Goal: Ask a question: Seek information or help from site administrators or community

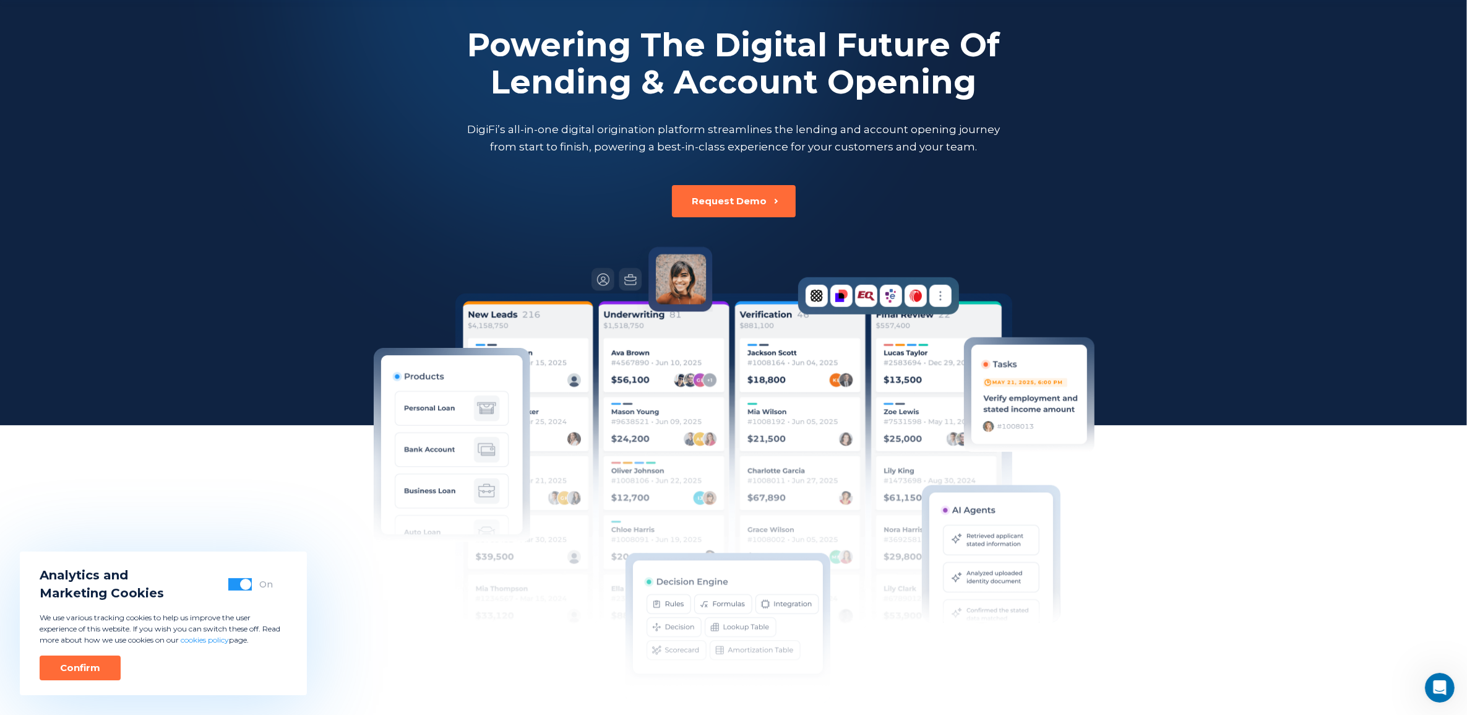
scroll to position [155, 0]
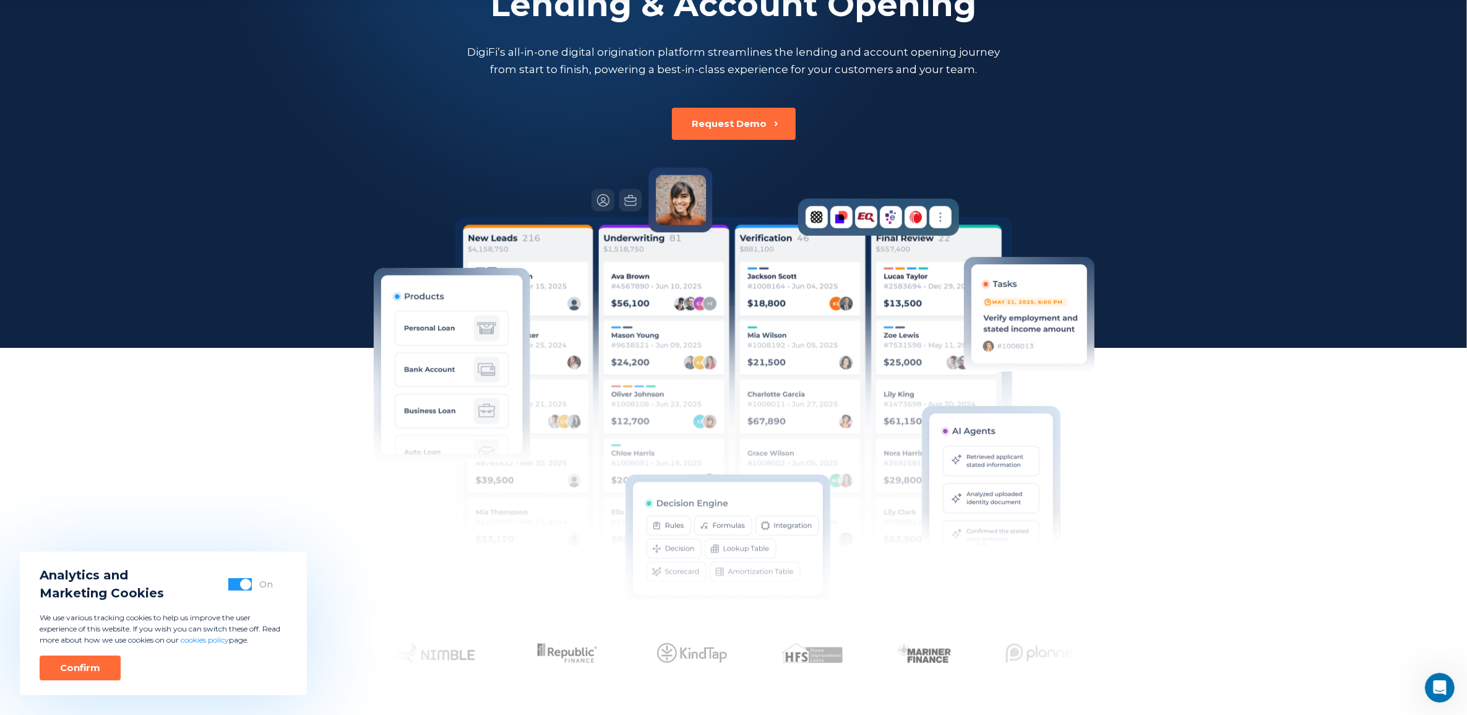
click at [76, 663] on div "Confirm" at bounding box center [80, 668] width 40 height 12
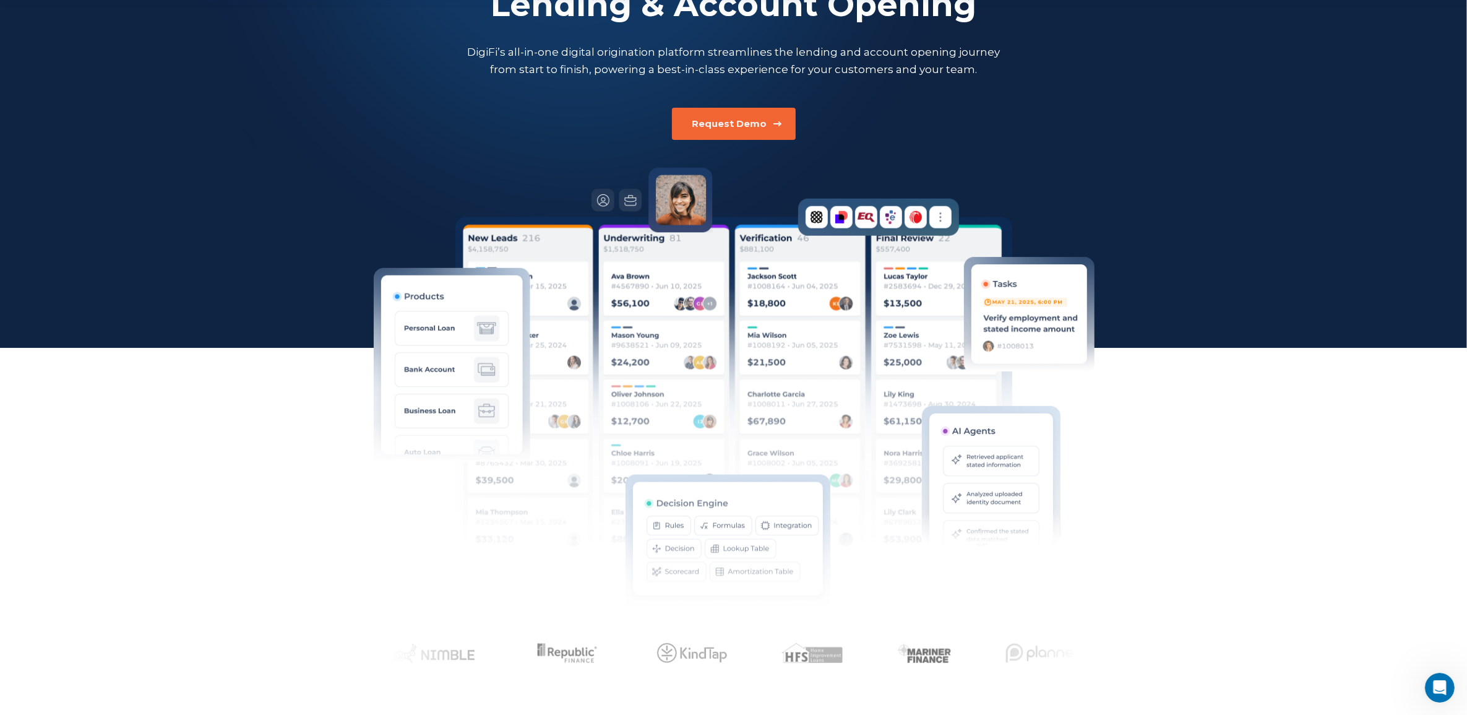
click at [775, 118] on button "Request Demo" at bounding box center [734, 124] width 124 height 32
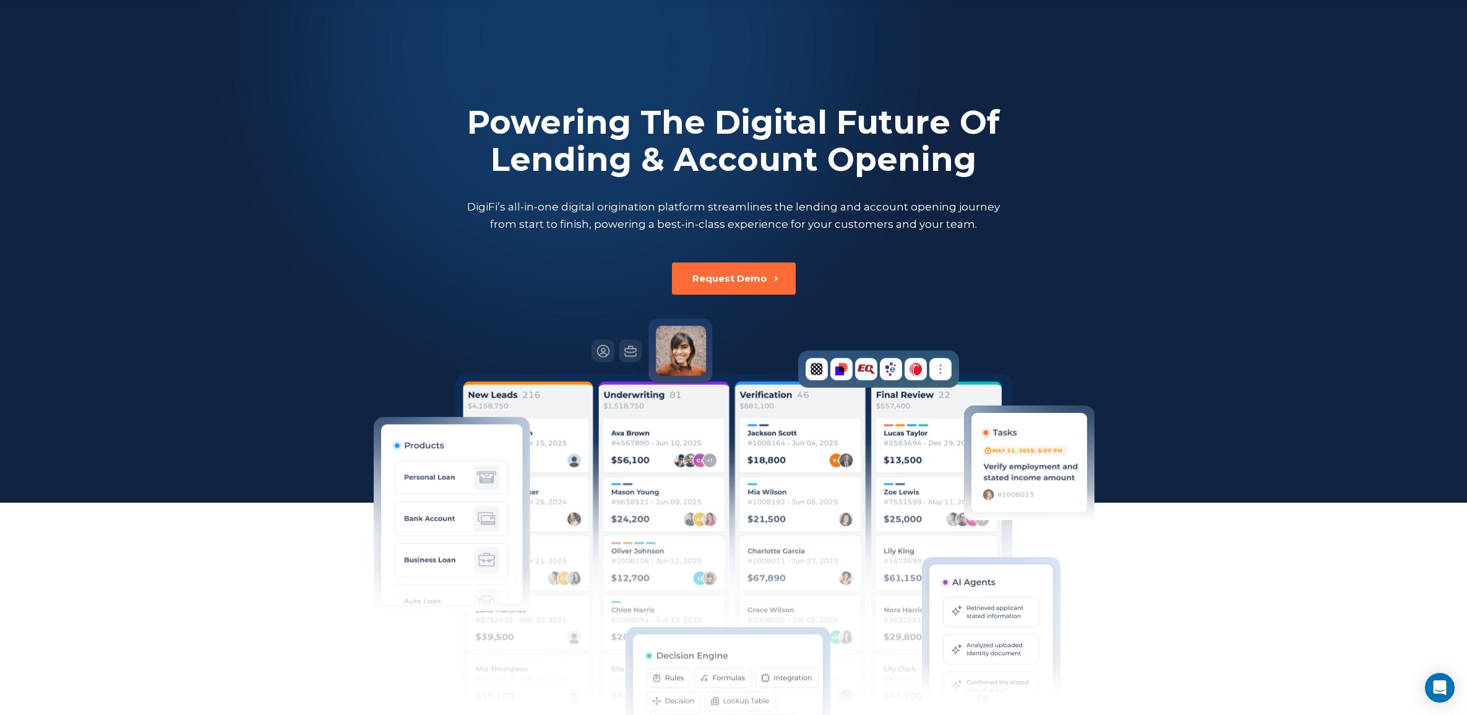
scroll to position [239, 0]
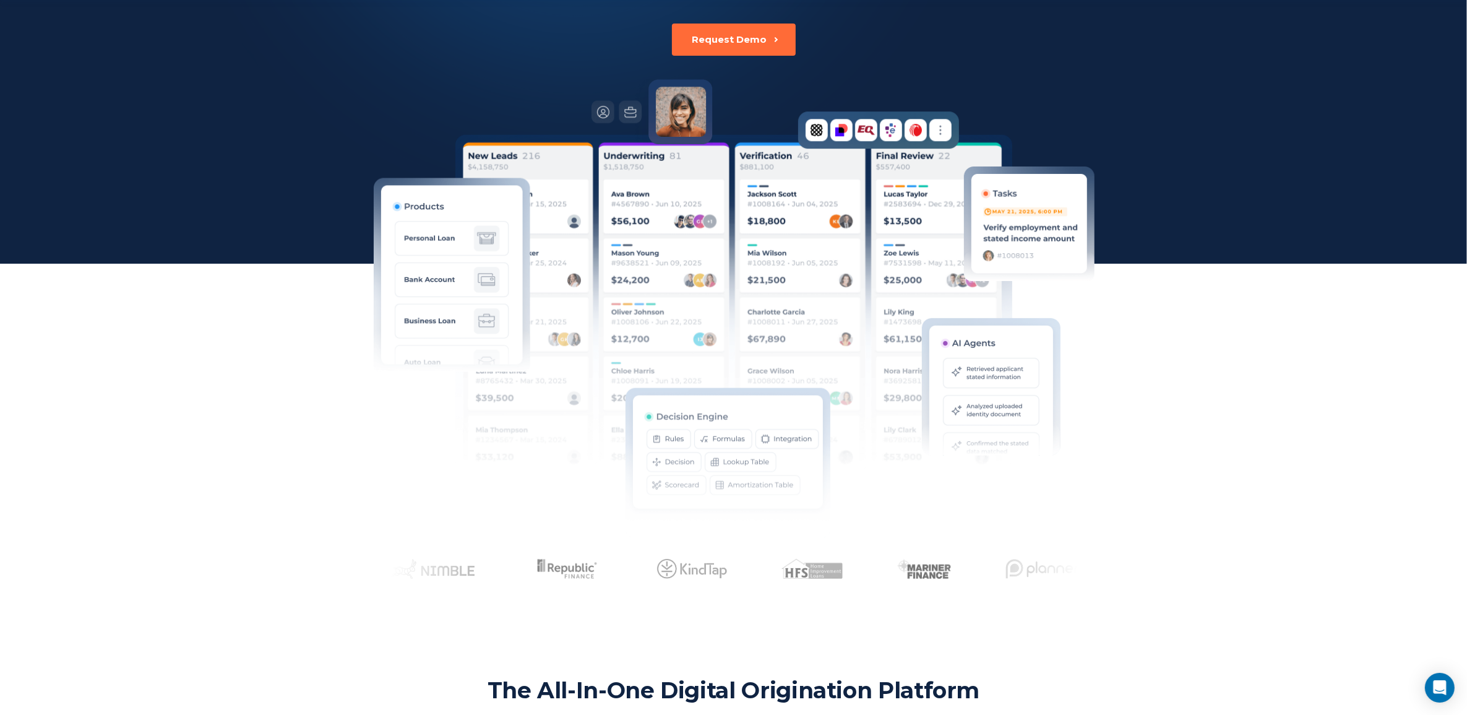
click at [806, 386] on img at bounding box center [733, 311] width 557 height 353
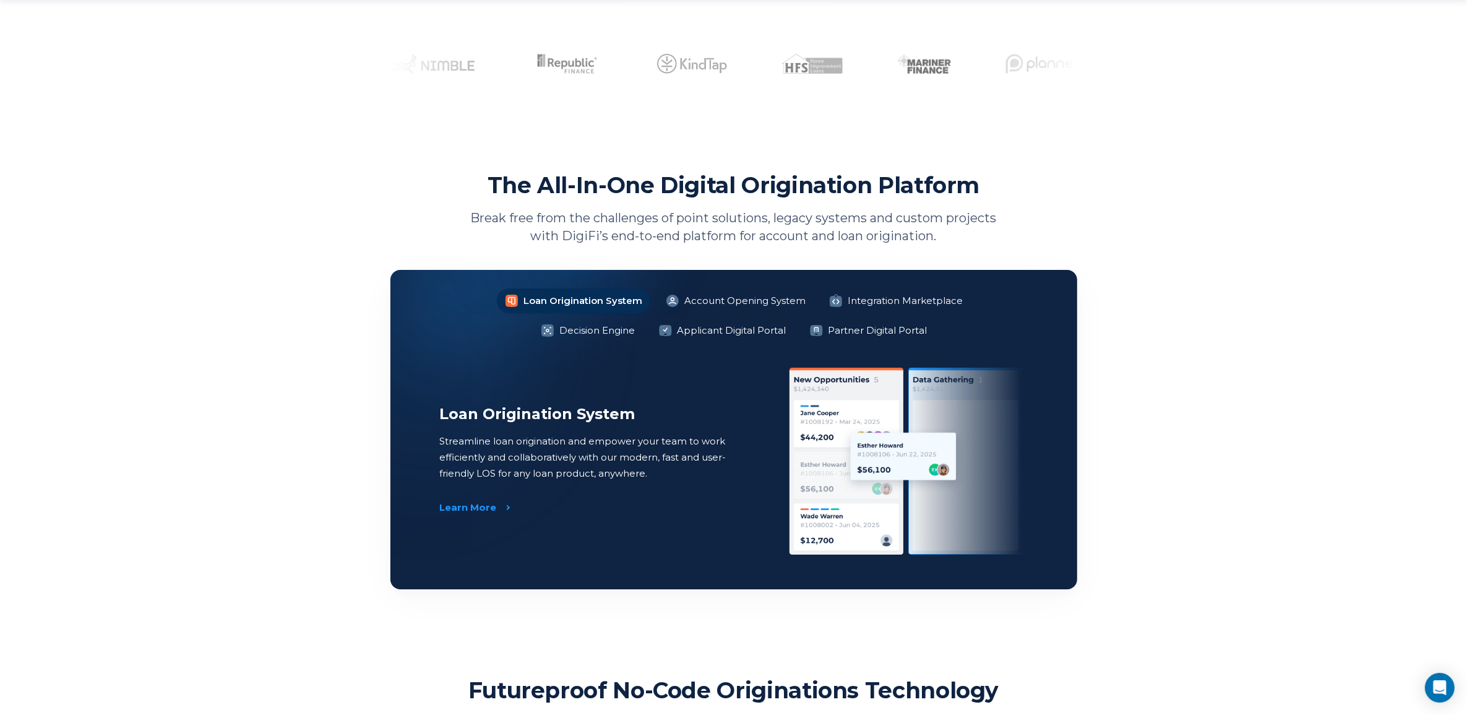
scroll to position [780, 0]
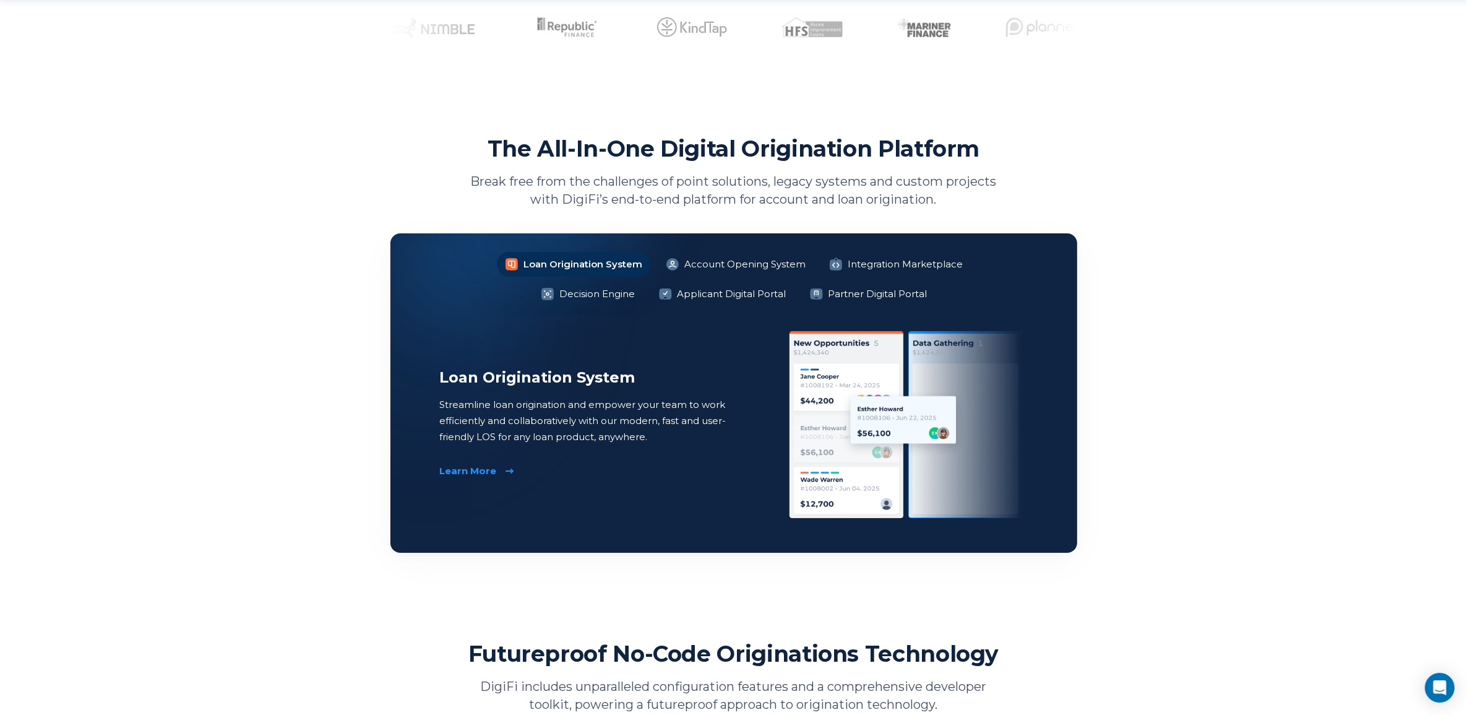
click at [485, 467] on div "Learn More" at bounding box center [468, 471] width 57 height 12
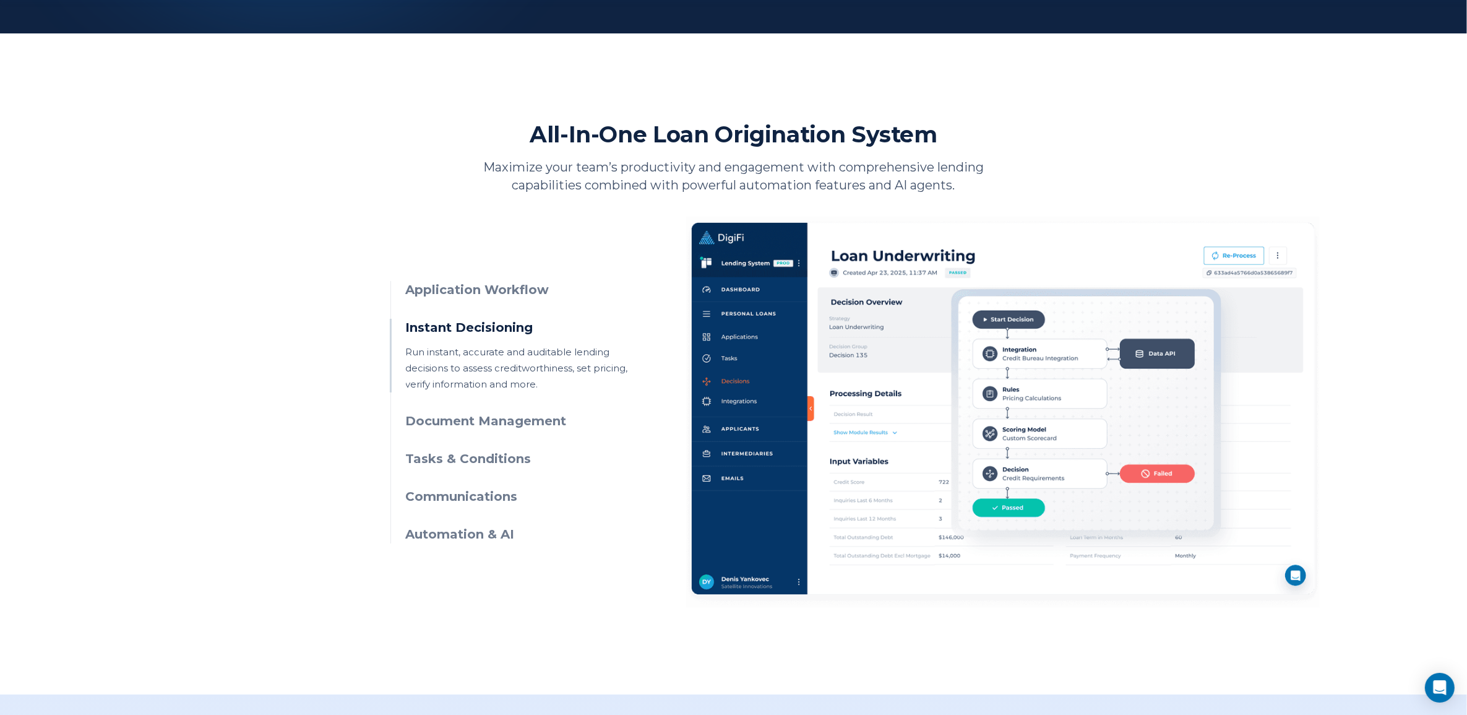
scroll to position [464, 0]
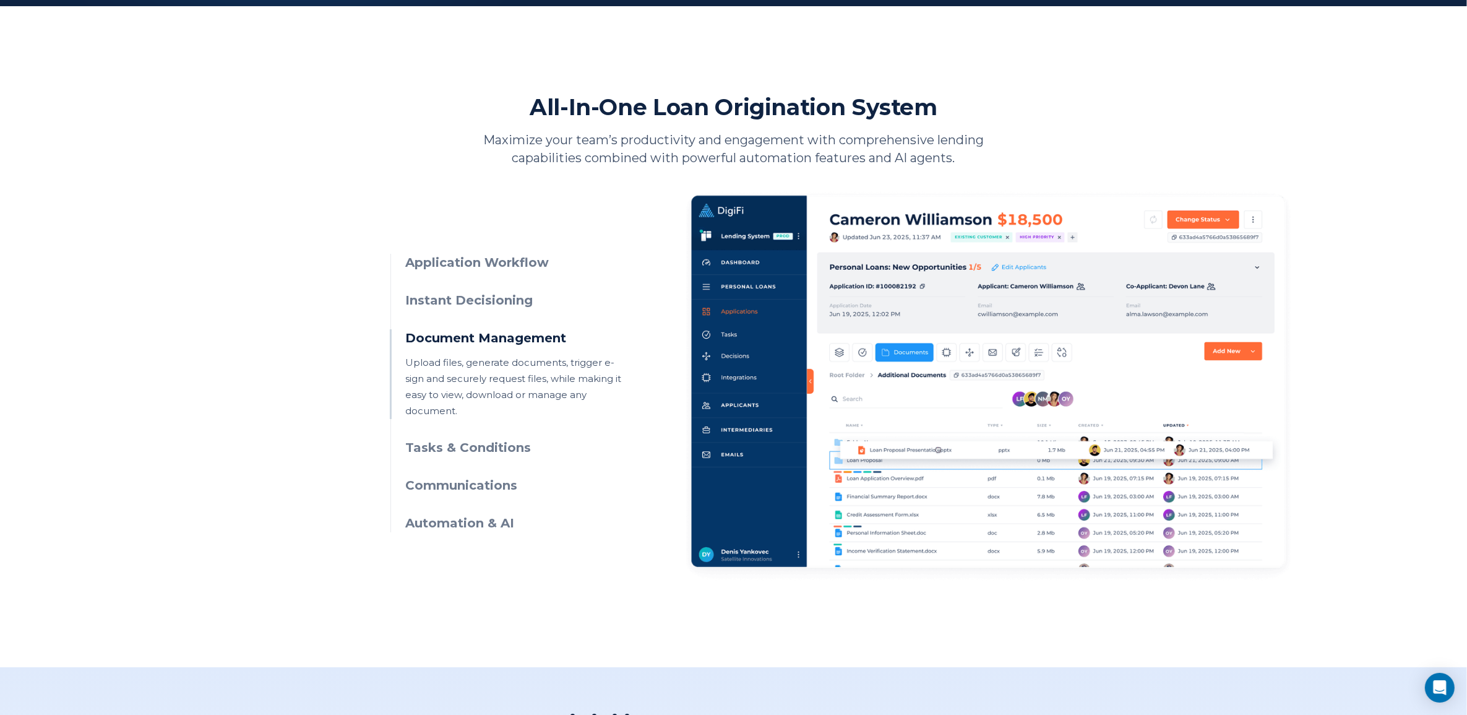
click at [451, 261] on h3 "Application Workflow" at bounding box center [518, 263] width 225 height 18
click at [507, 298] on h3 "Instant Decisioning" at bounding box center [518, 300] width 225 height 18
drag, startPoint x: 507, startPoint y: 298, endPoint x: 490, endPoint y: 298, distance: 17.9
click at [490, 298] on h3 "Instant Decisioning" at bounding box center [518, 300] width 225 height 18
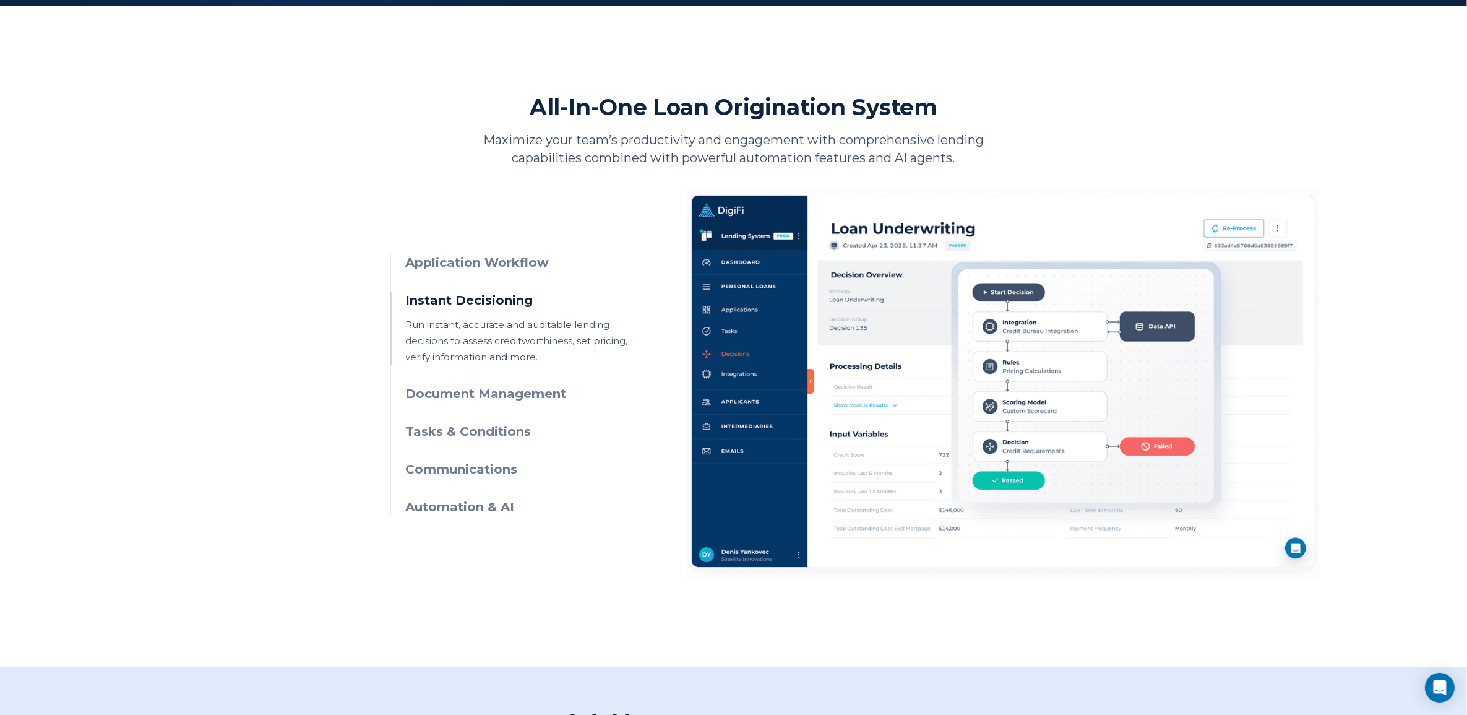
click at [493, 301] on h3 "Instant Decisioning" at bounding box center [518, 300] width 225 height 18
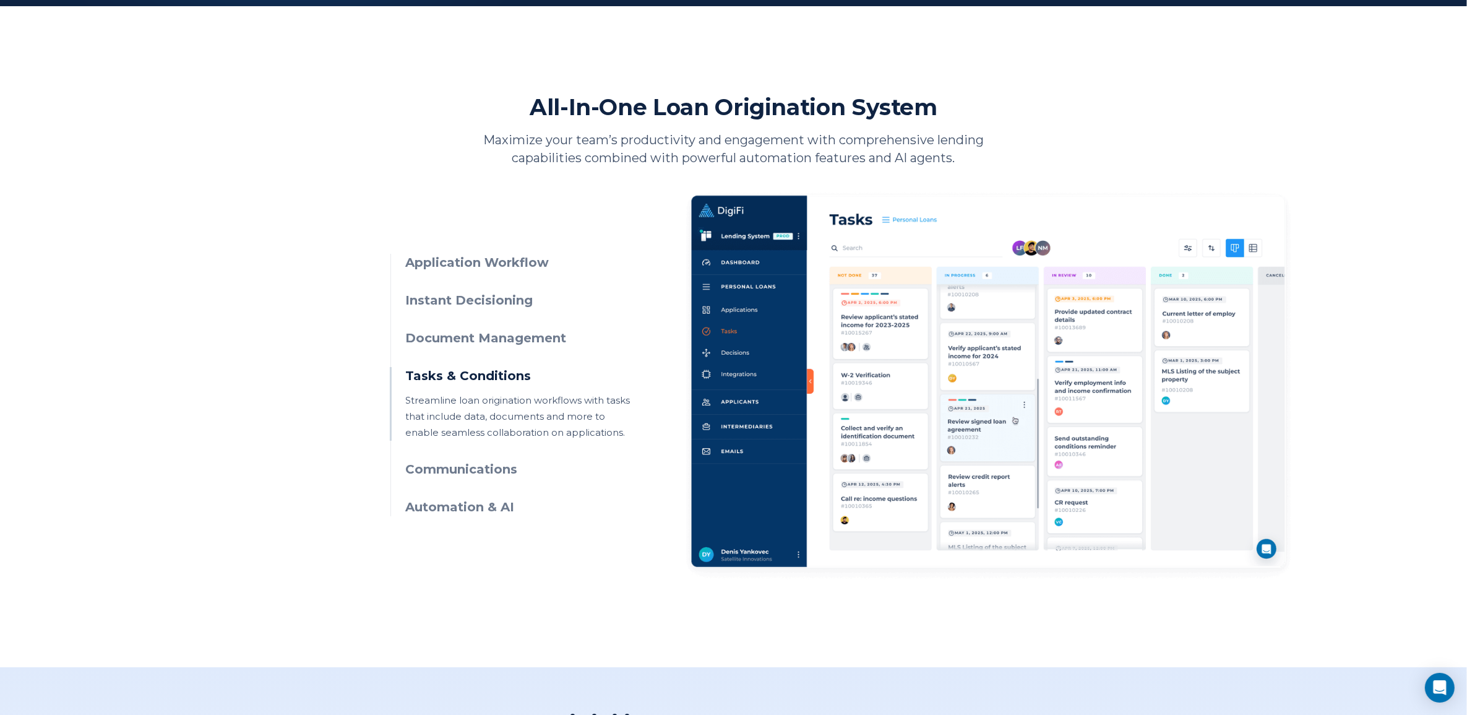
click at [481, 338] on h3 "Document Management" at bounding box center [518, 338] width 225 height 18
click at [491, 330] on h3 "Document Management" at bounding box center [518, 338] width 225 height 18
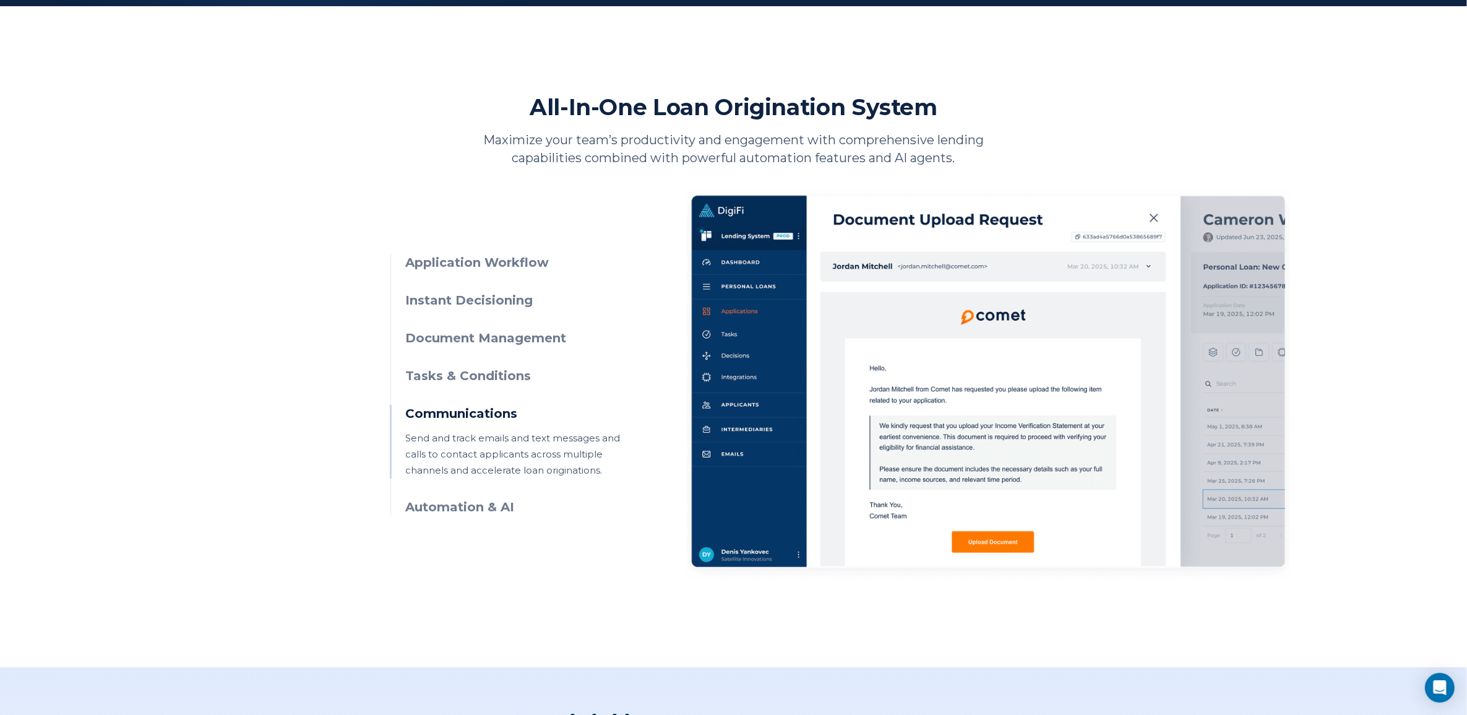
click at [496, 373] on h3 "Tasks & Conditions" at bounding box center [518, 376] width 225 height 18
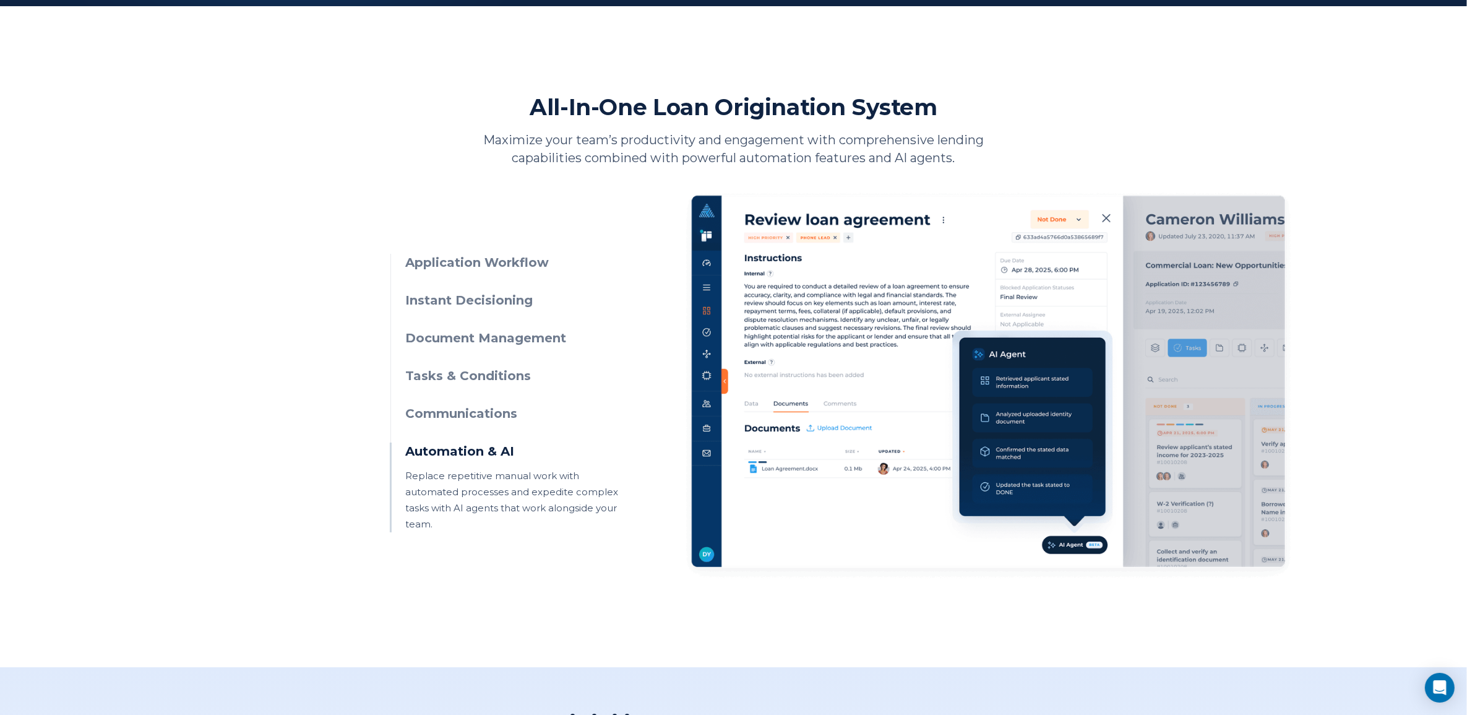
click at [470, 402] on ul "Application Workflow Manage applications through intuitive UIs, visual workflow…" at bounding box center [511, 393] width 240 height 278
click at [472, 412] on h3 "Communications" at bounding box center [518, 414] width 225 height 18
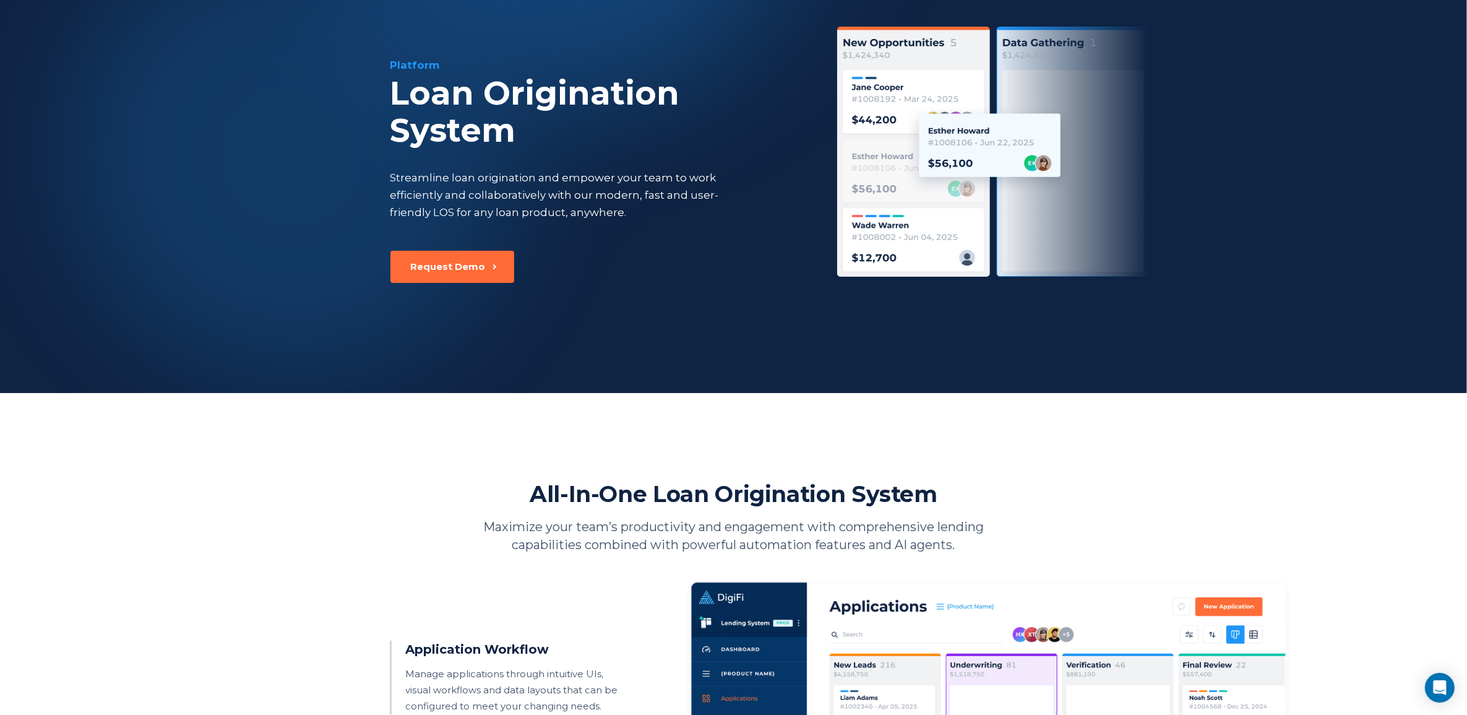
scroll to position [0, 0]
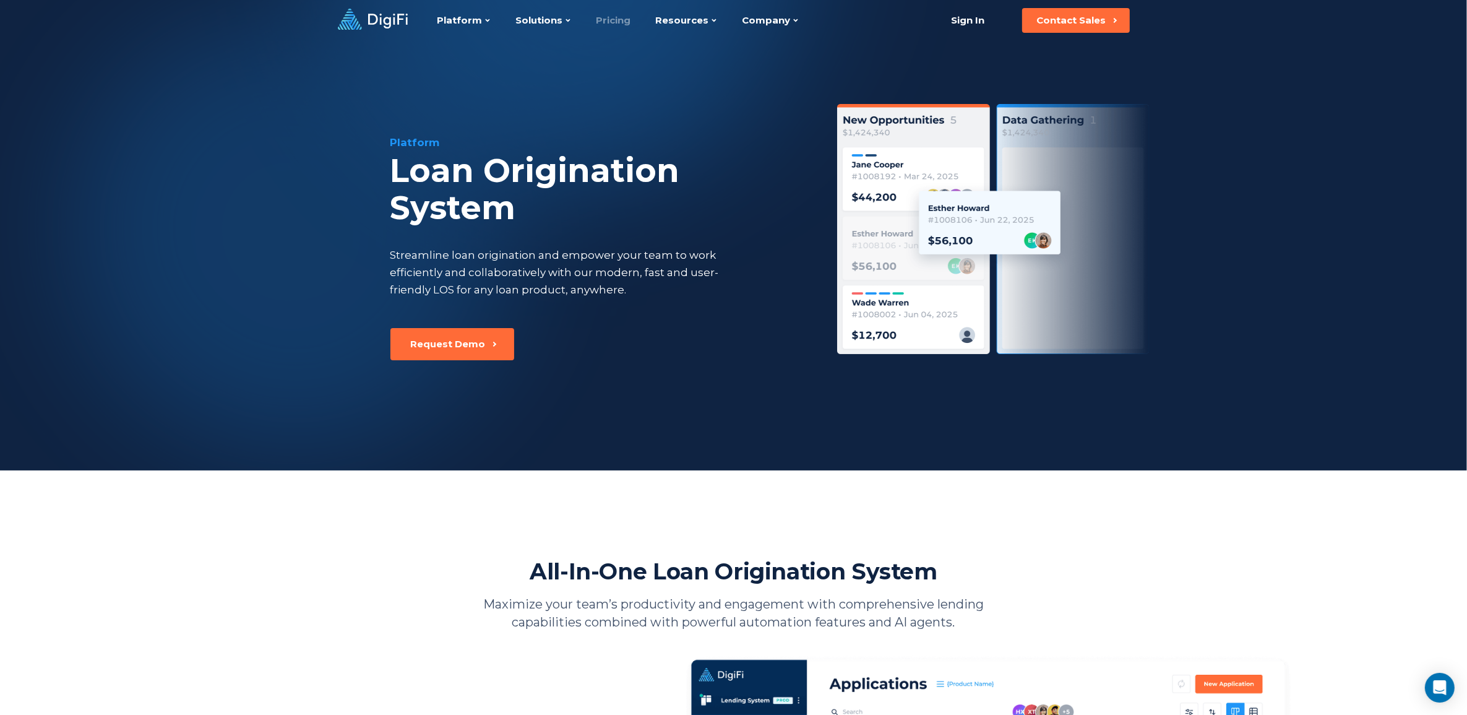
click at [614, 17] on link "Pricing" at bounding box center [614, 20] width 35 height 41
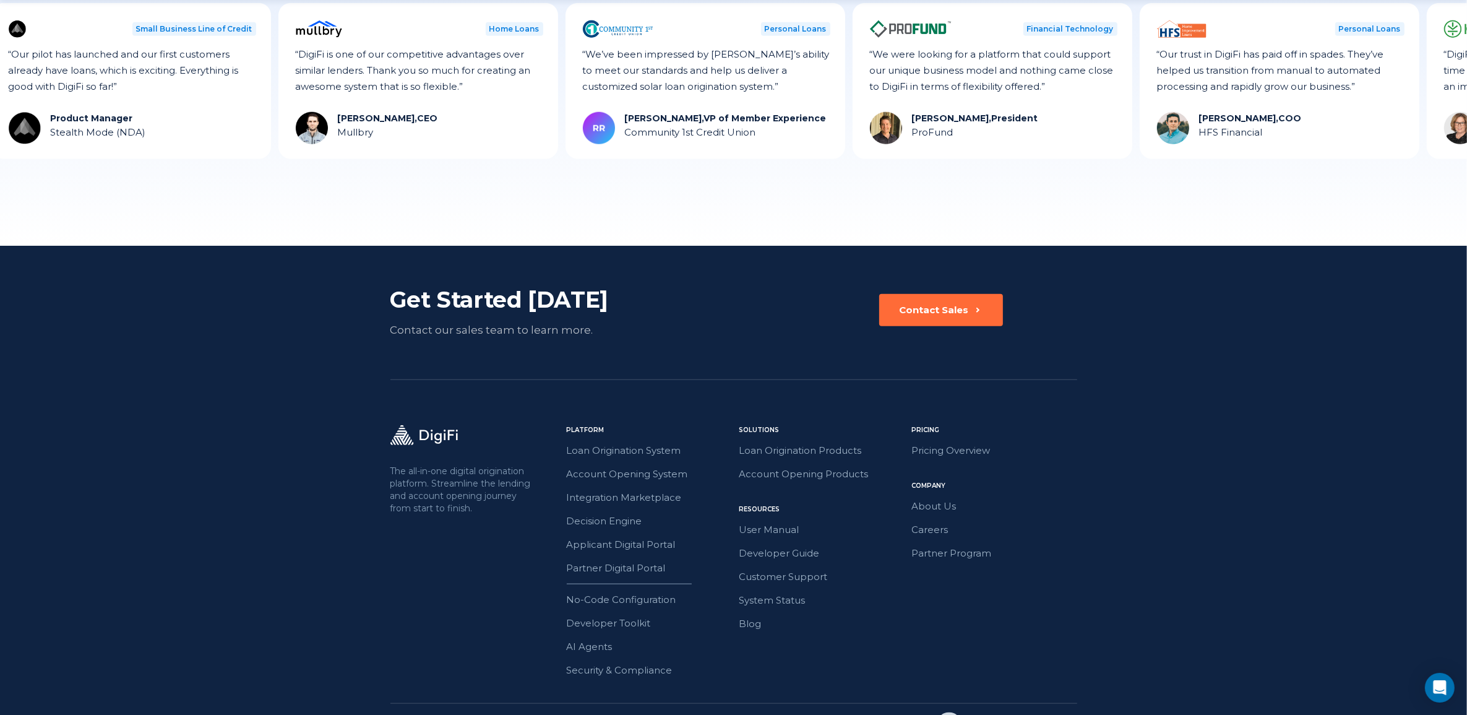
scroll to position [1579, 0]
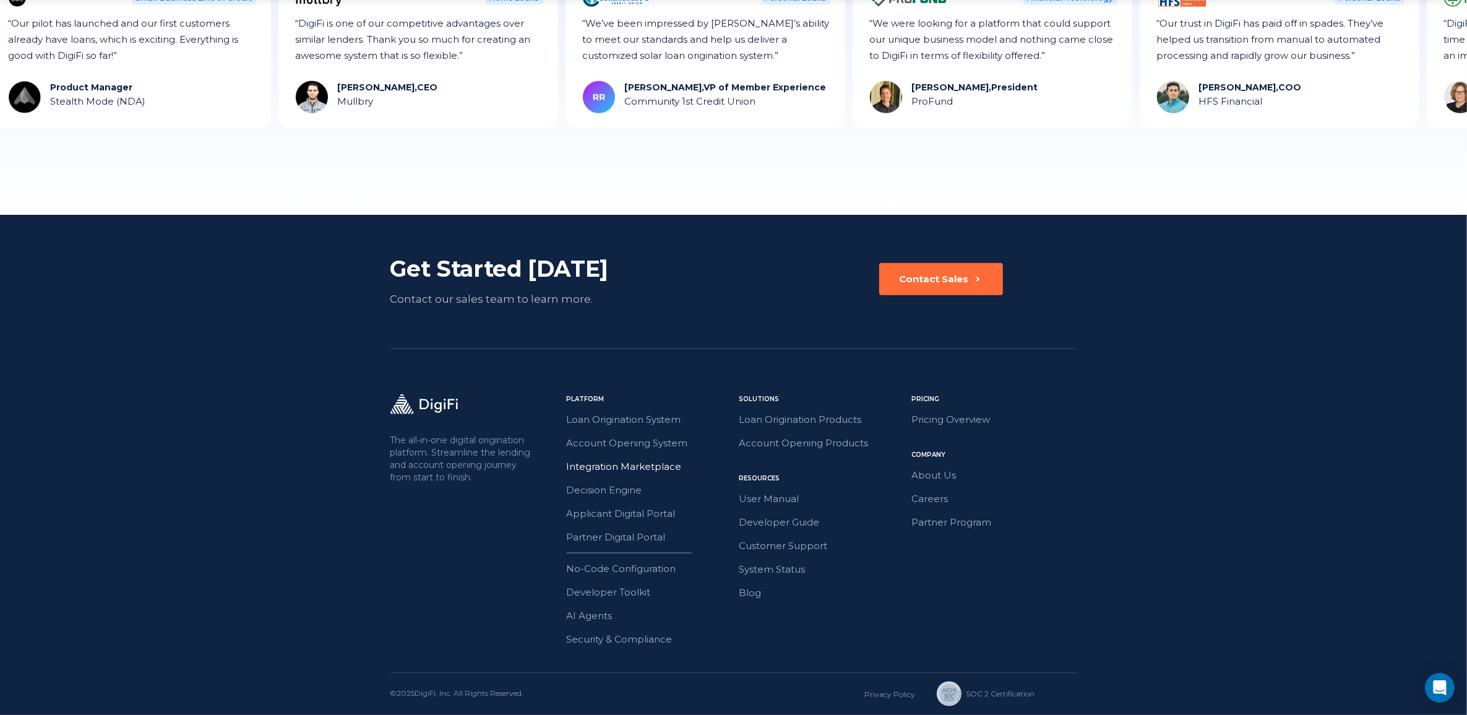
click at [637, 467] on link "Integration Marketplace" at bounding box center [649, 467] width 165 height 16
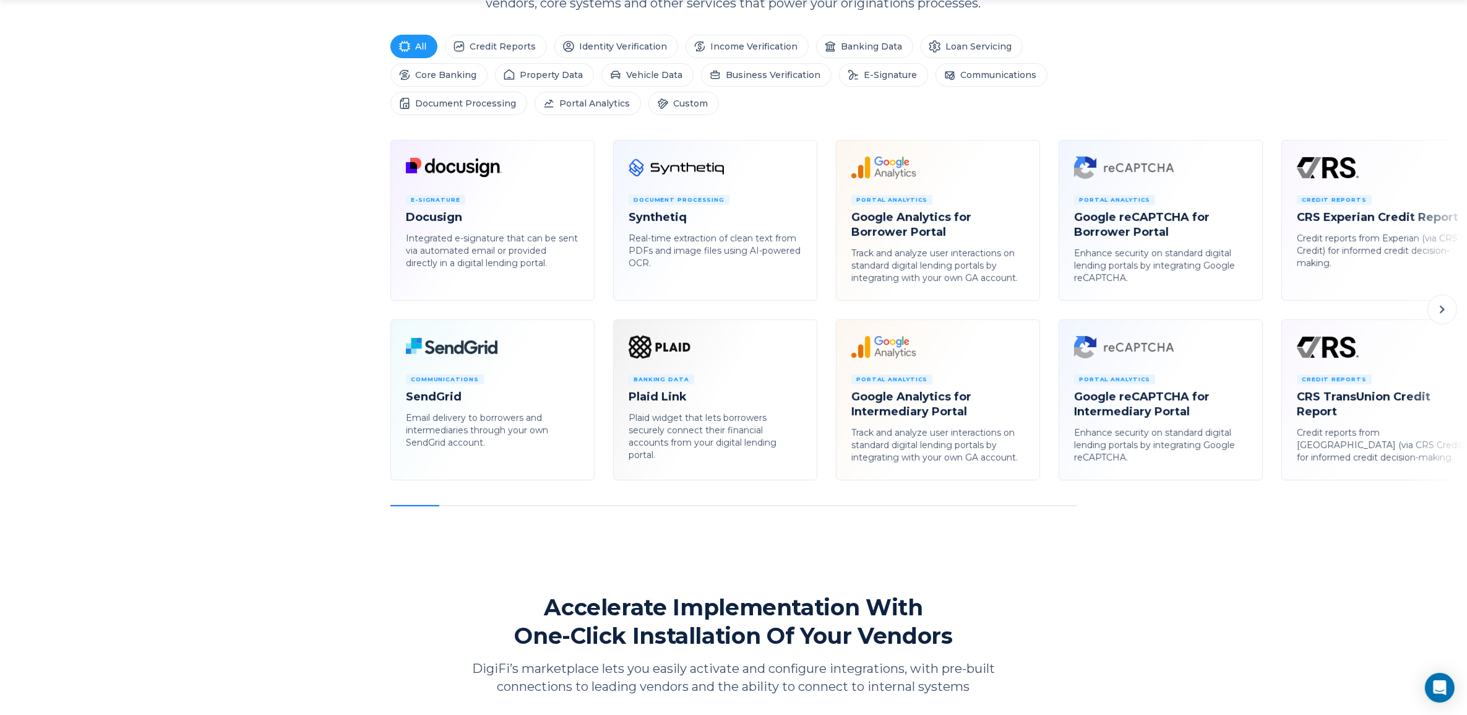
scroll to position [696, 0]
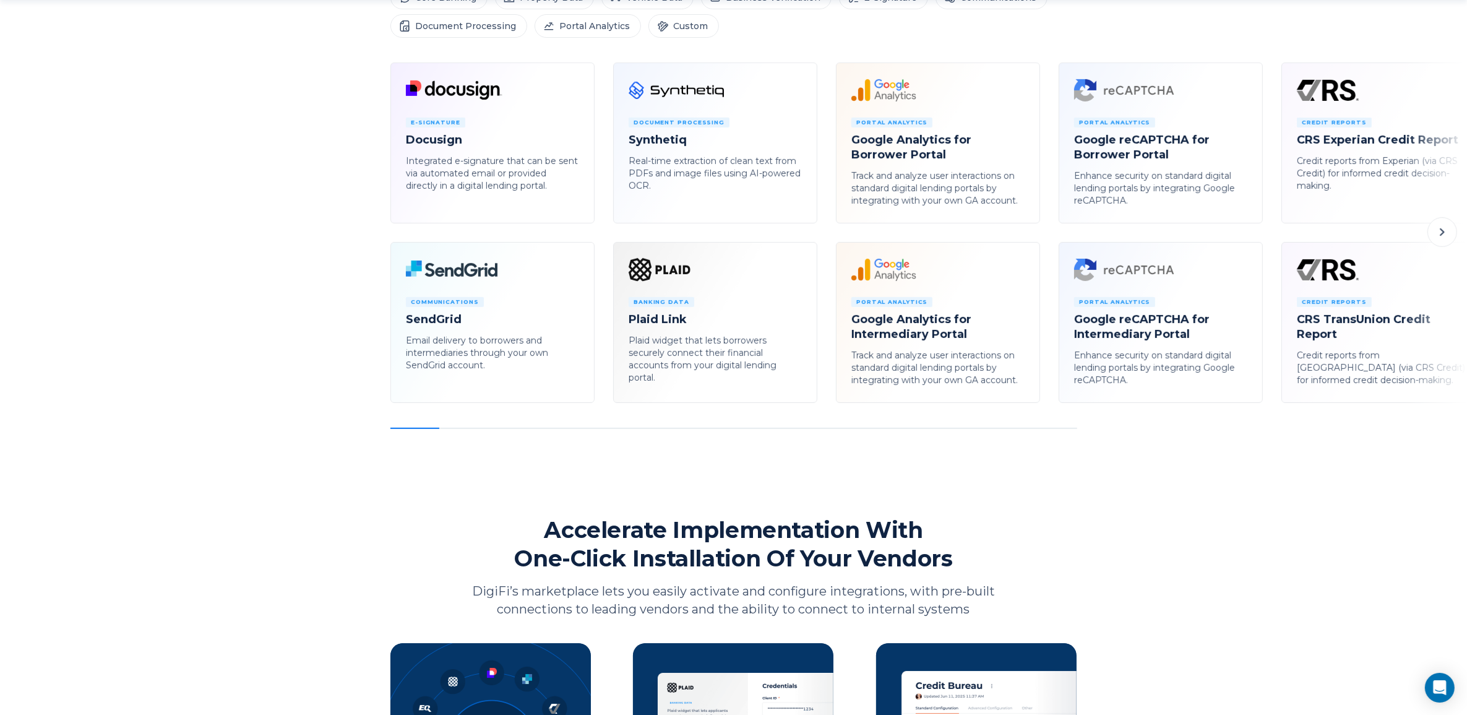
click at [1451, 233] on button at bounding box center [1443, 232] width 30 height 30
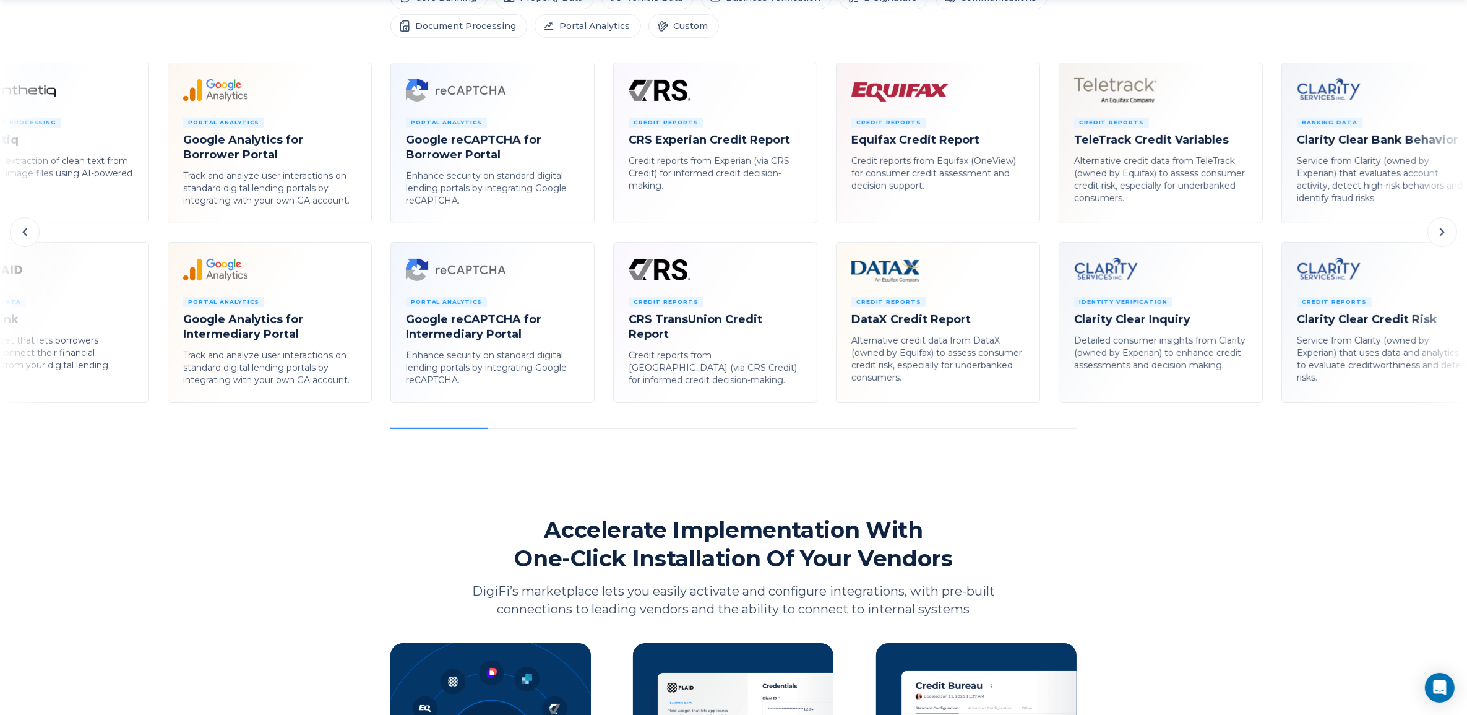
click at [1451, 233] on button at bounding box center [1443, 232] width 30 height 30
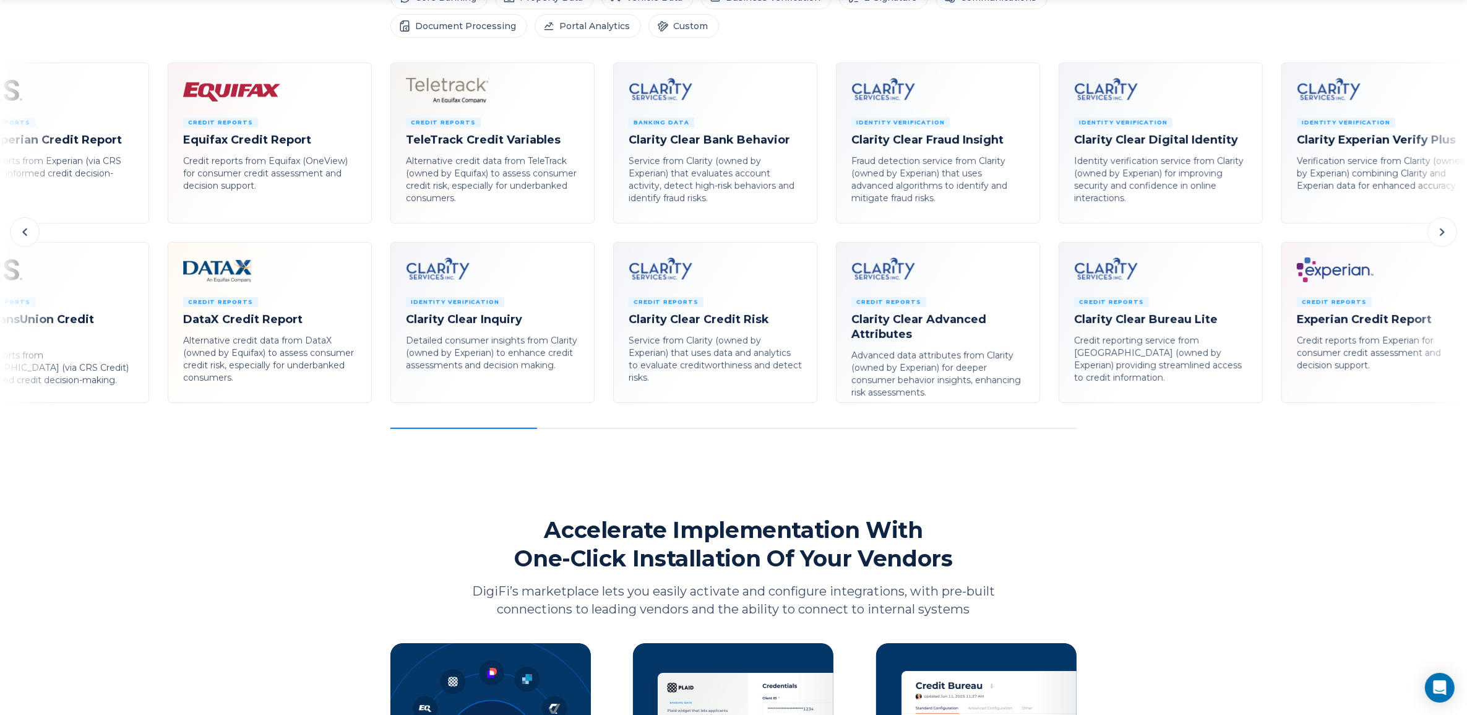
click at [1451, 233] on button at bounding box center [1443, 232] width 30 height 30
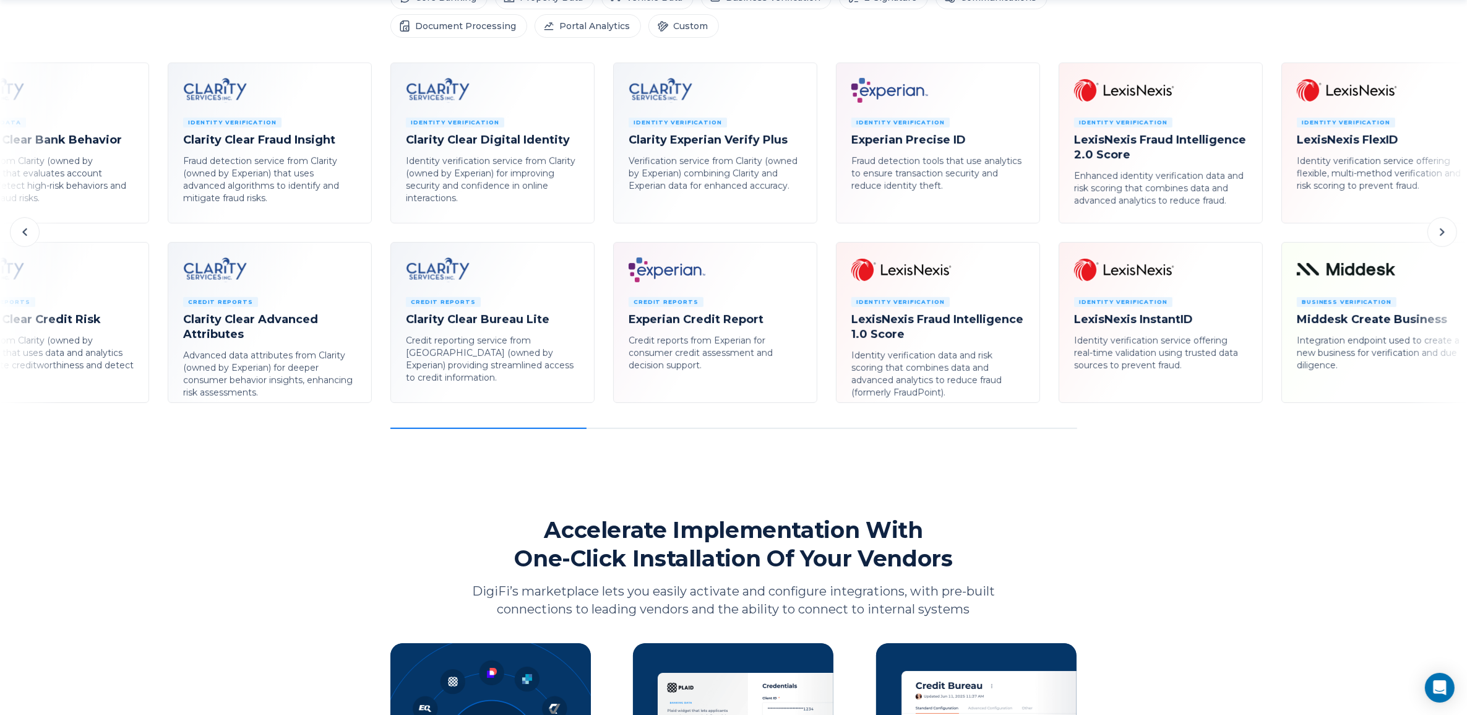
click at [1451, 233] on button at bounding box center [1443, 232] width 30 height 30
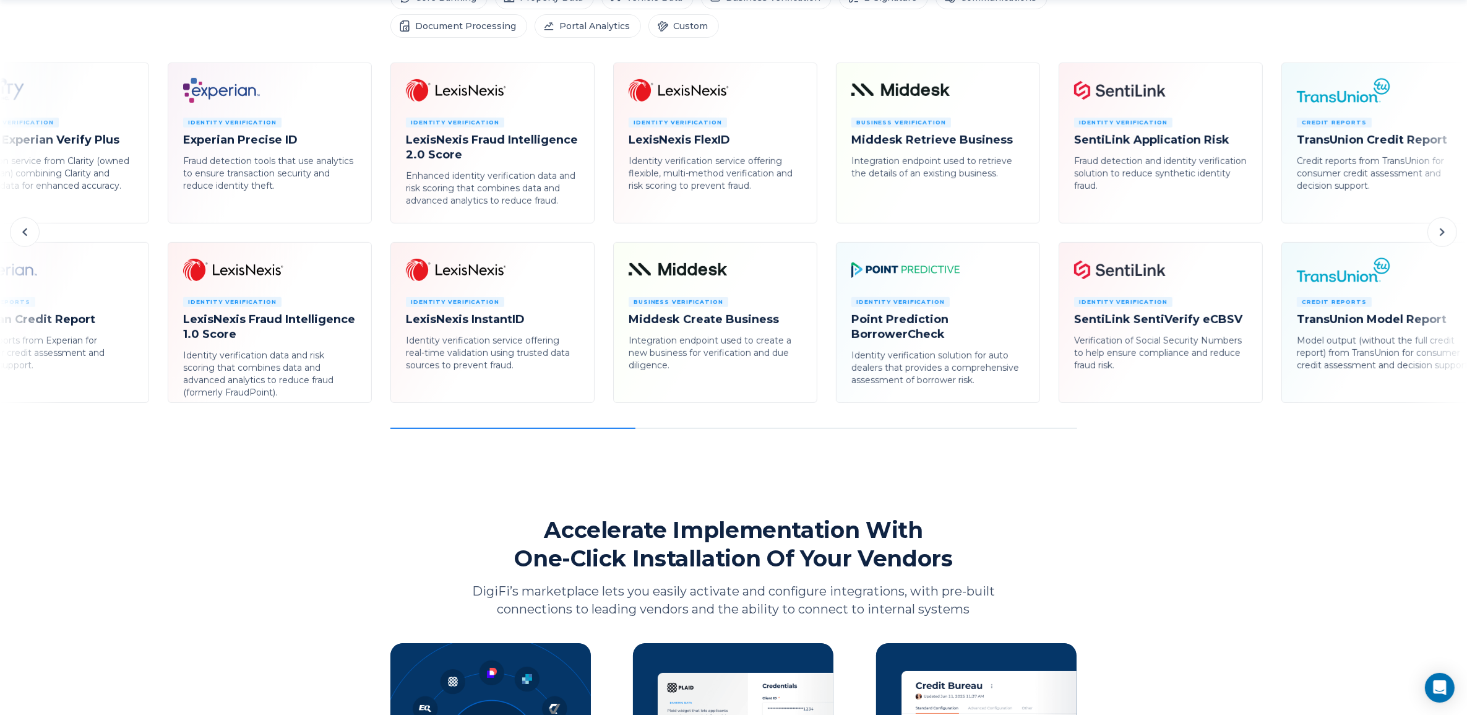
click at [1447, 233] on icon at bounding box center [1442, 232] width 15 height 15
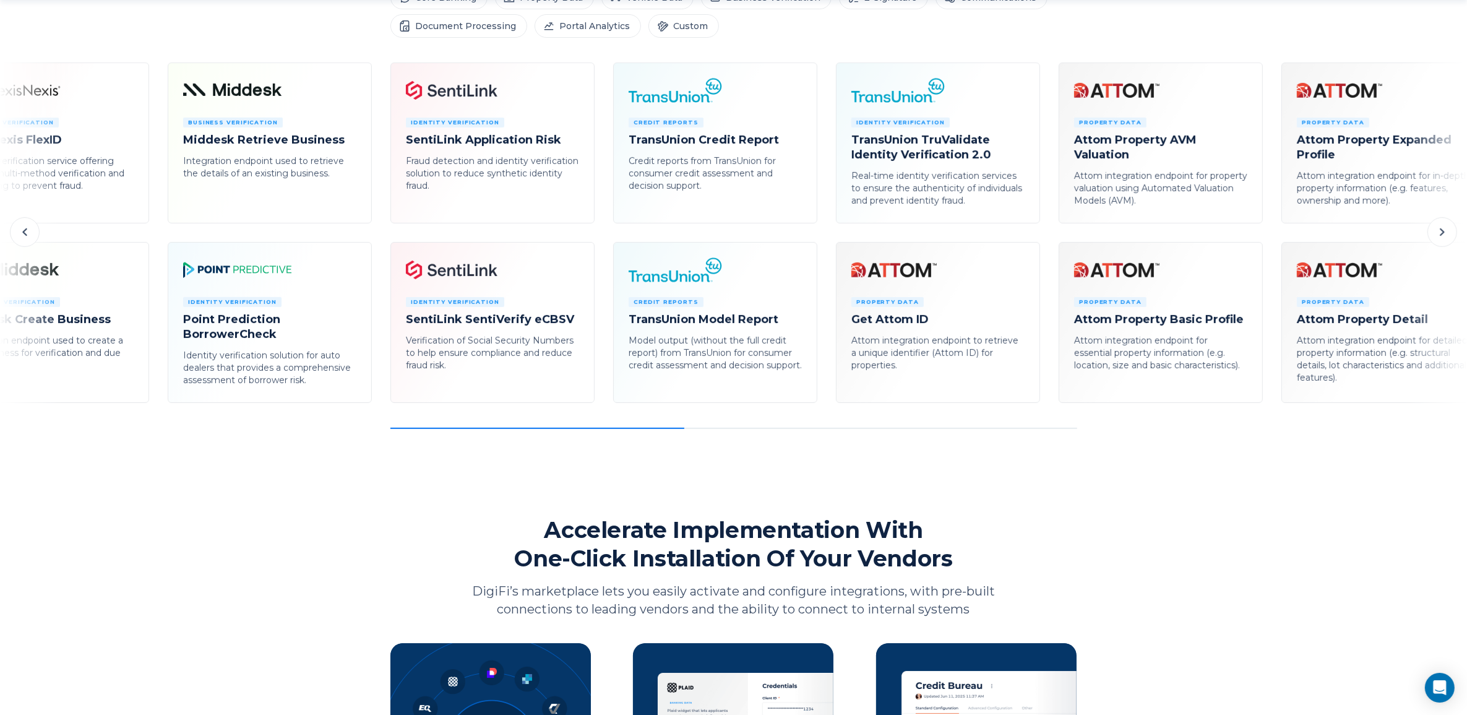
click at [1447, 233] on icon at bounding box center [1442, 232] width 15 height 15
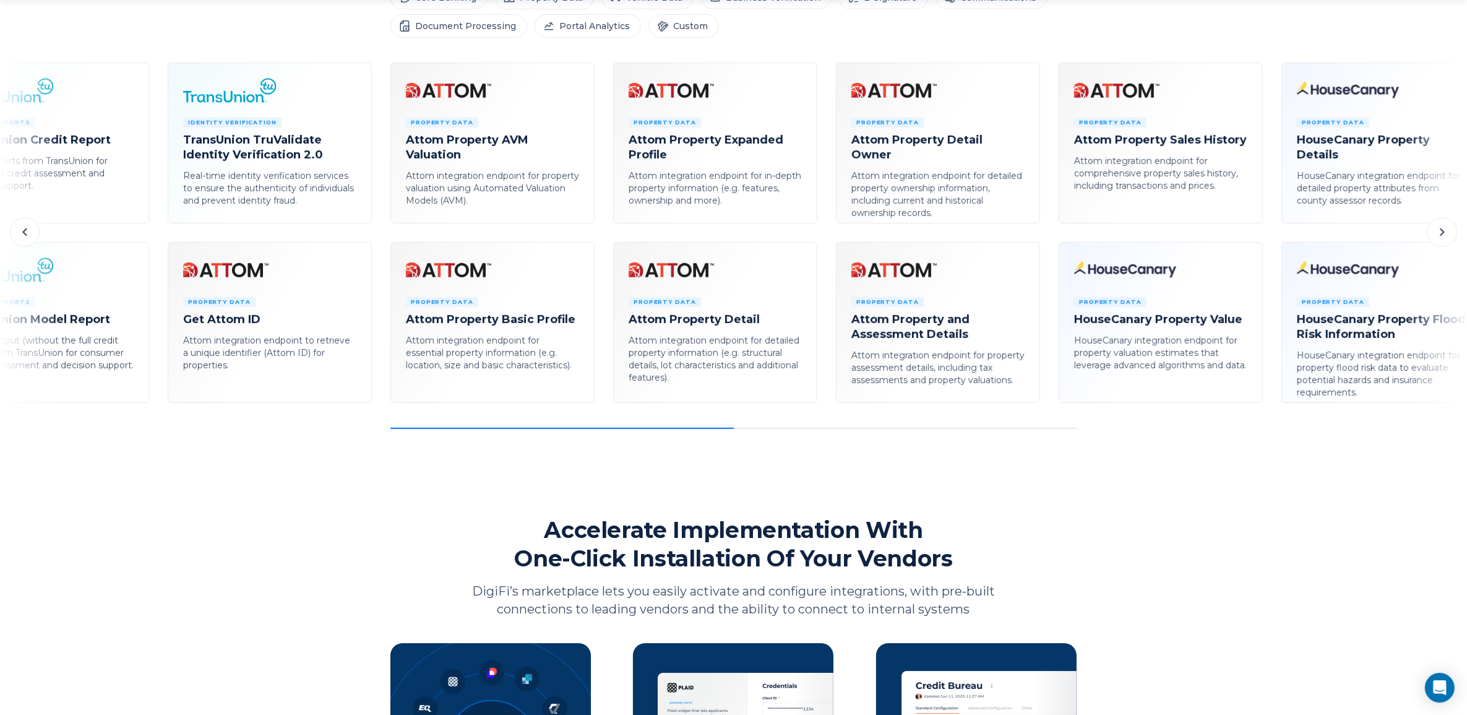
click at [1447, 233] on icon at bounding box center [1442, 232] width 15 height 15
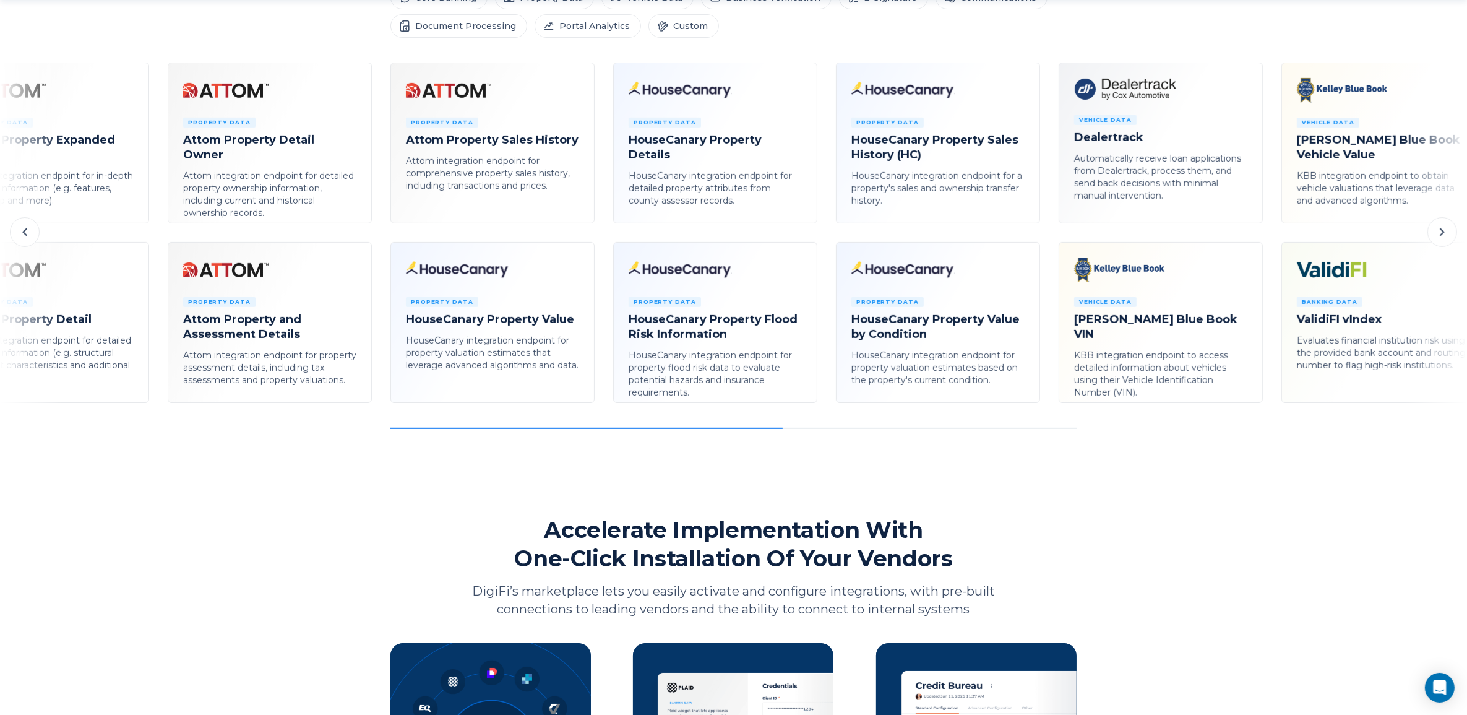
click at [1436, 237] on icon at bounding box center [1442, 232] width 15 height 15
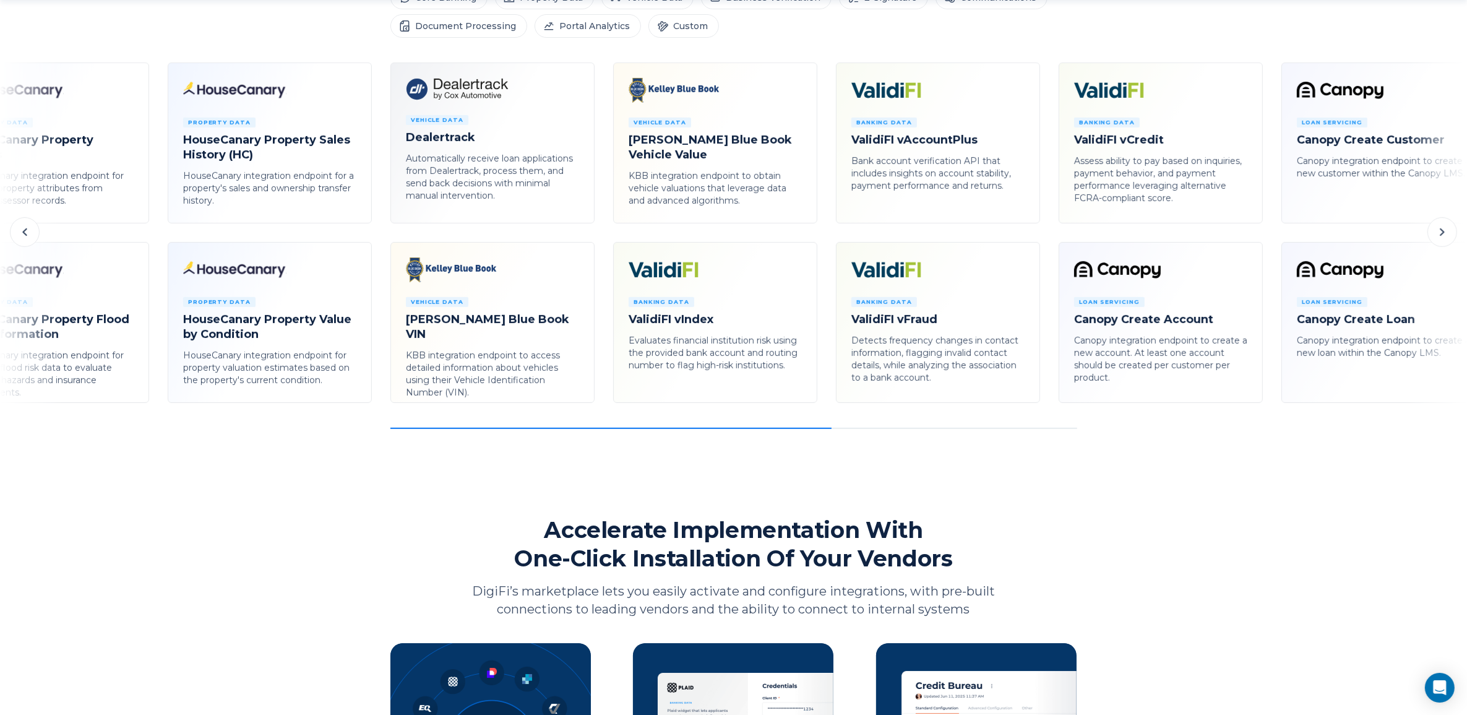
click at [1436, 237] on icon at bounding box center [1442, 232] width 15 height 15
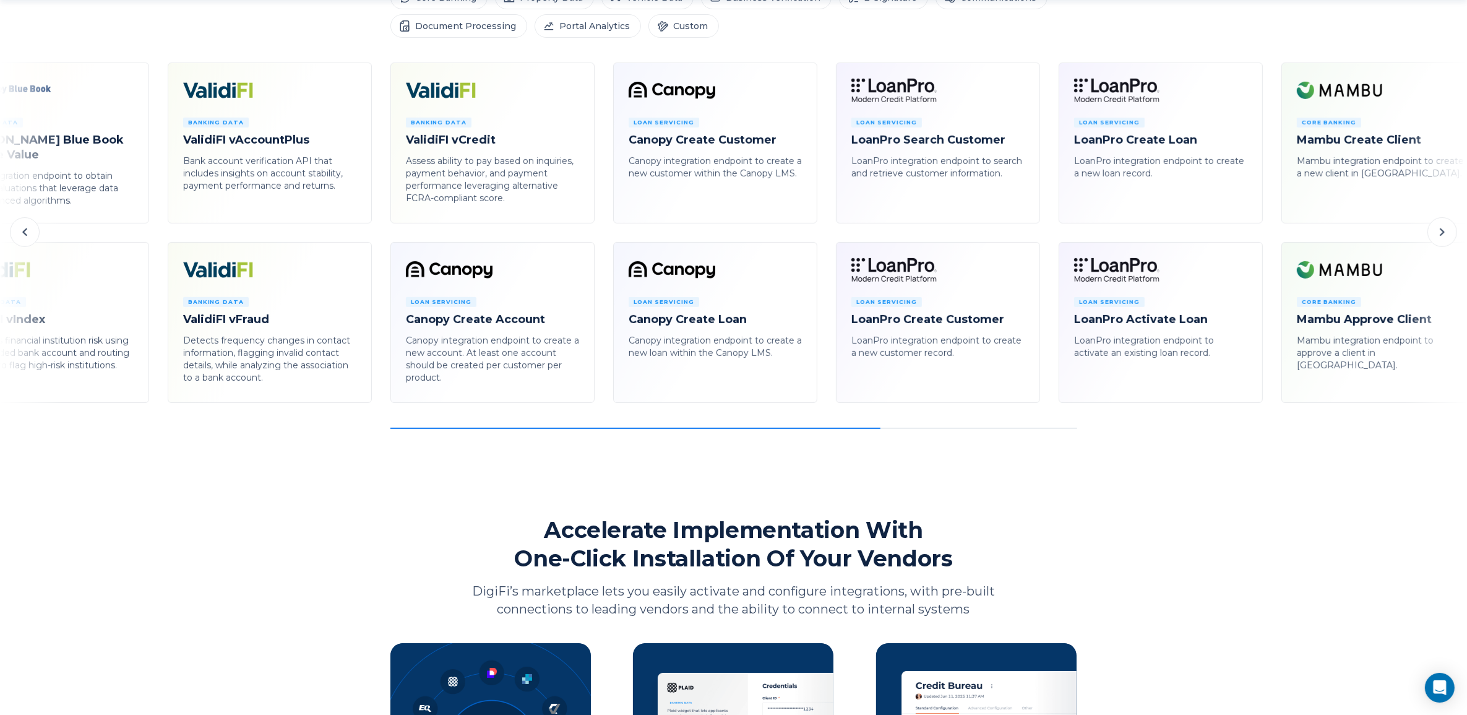
click at [1436, 237] on icon at bounding box center [1442, 232] width 15 height 15
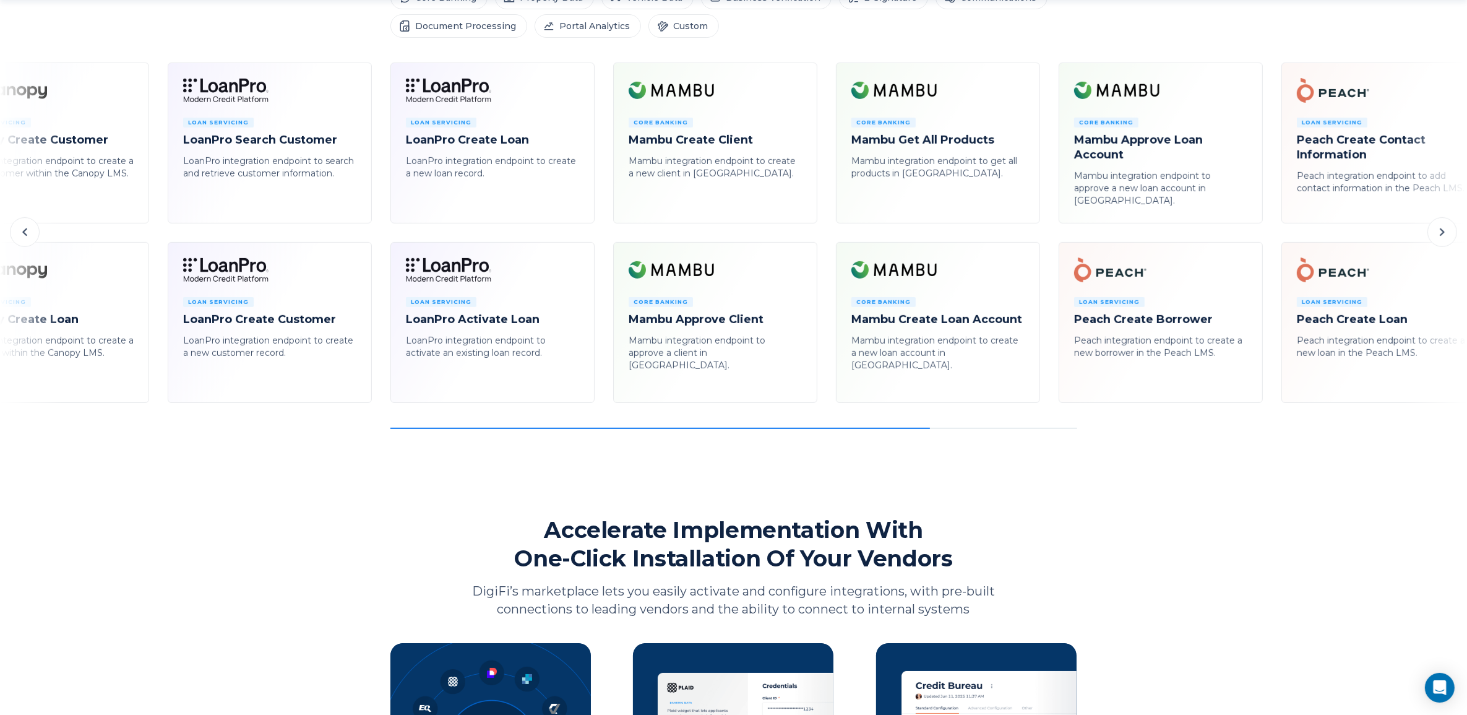
click at [1436, 237] on icon at bounding box center [1442, 232] width 15 height 15
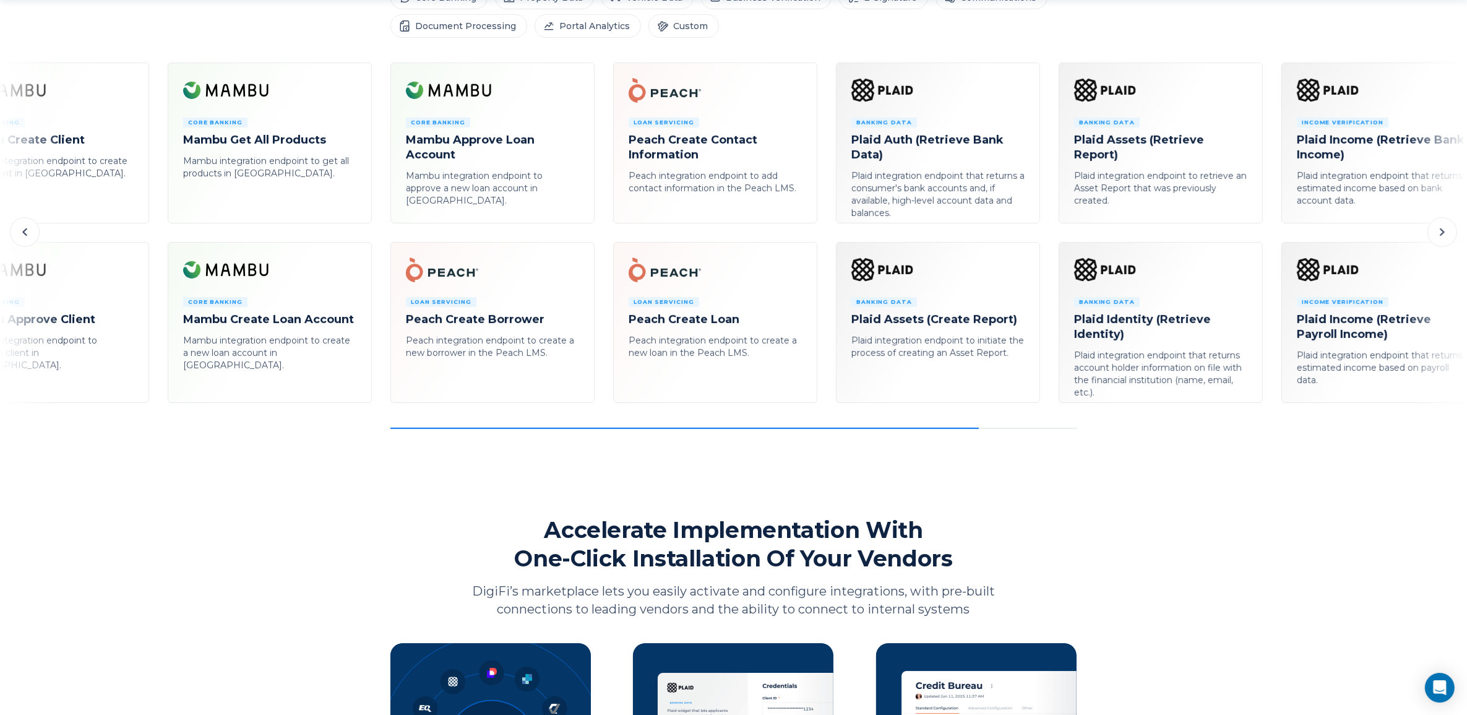
click at [1436, 237] on icon at bounding box center [1442, 232] width 15 height 15
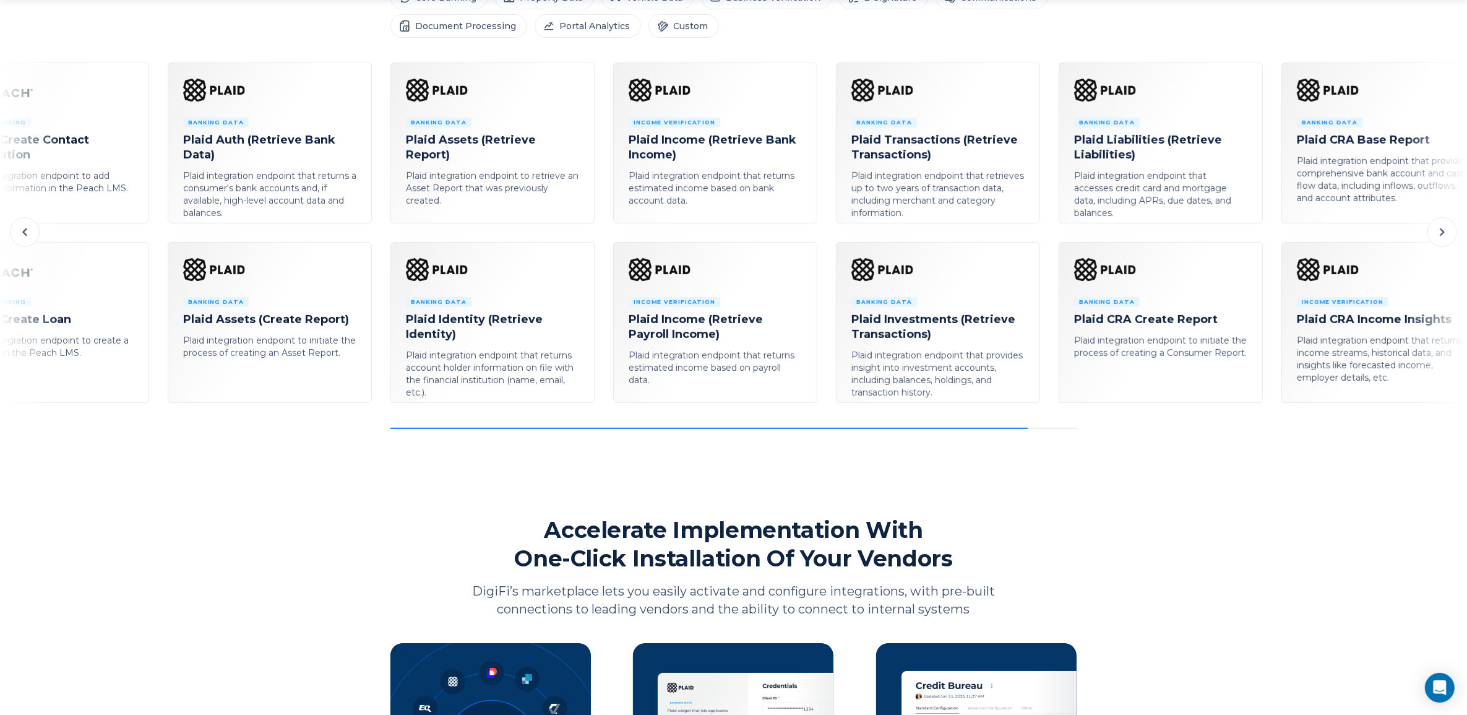
click at [1436, 237] on icon at bounding box center [1442, 232] width 15 height 15
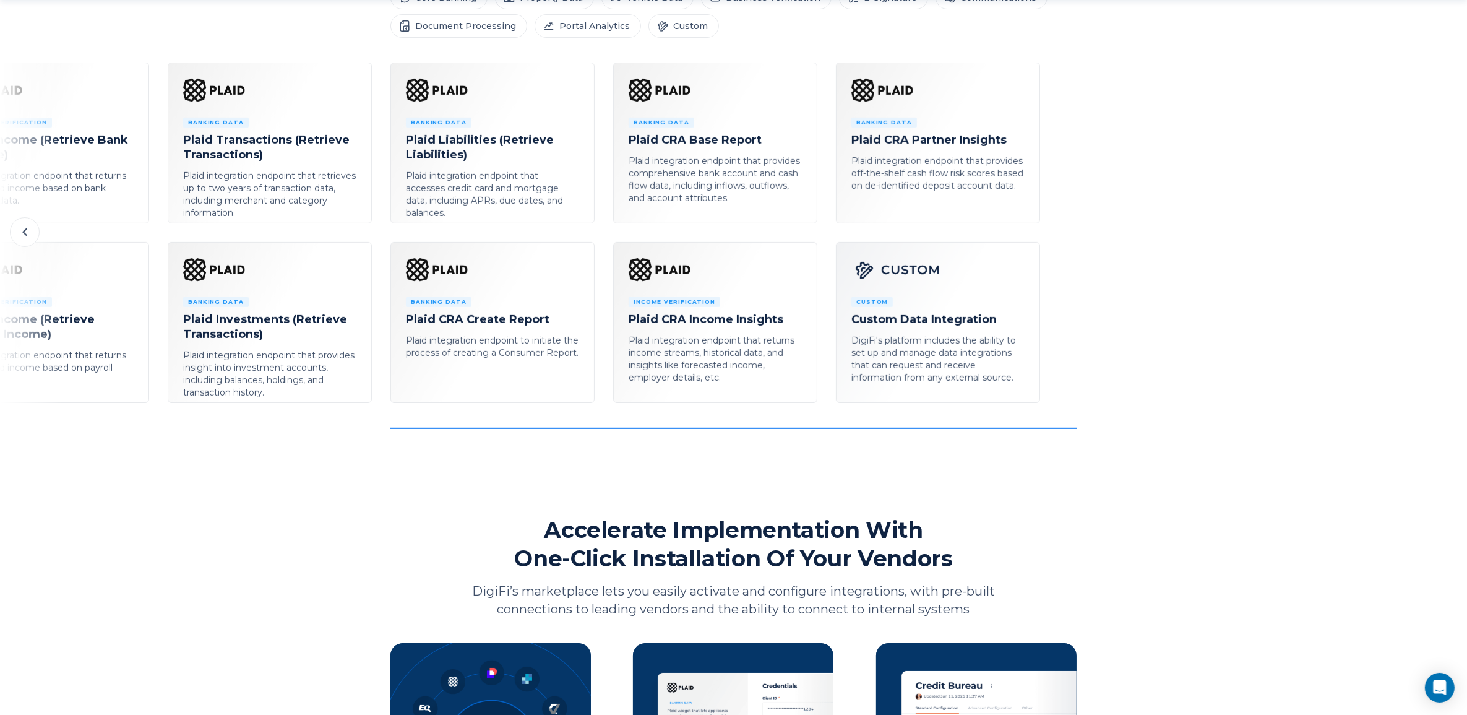
click at [1436, 237] on div "E-Signature Docusign Integrated e-signature that can be sent via automated emai…" at bounding box center [733, 246] width 1467 height 366
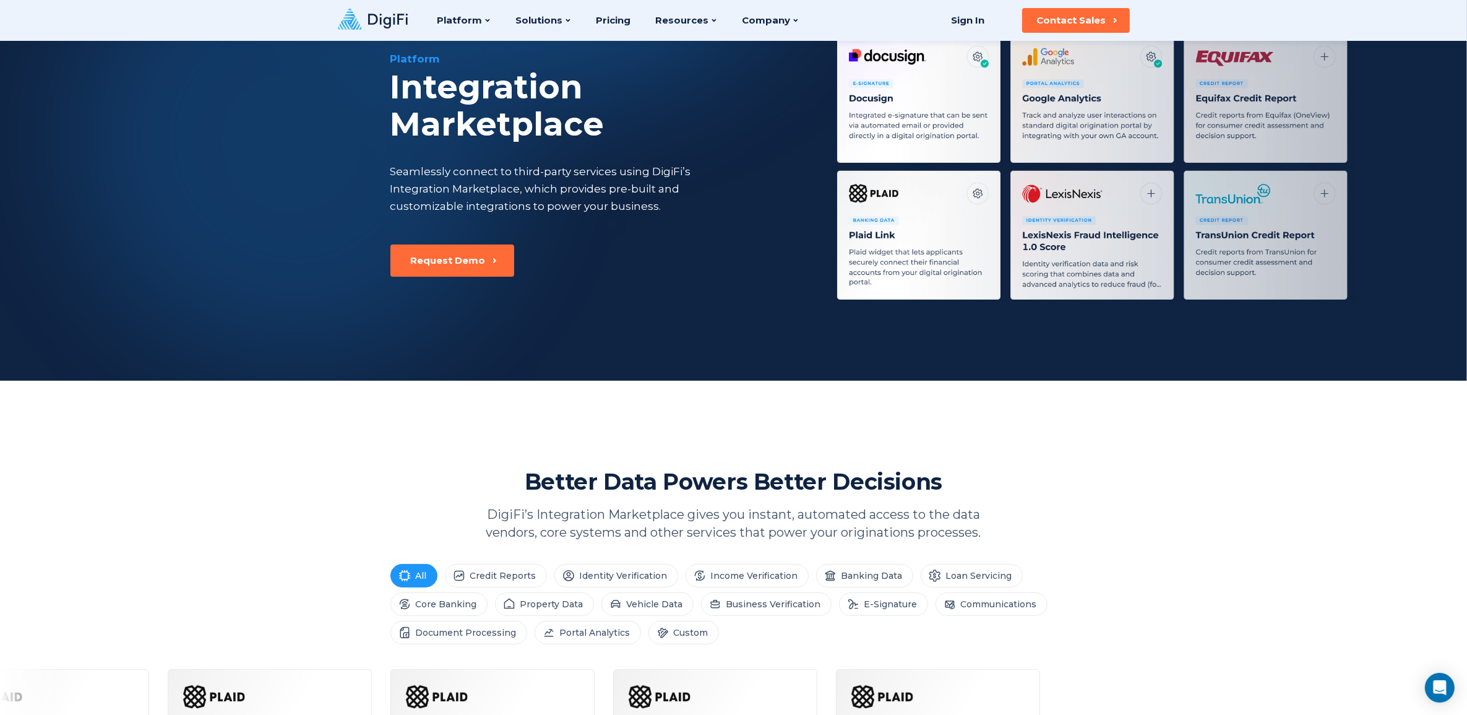
scroll to position [0, 0]
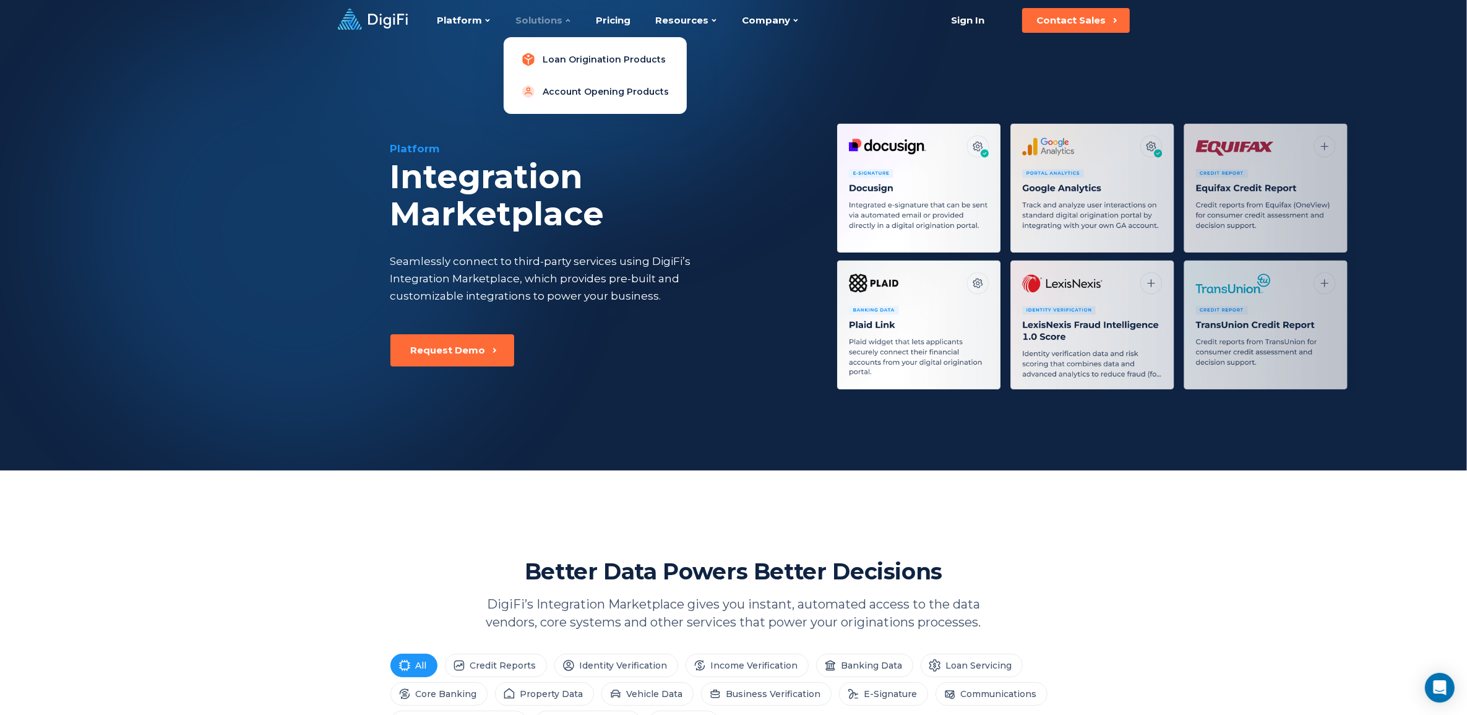
click at [599, 51] on link "Loan Origination Products" at bounding box center [595, 59] width 163 height 25
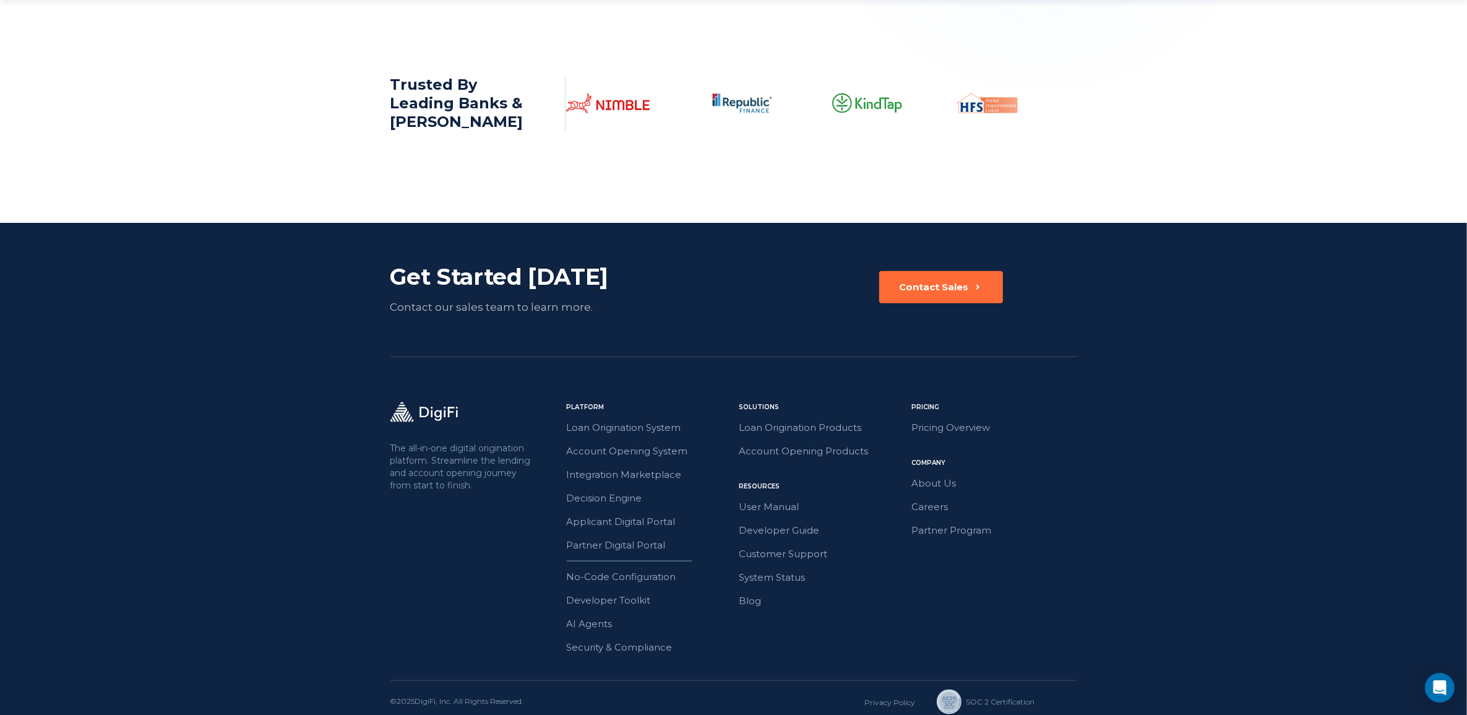
scroll to position [1886, 0]
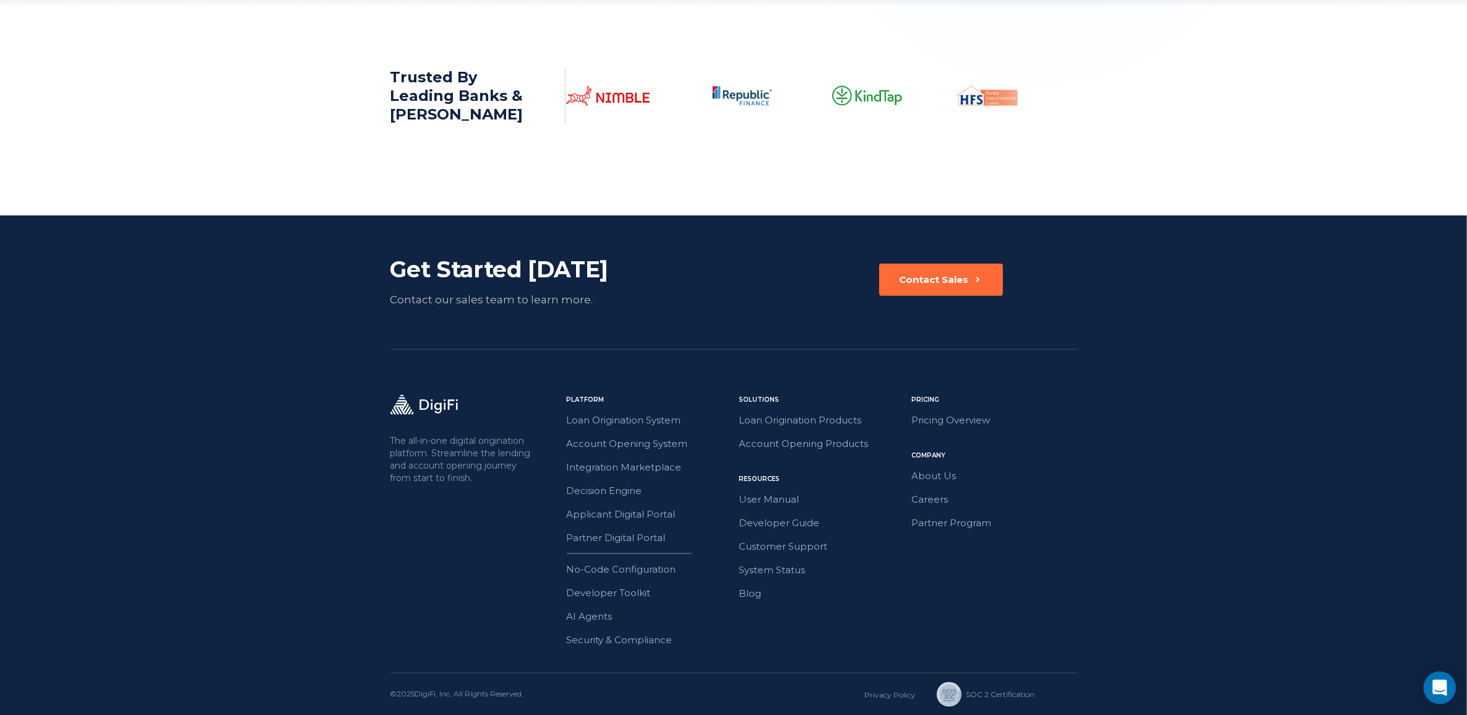
click at [1443, 686] on icon "Open Intercom Messenger" at bounding box center [1440, 688] width 14 height 16
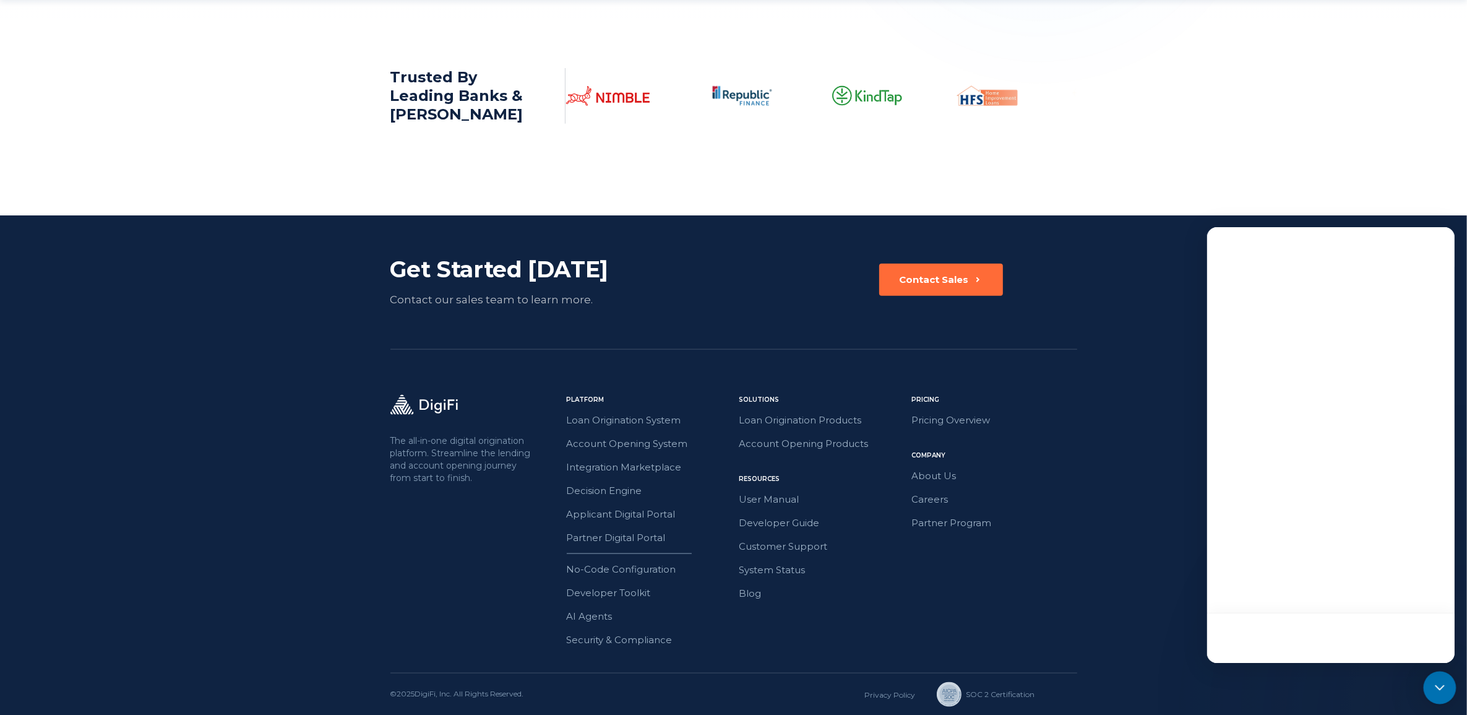
scroll to position [0, 0]
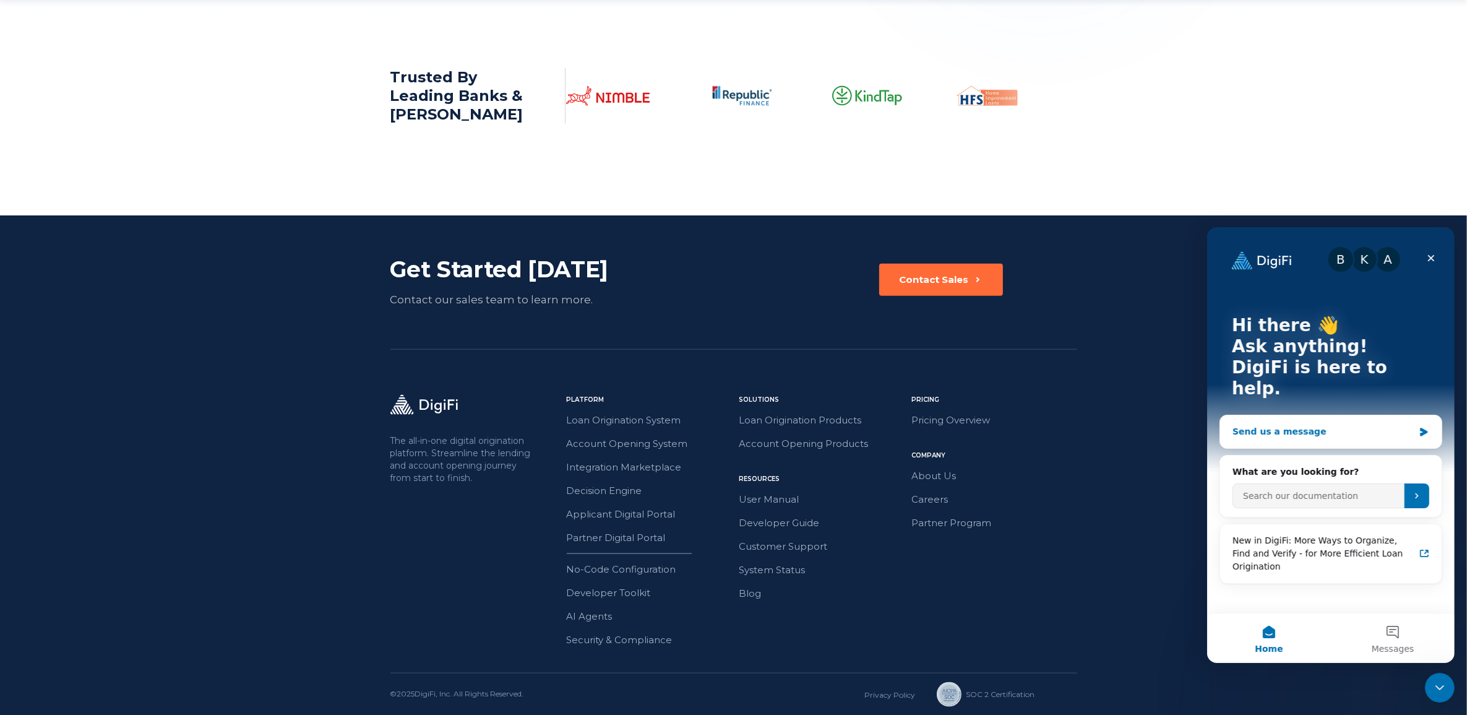
click at [1295, 425] on div "Send us a message" at bounding box center [1322, 431] width 181 height 13
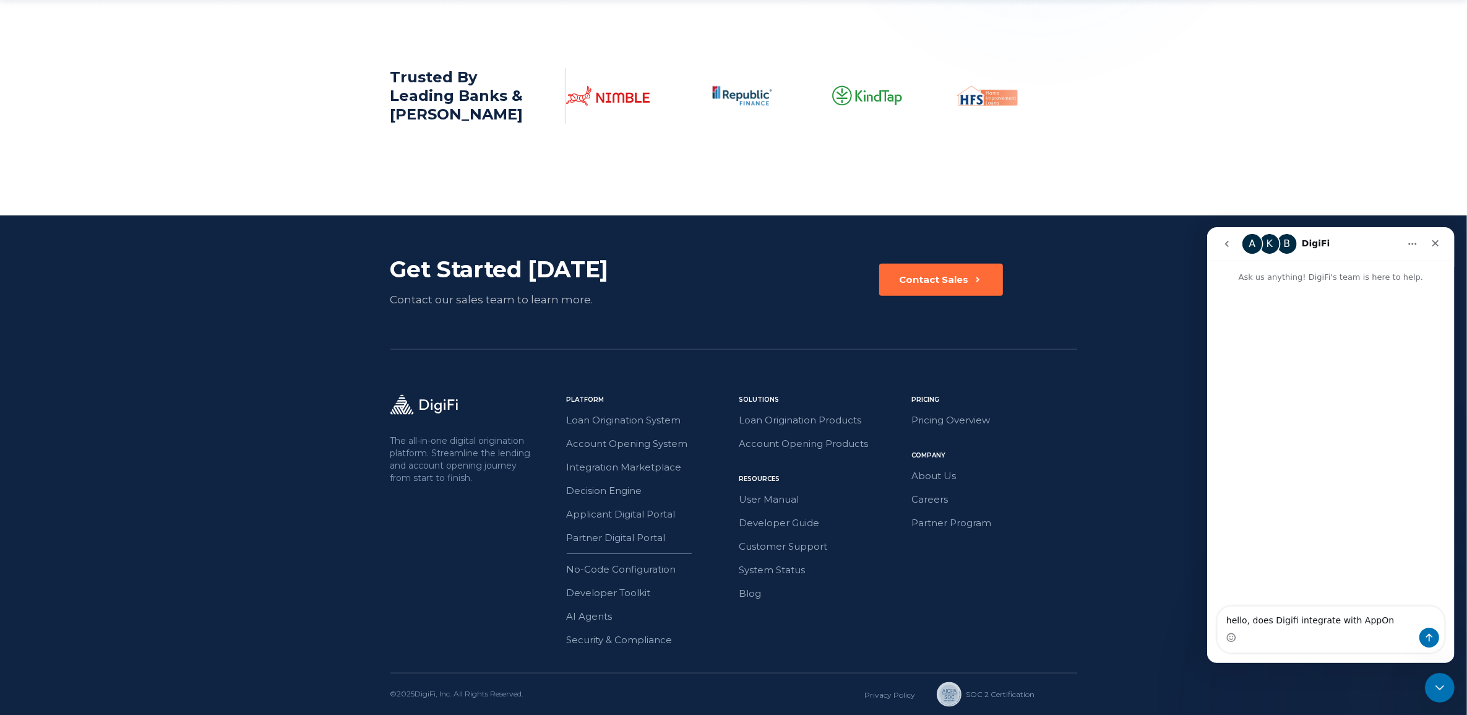
type textarea "hello, does Digifi integrate with AppOne"
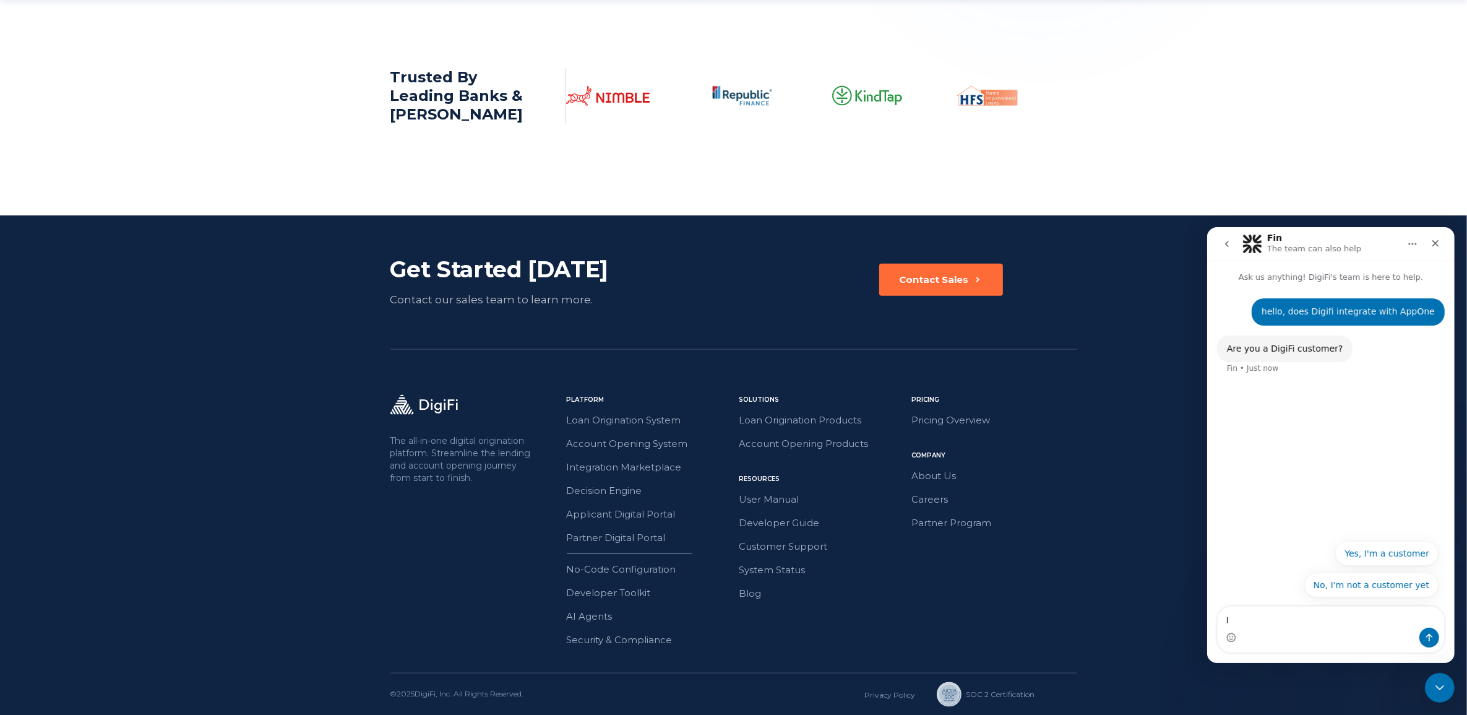
type textarea "I"
click at [1363, 579] on button "No, I'm not a customer yet" at bounding box center [1371, 584] width 134 height 25
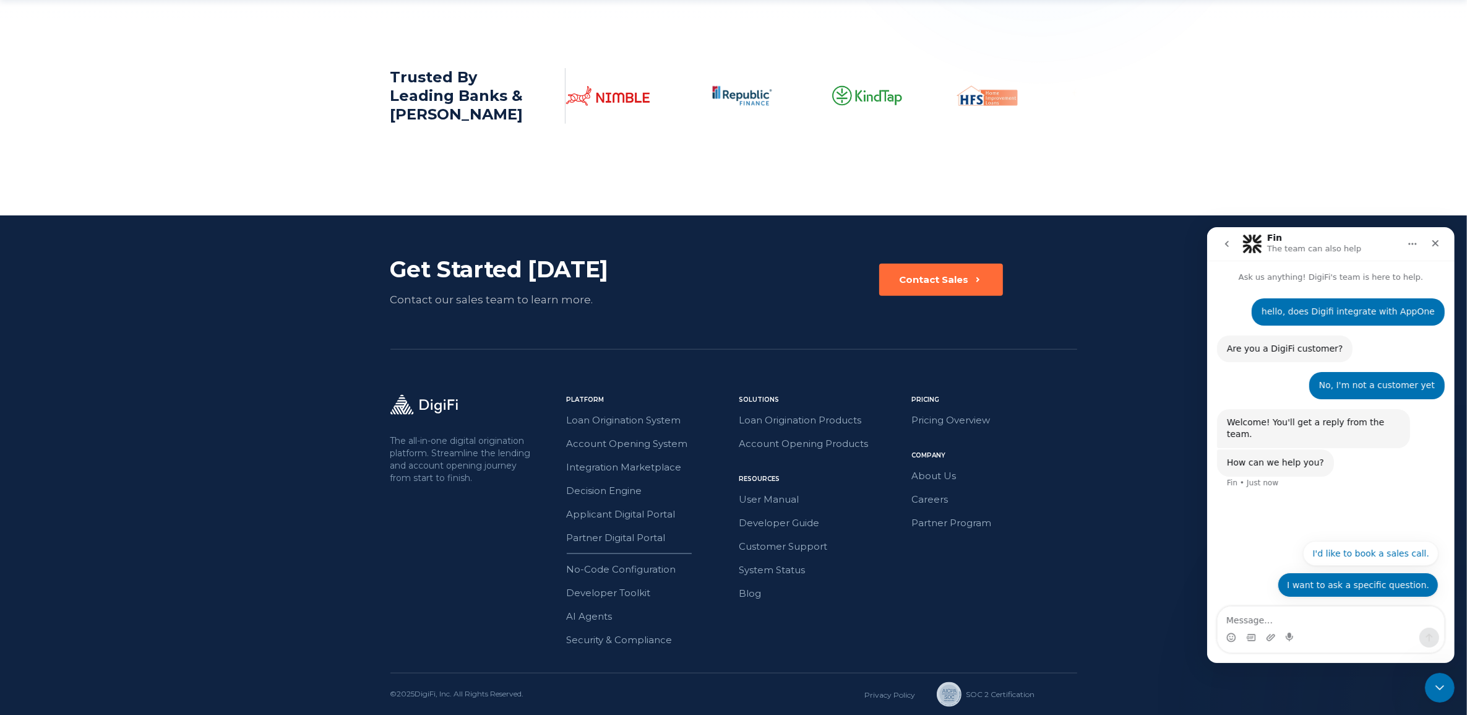
click at [1325, 585] on button "I want to ask a specific question." at bounding box center [1357, 584] width 161 height 25
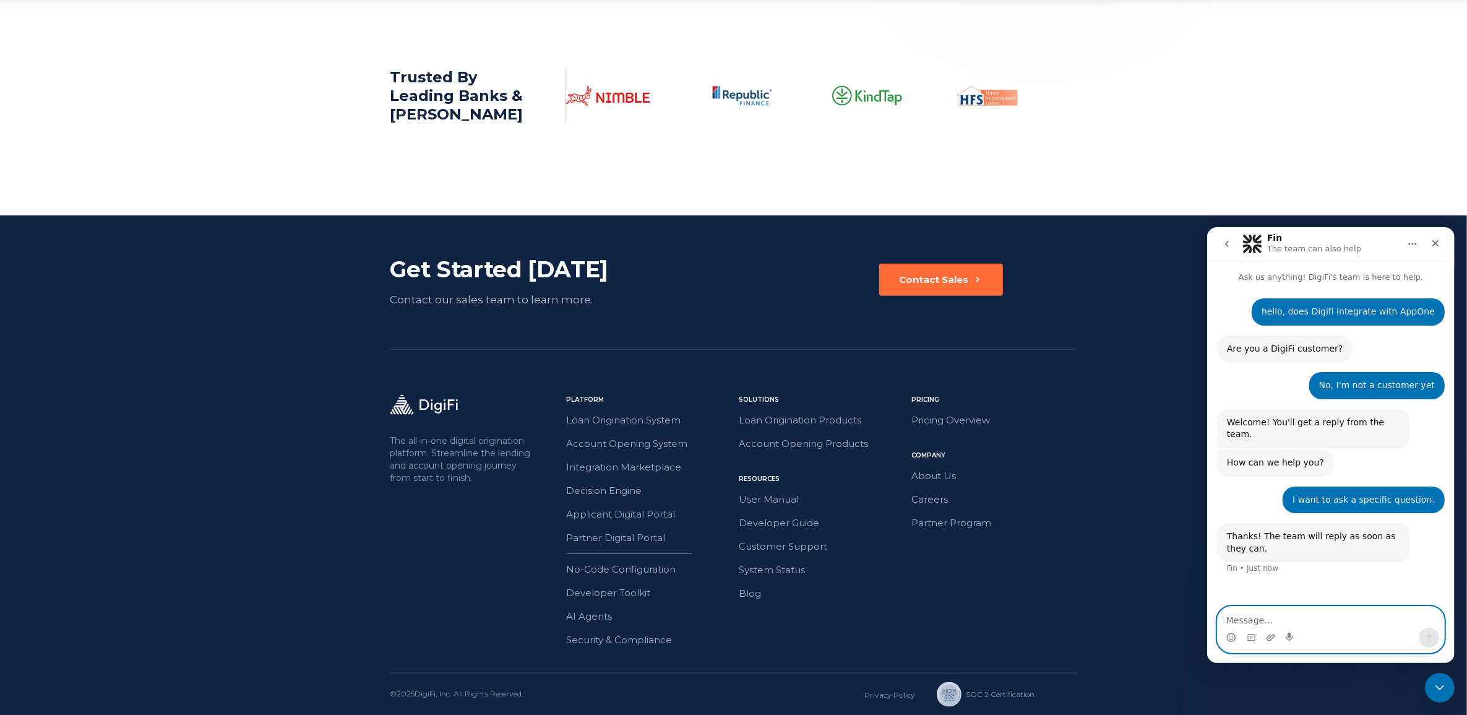
click at [1253, 619] on textarea "Message…" at bounding box center [1330, 616] width 227 height 21
click at [1251, 616] on textarea "Message…" at bounding box center [1330, 616] width 227 height 21
click at [1274, 621] on textarea "Message…" at bounding box center [1330, 616] width 227 height 21
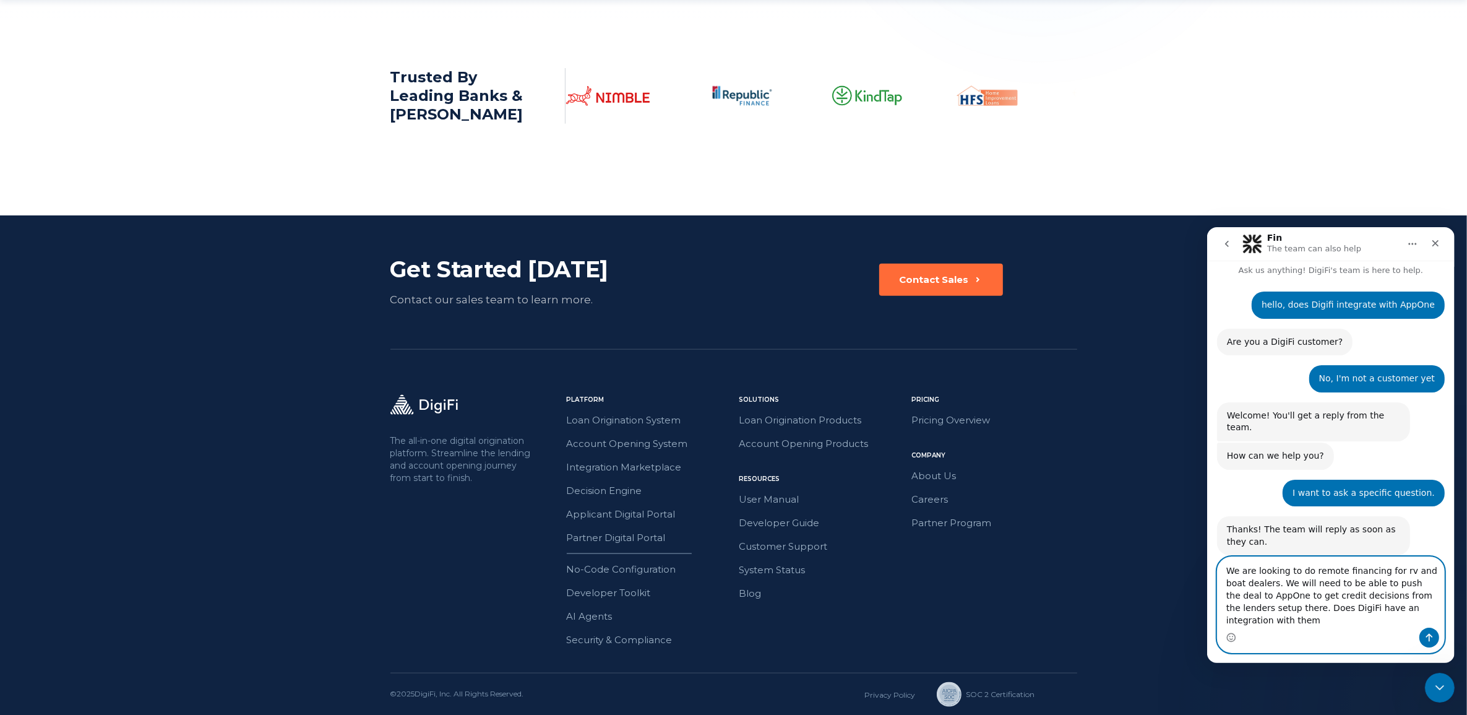
type textarea "We are looking to do remote financing for rv and boat dealers. We will need to …"
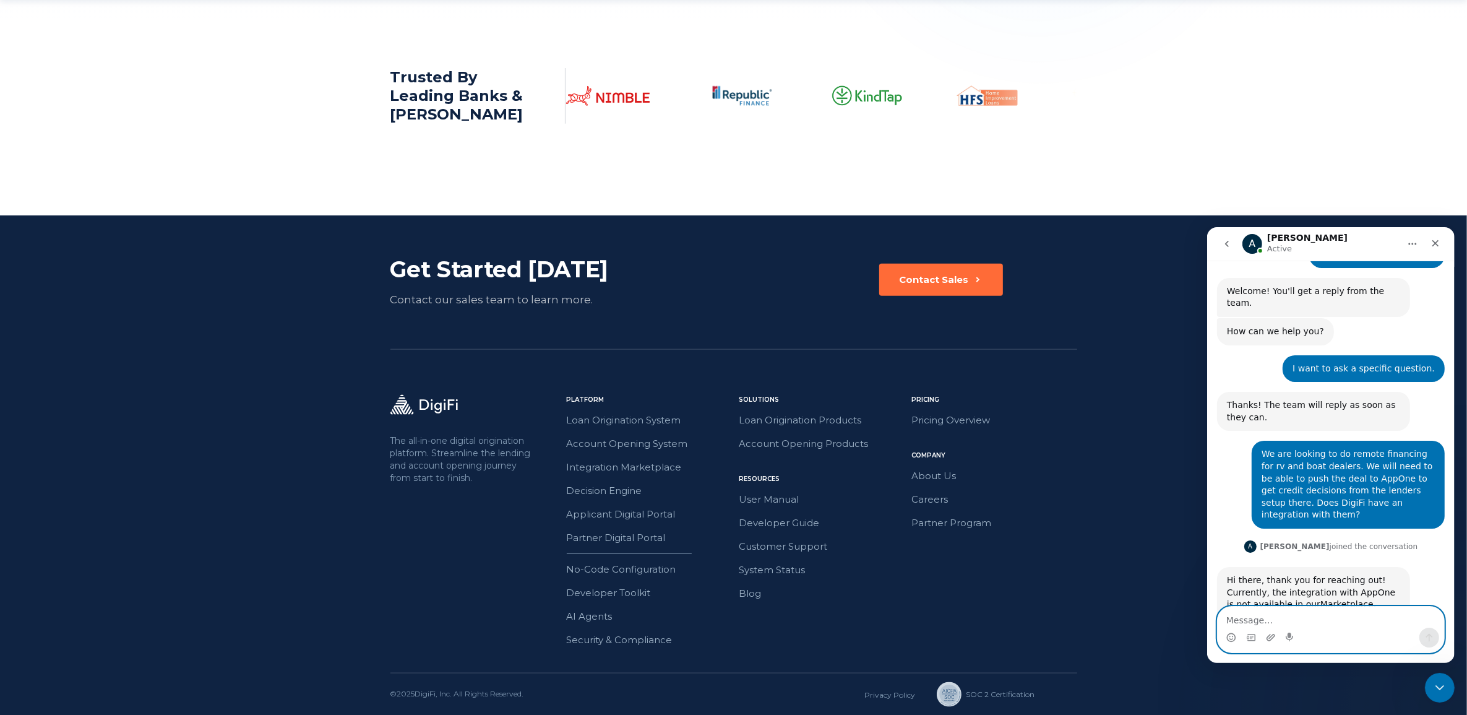
scroll to position [211, 0]
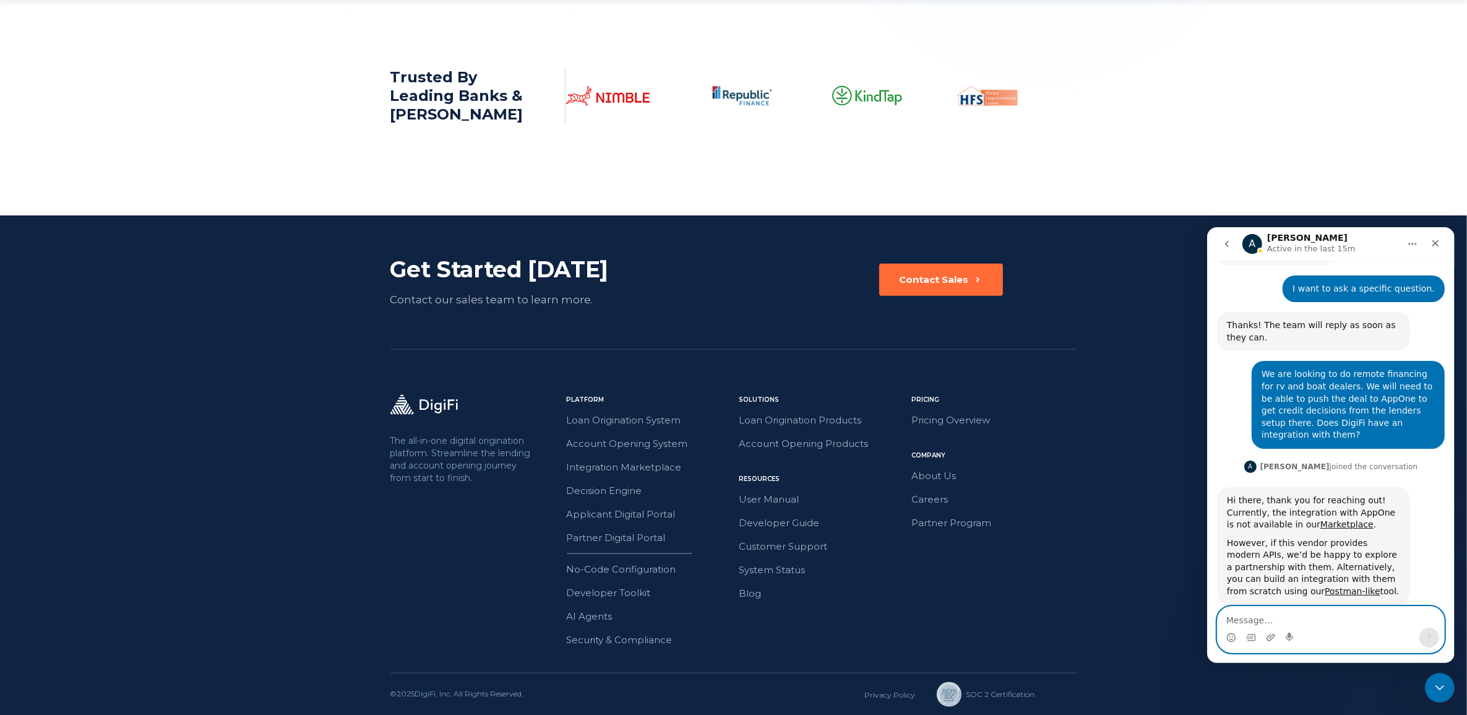
click at [1259, 619] on textarea "Message…" at bounding box center [1330, 616] width 227 height 21
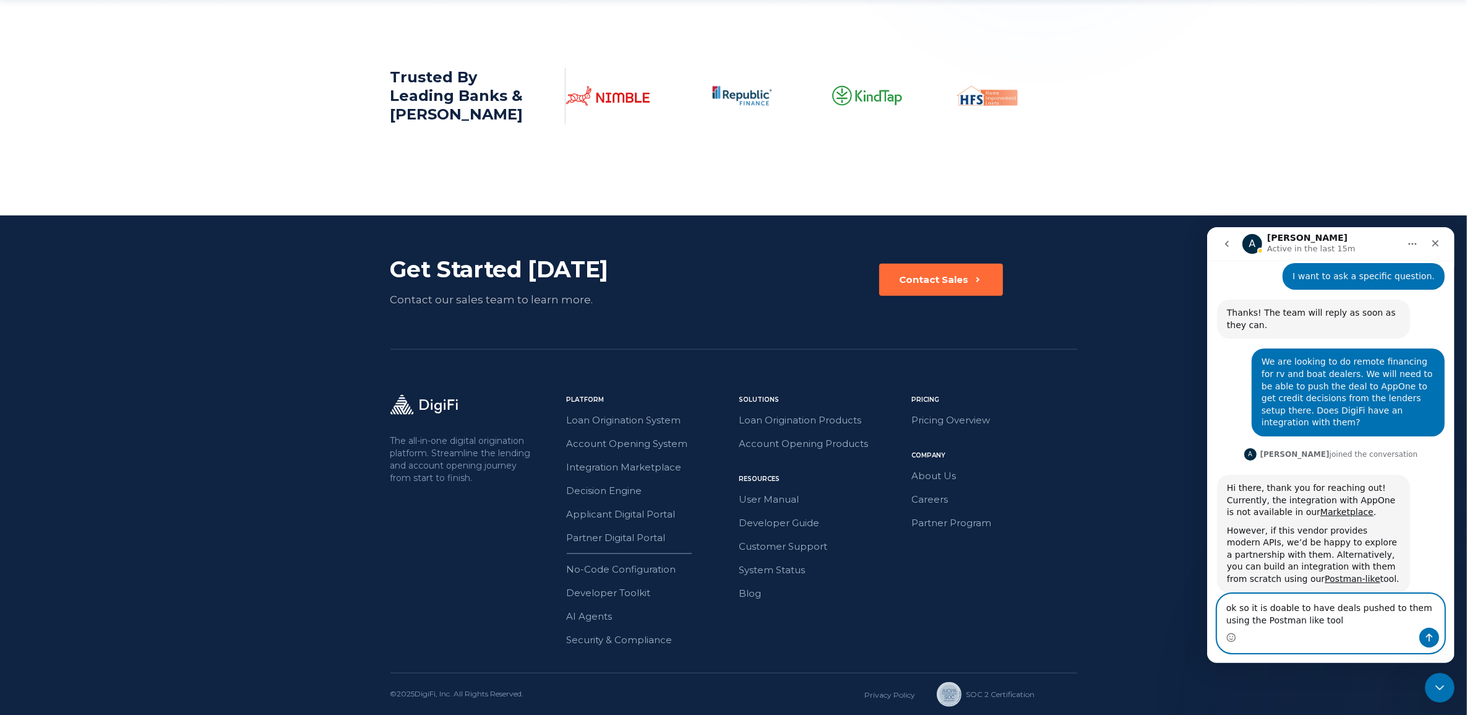
type textarea "ok so it is doable to have deals pushed to them using the Postman like tool?"
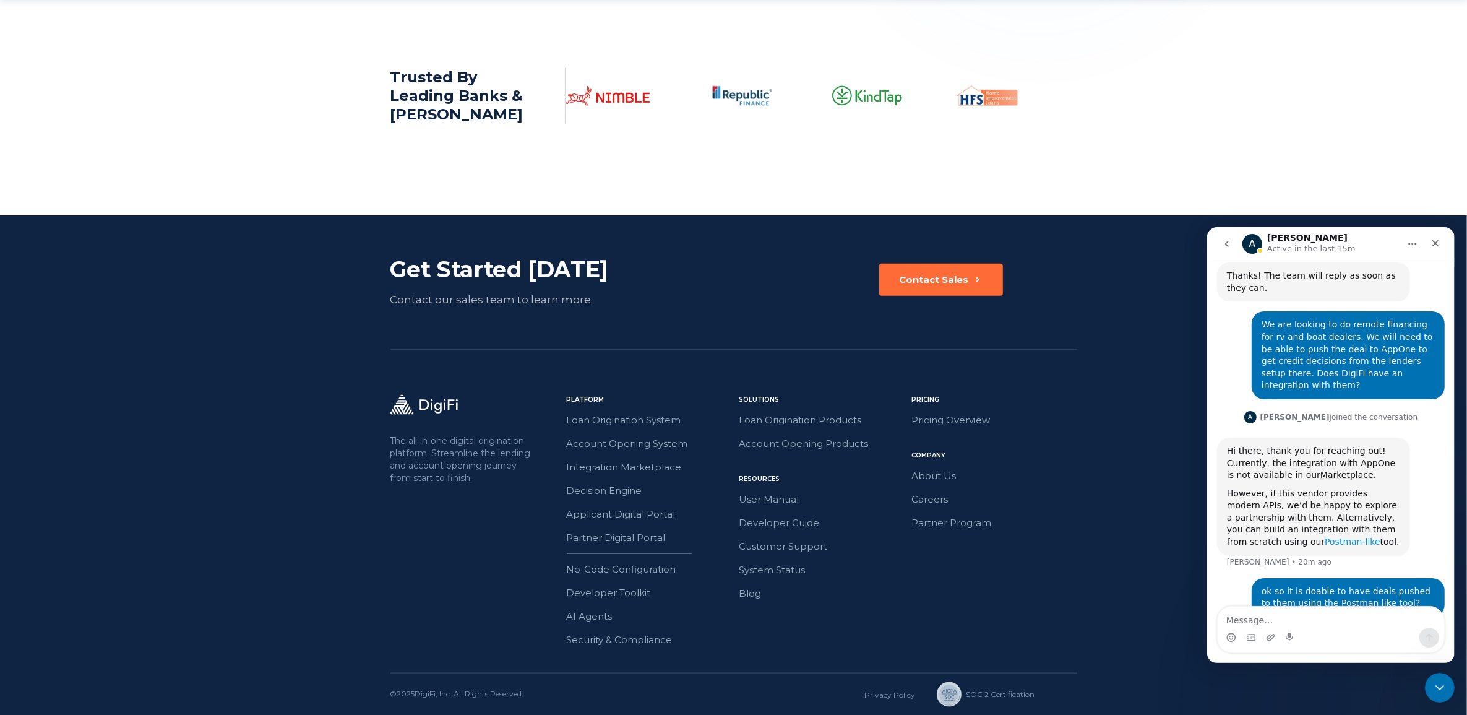
click at [1324, 536] on link "Postman-like" at bounding box center [1351, 541] width 55 height 10
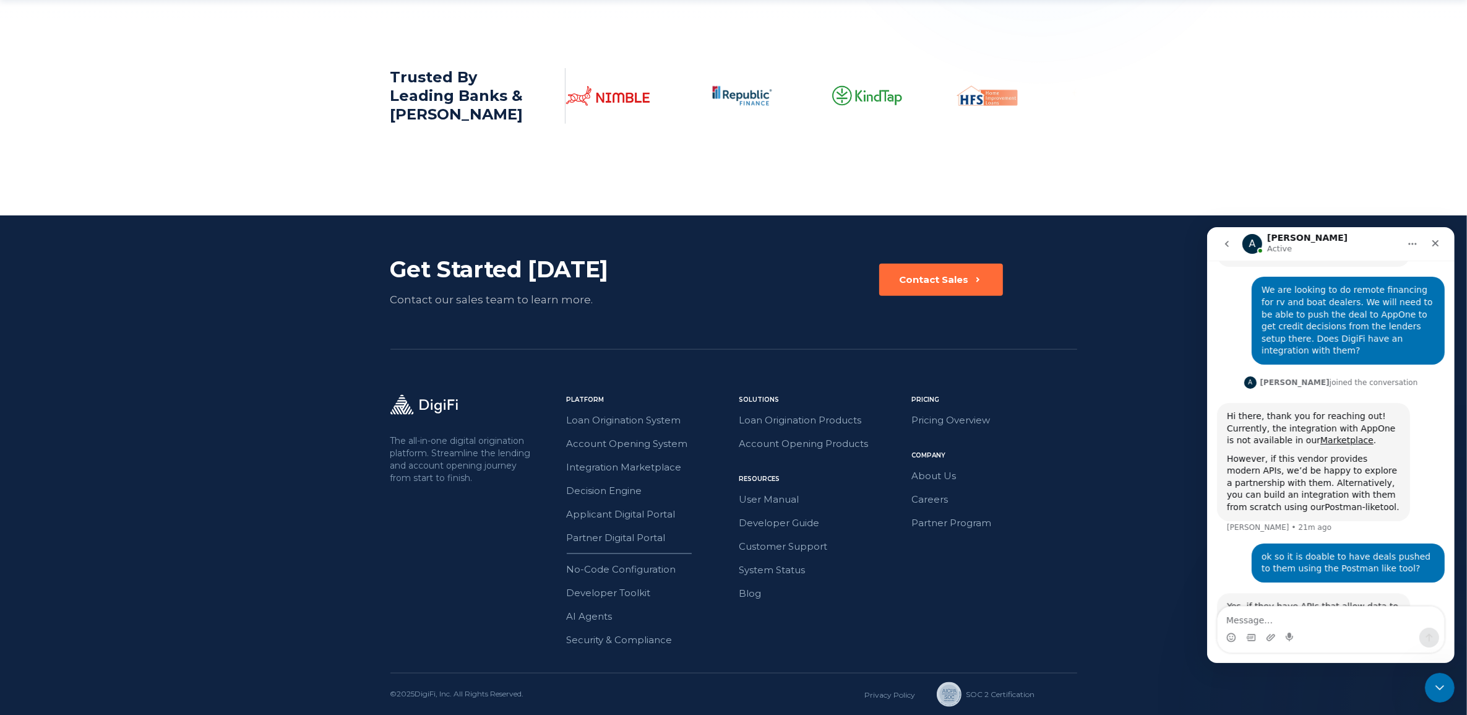
scroll to position [334, 0]
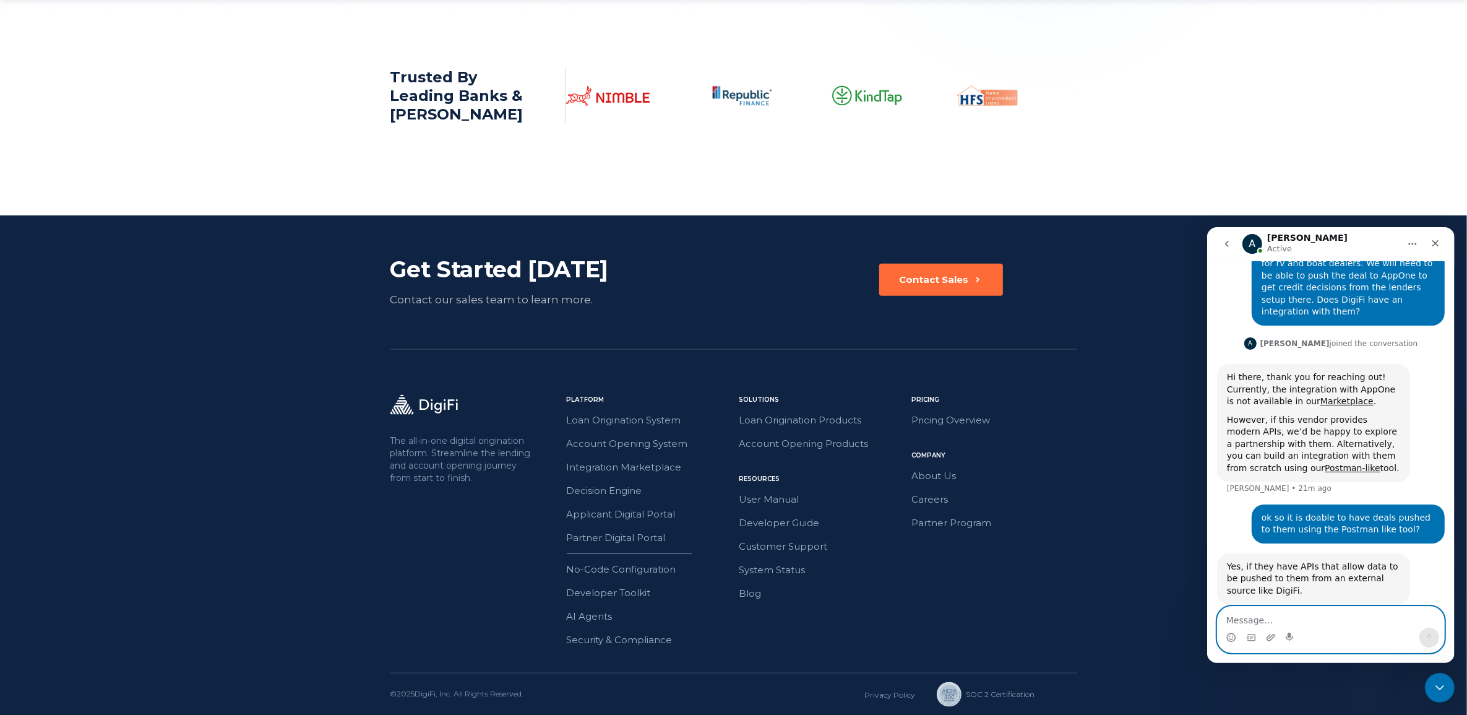
click at [1241, 619] on textarea "Message…" at bounding box center [1330, 616] width 227 height 21
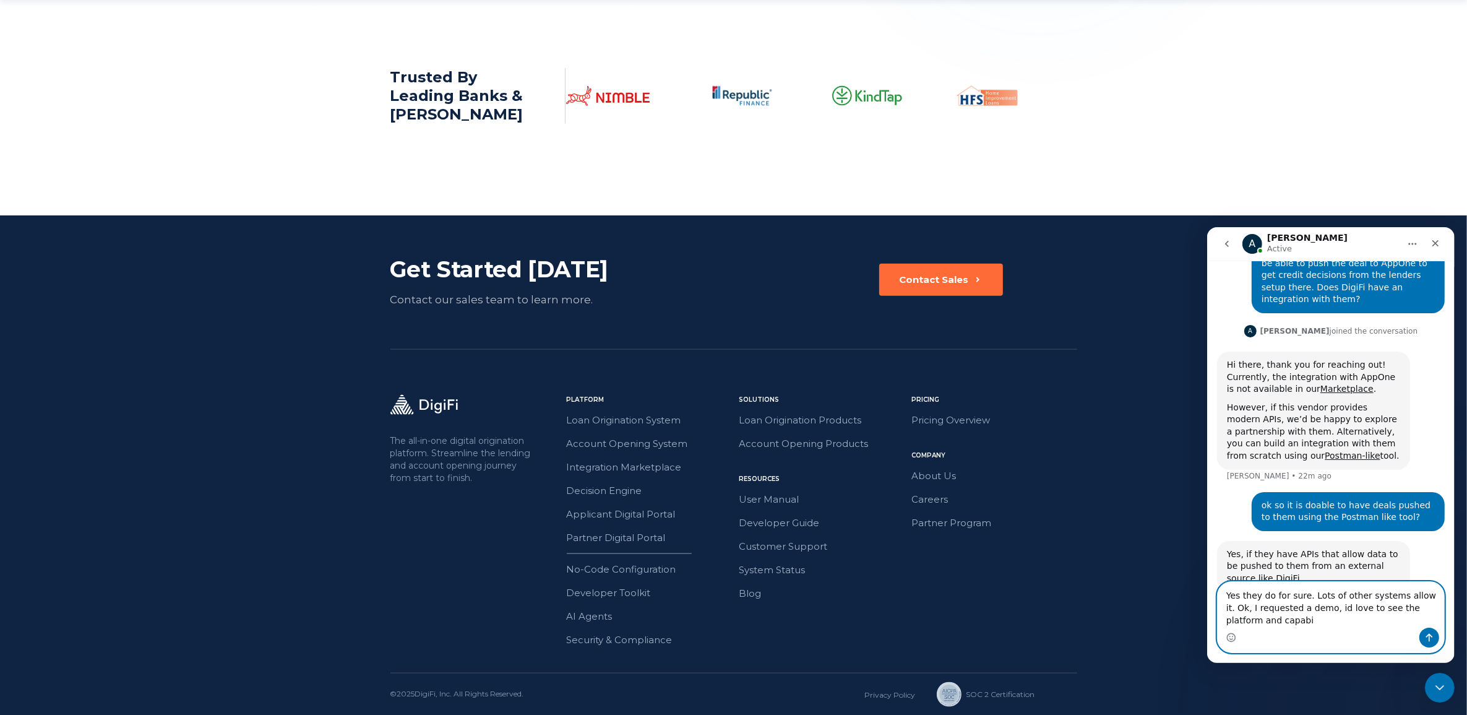
scroll to position [359, 0]
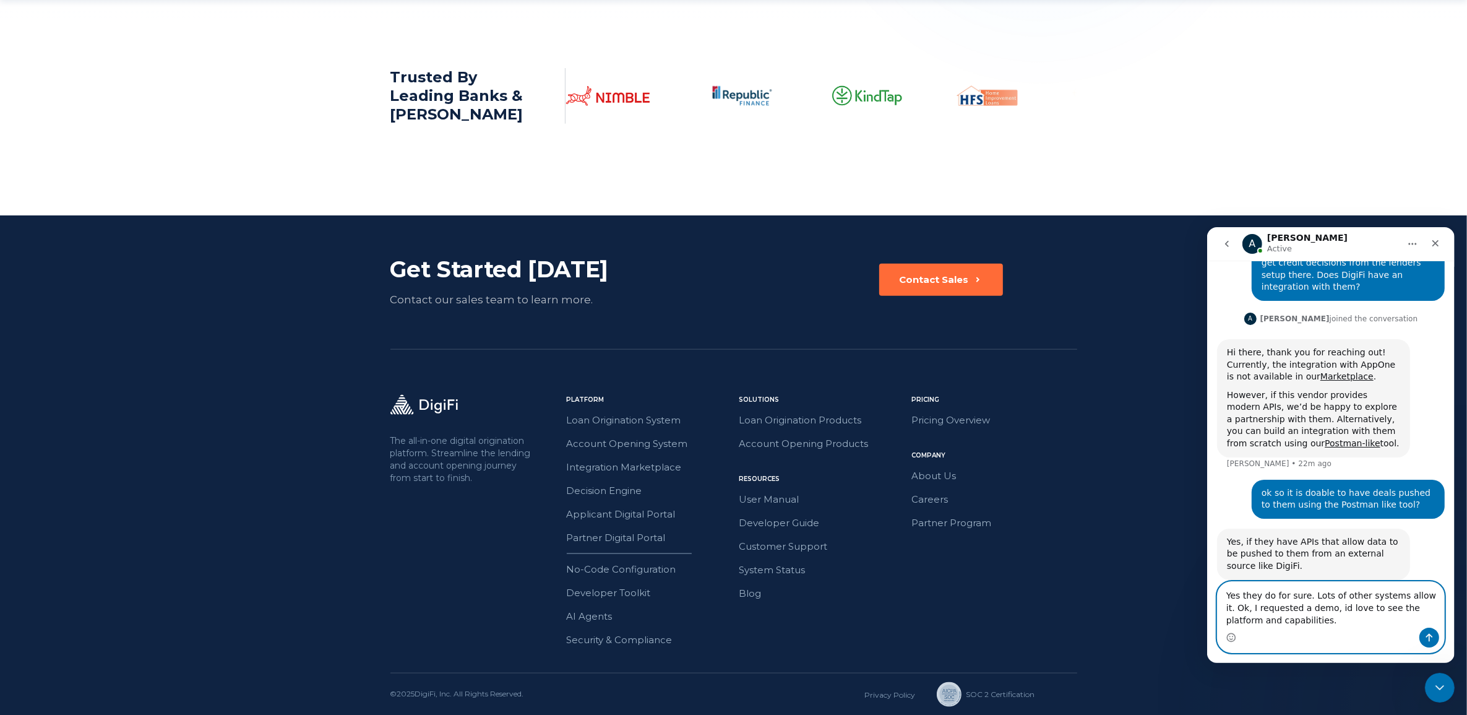
type textarea "Yes they do for sure. Lots of other systems allow it. Ok, I requested a demo, i…"
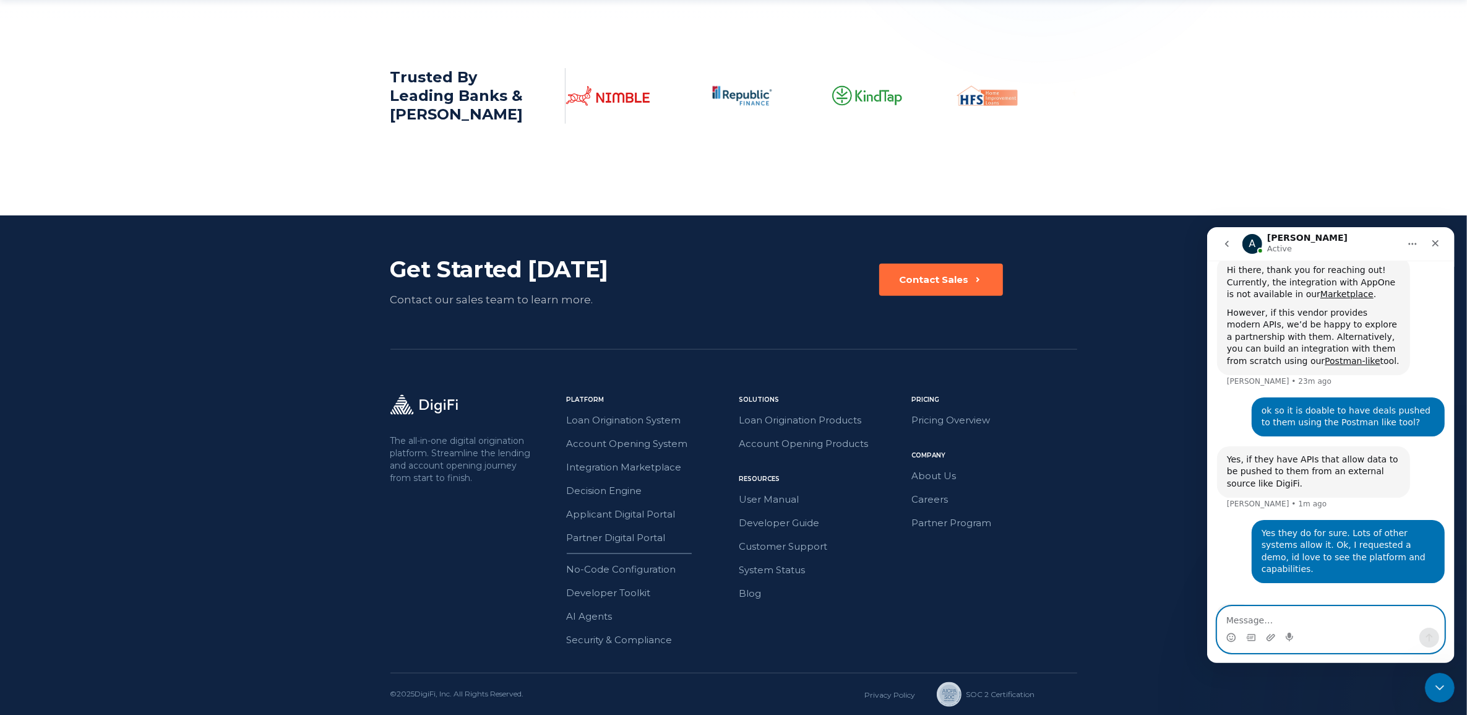
scroll to position [442, 0]
type textarea "H"
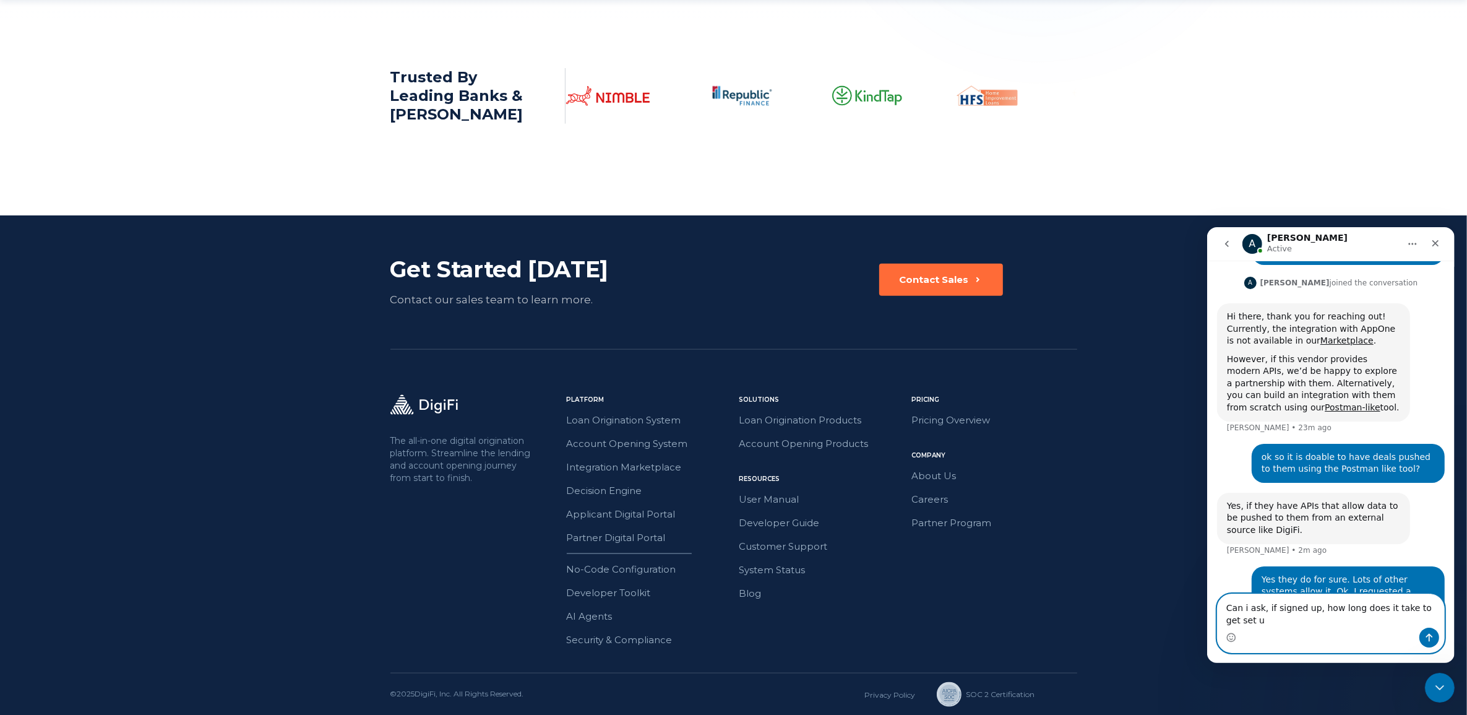
scroll to position [407, 0]
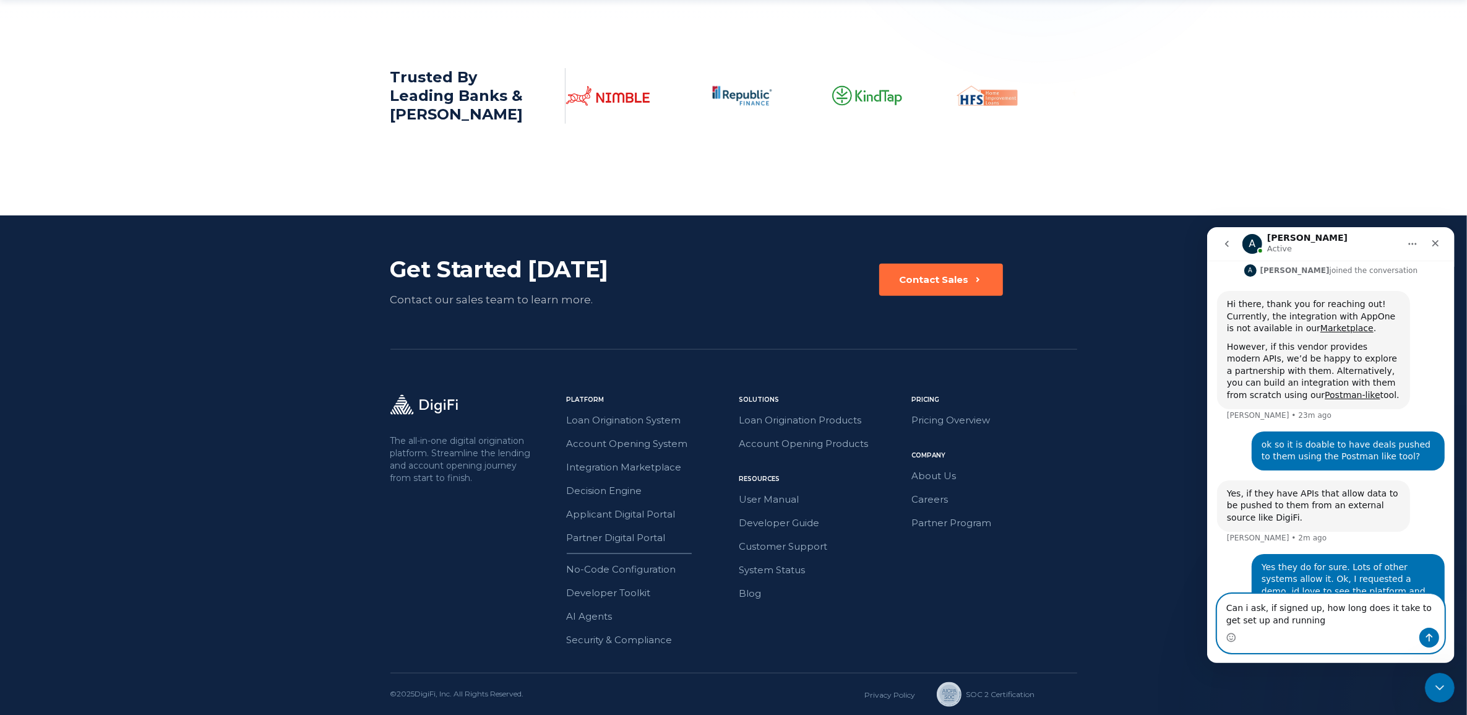
type textarea "Can i ask, if signed up, how long does it take to get set up and running?"
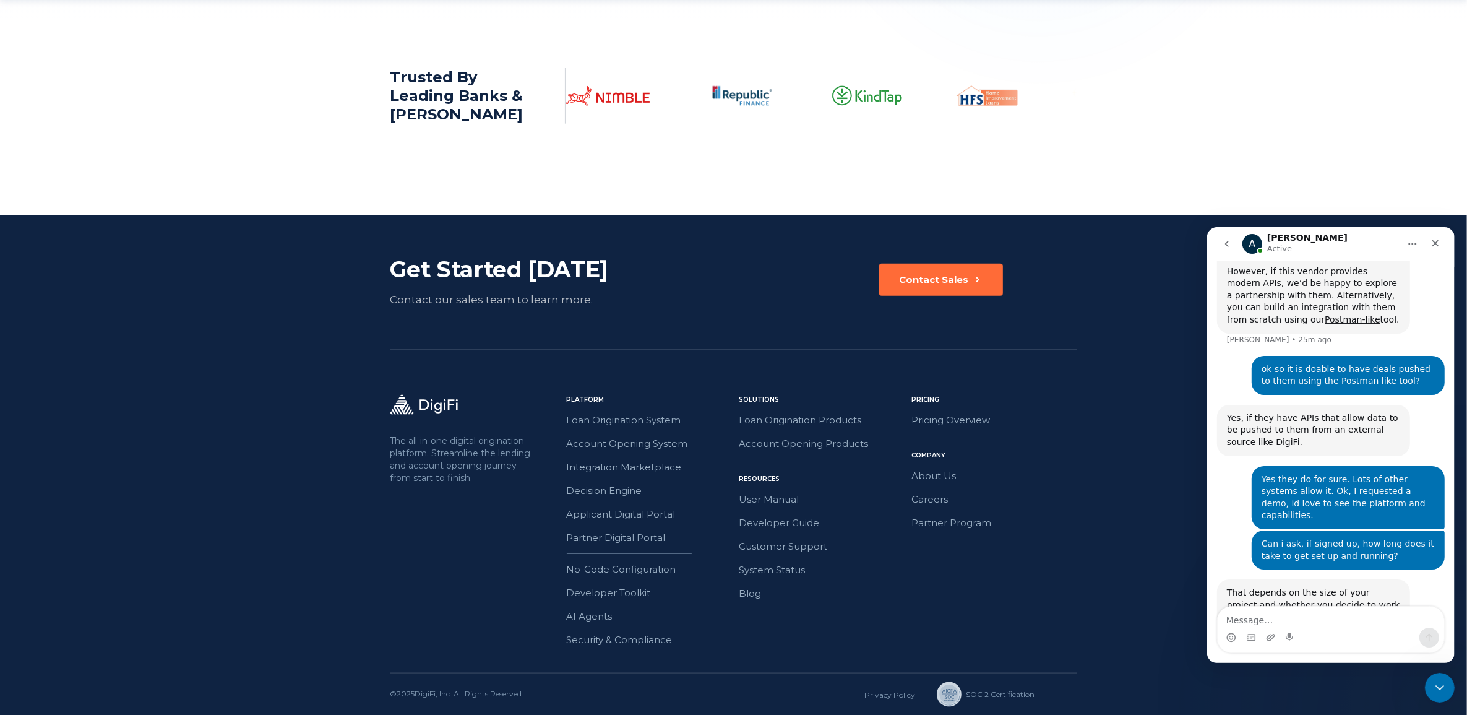
scroll to position [520, 0]
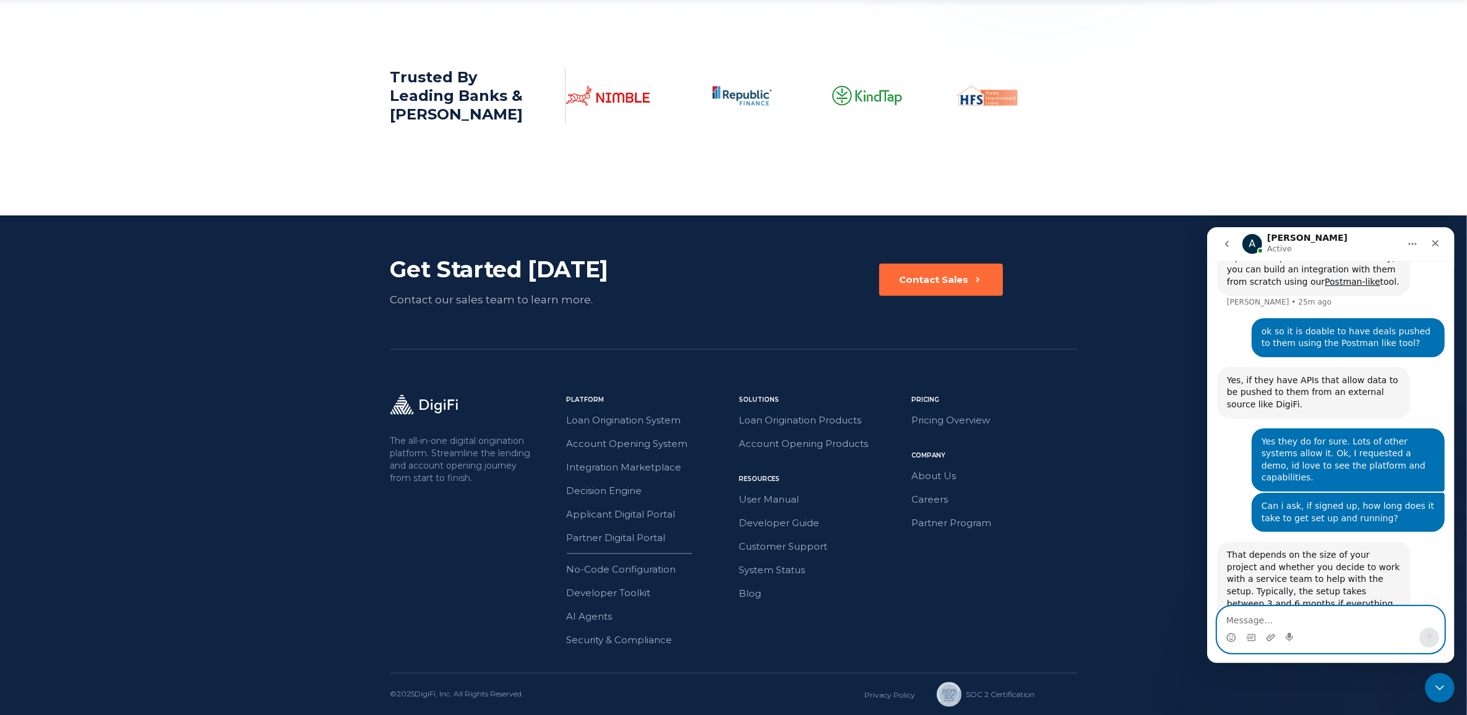
click at [1248, 619] on textarea "Message…" at bounding box center [1330, 616] width 227 height 21
type textarea "o"
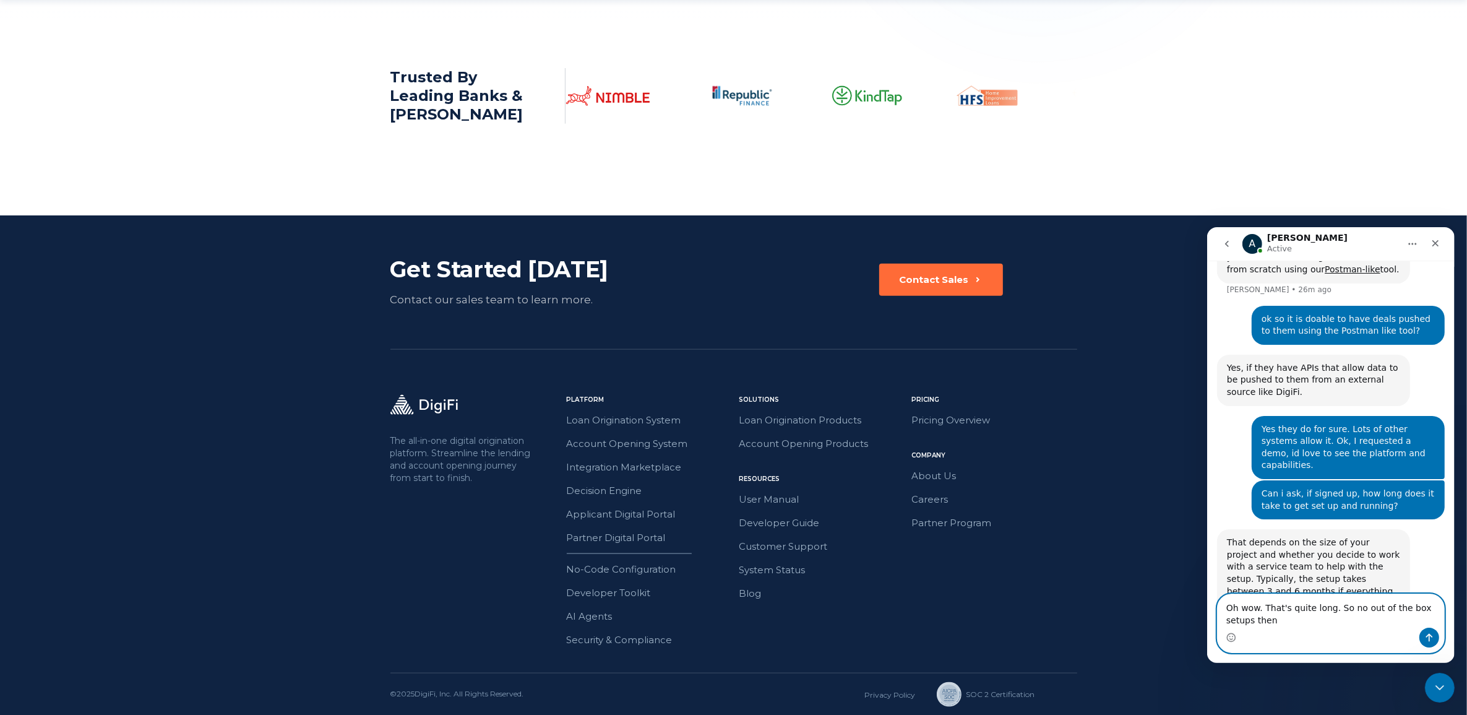
type textarea "Oh wow. That's quite long. So no out of the box setups then?"
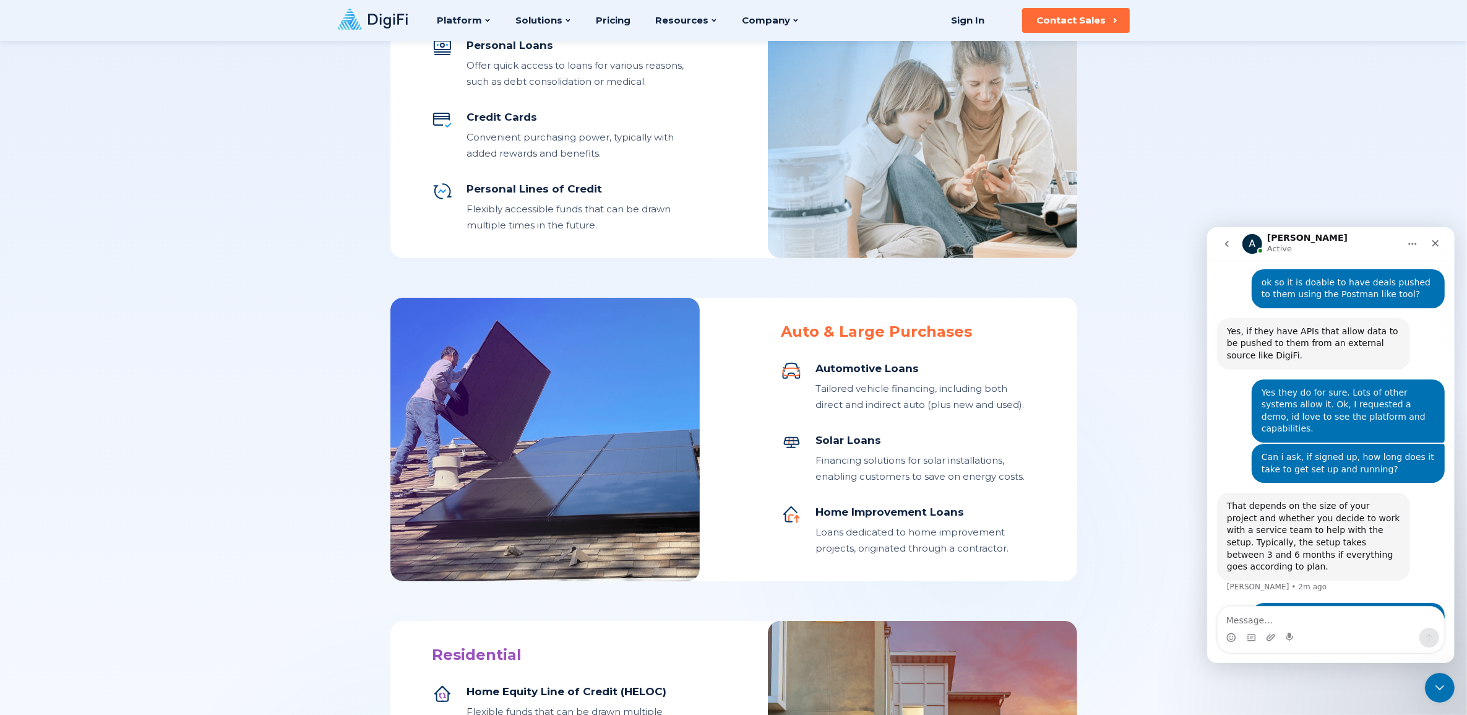
scroll to position [571, 0]
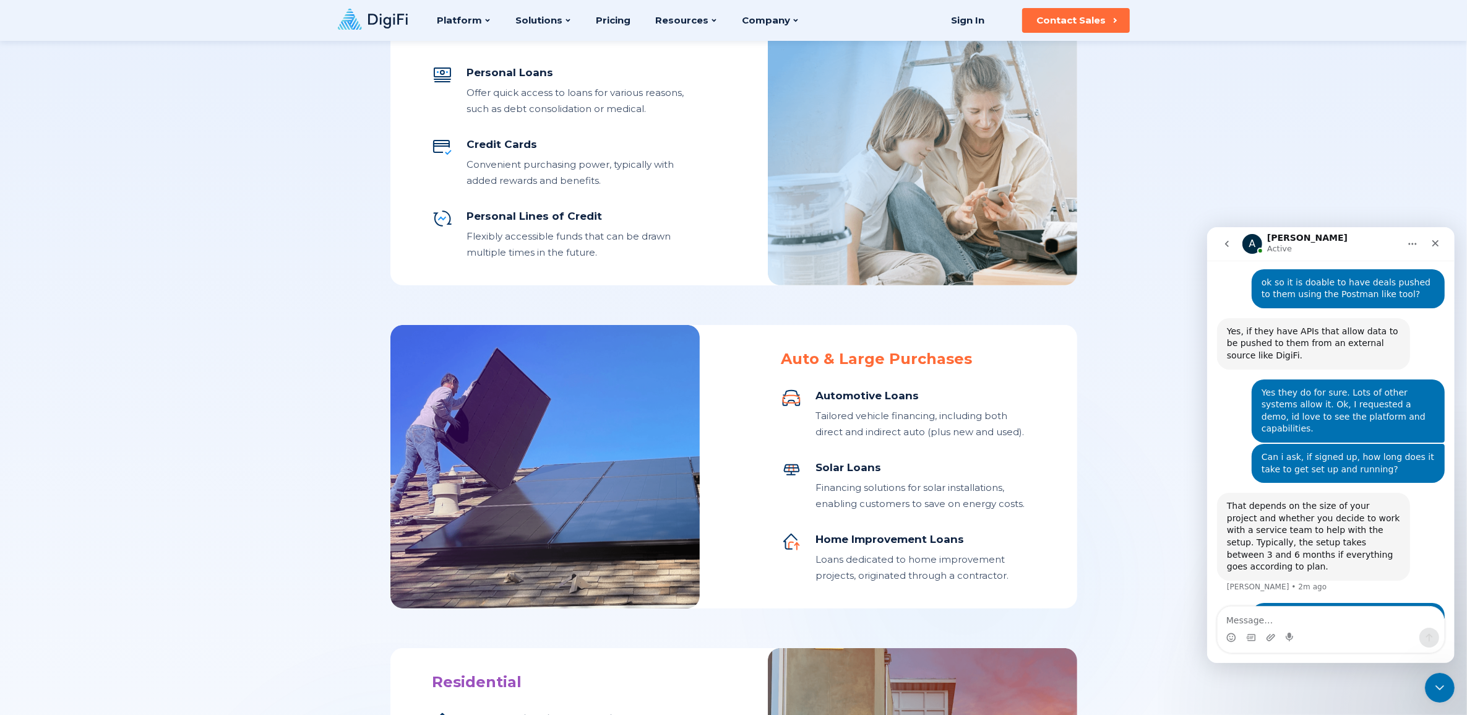
click at [845, 361] on div "Auto & Large Purchases" at bounding box center [909, 359] width 254 height 19
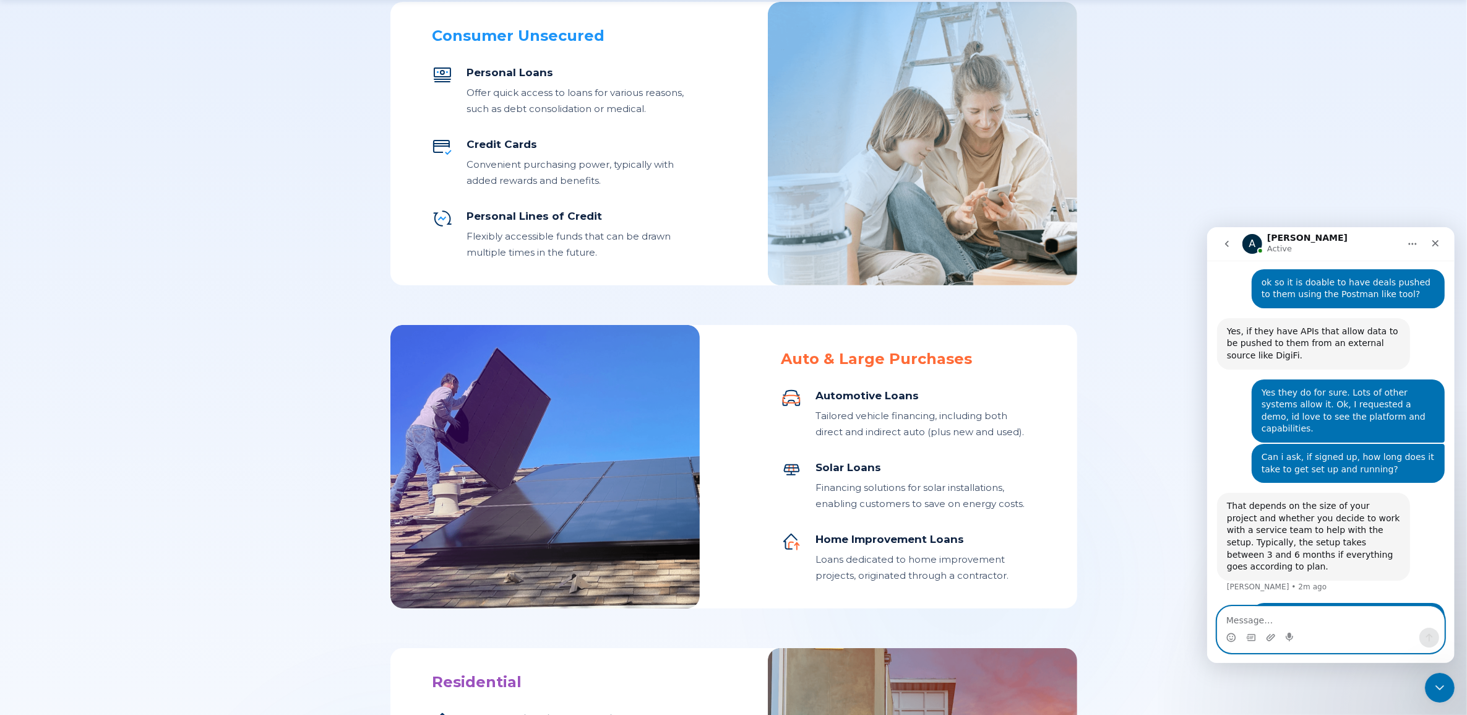
click at [1241, 617] on textarea "Message…" at bounding box center [1330, 616] width 227 height 21
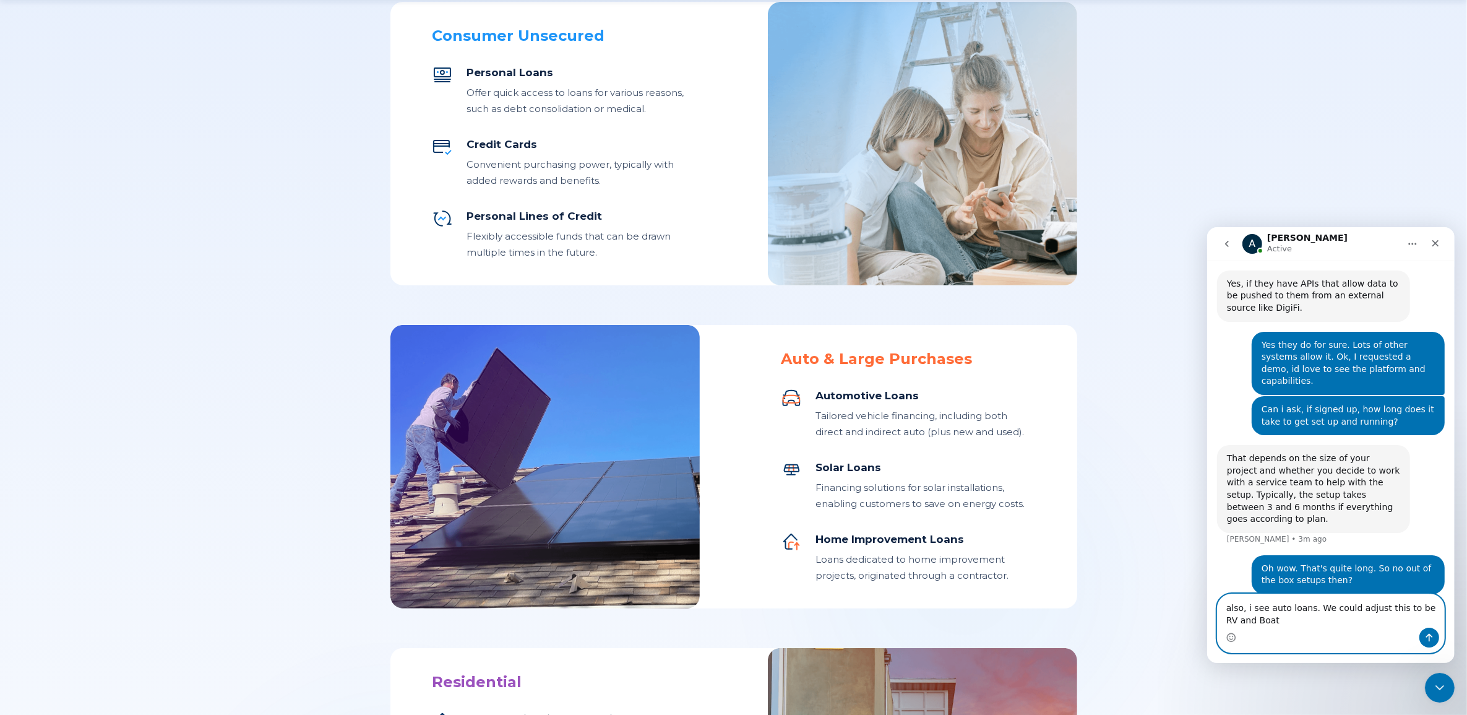
scroll to position [629, 0]
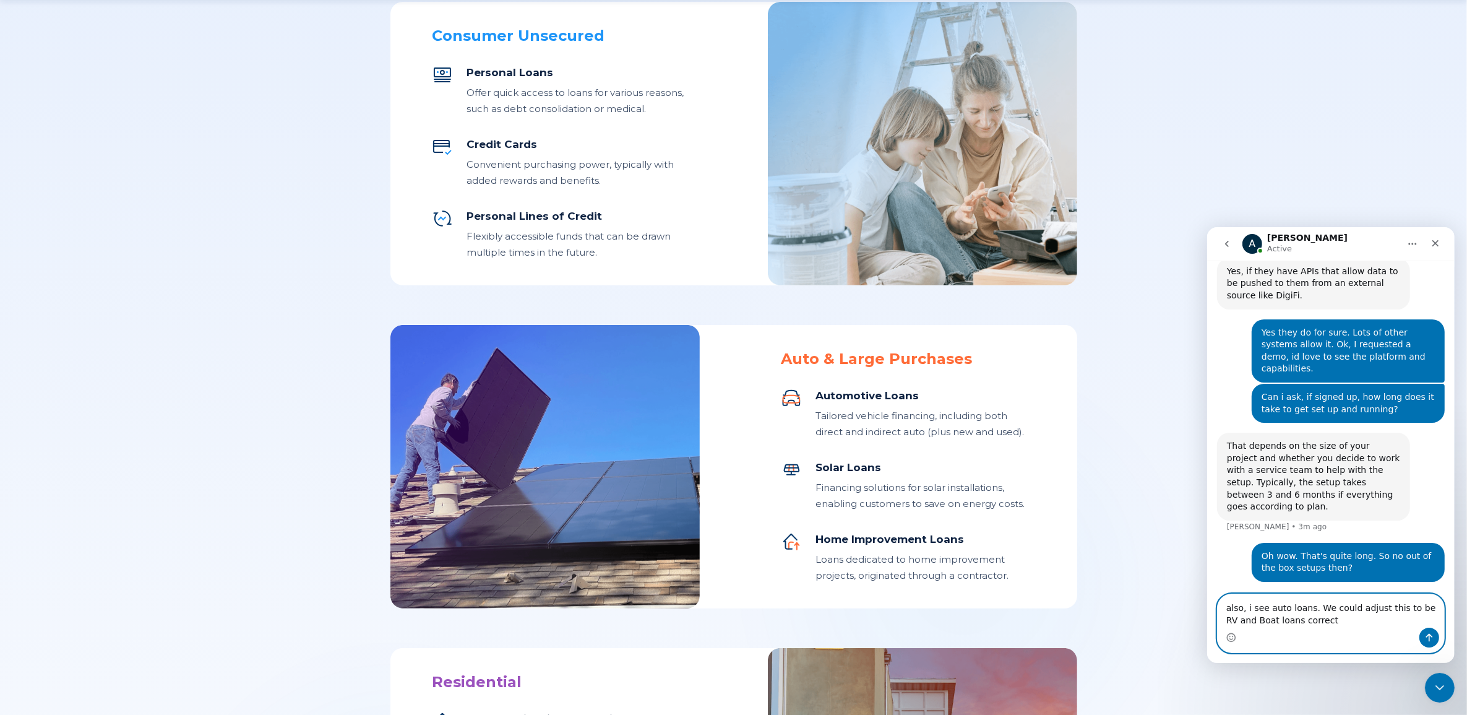
type textarea "also, i see auto loans. We could adjust this to be RV and Boat loans correct?"
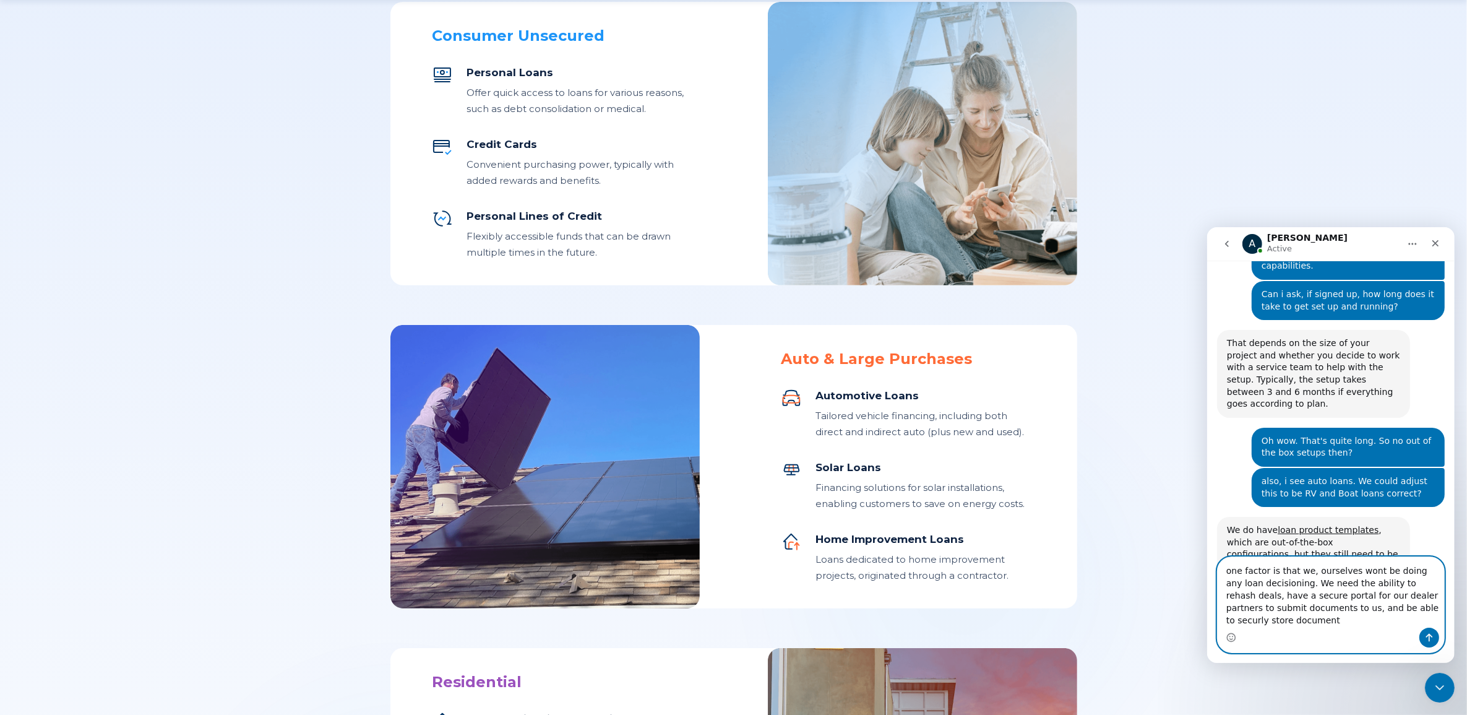
scroll to position [0, 0]
type textarea "one factor is that we, ourselves wont be doing any loan decisioning. We need th…"
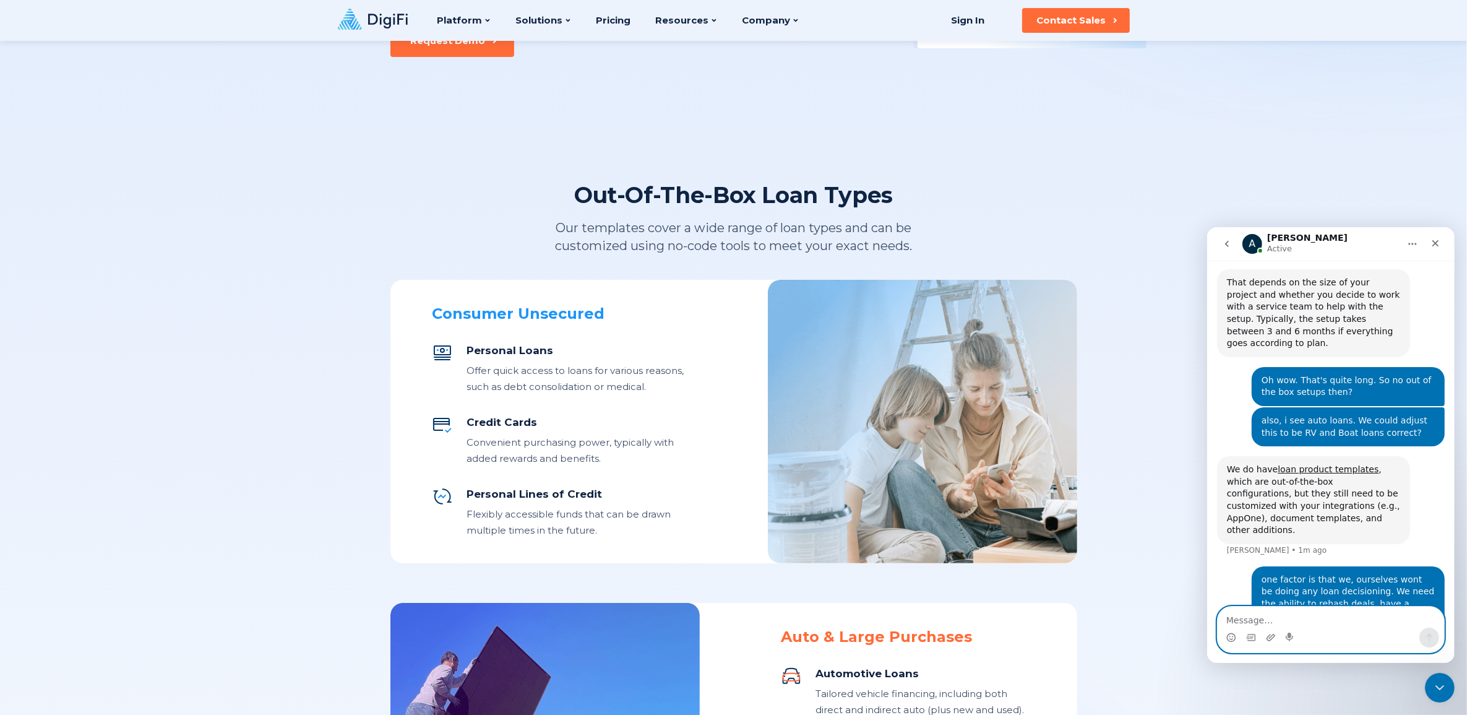
scroll to position [184, 0]
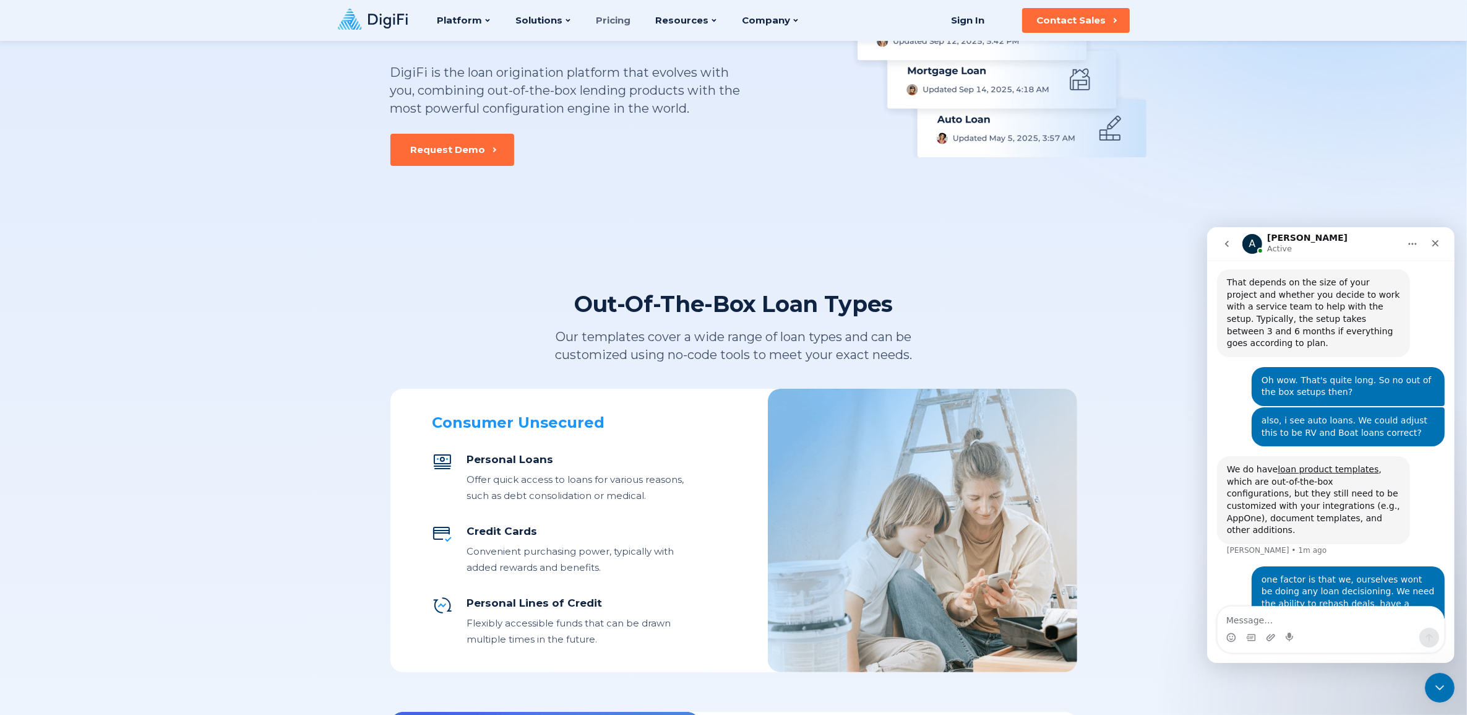
click at [597, 17] on link "Pricing" at bounding box center [614, 20] width 35 height 41
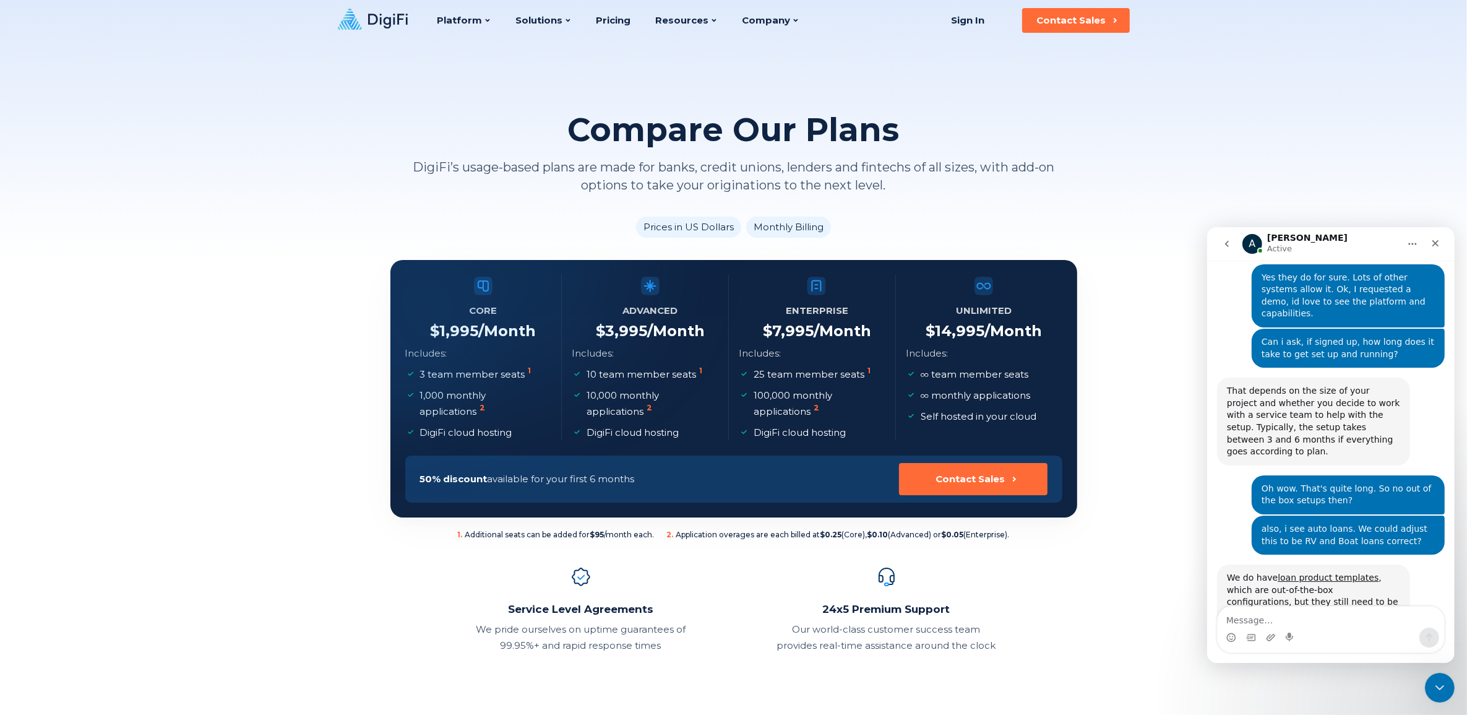
scroll to position [780, 0]
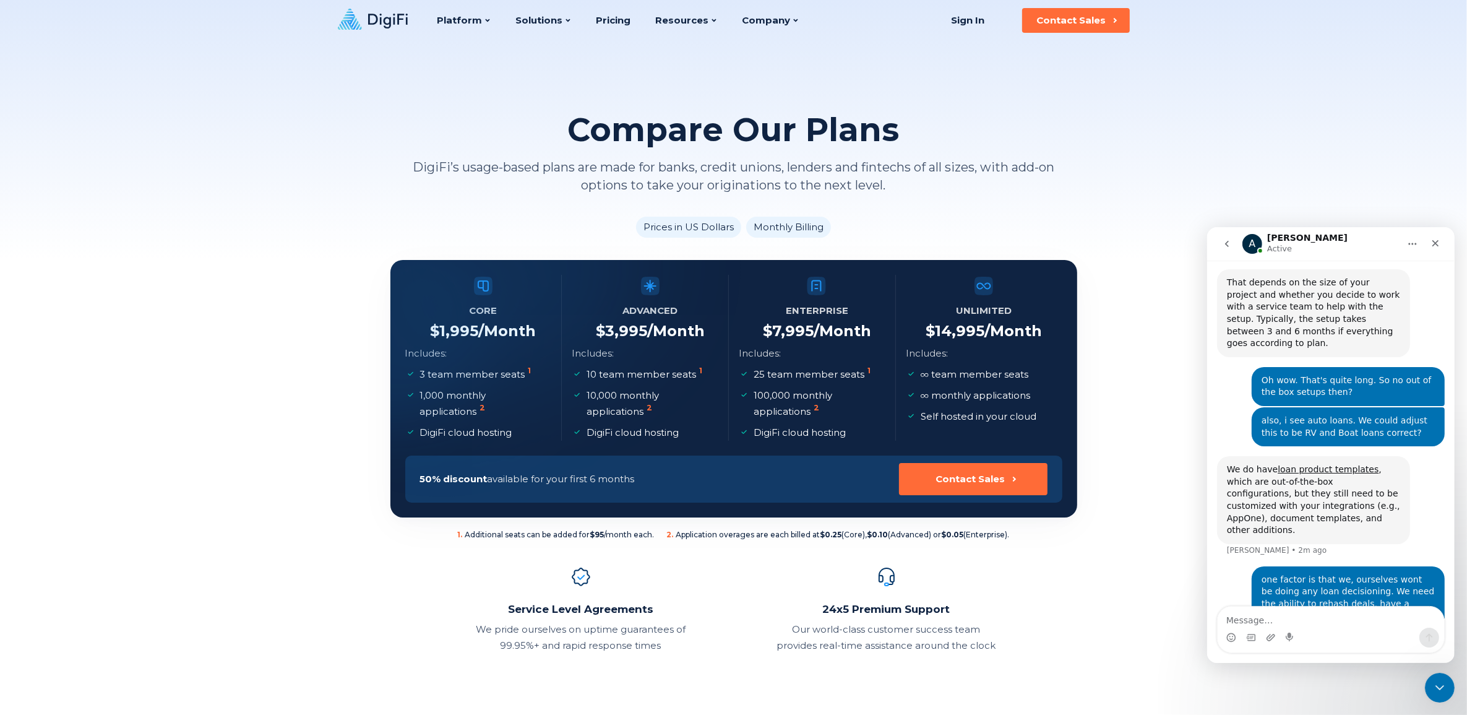
click at [1251, 621] on textarea "Message…" at bounding box center [1330, 616] width 227 height 21
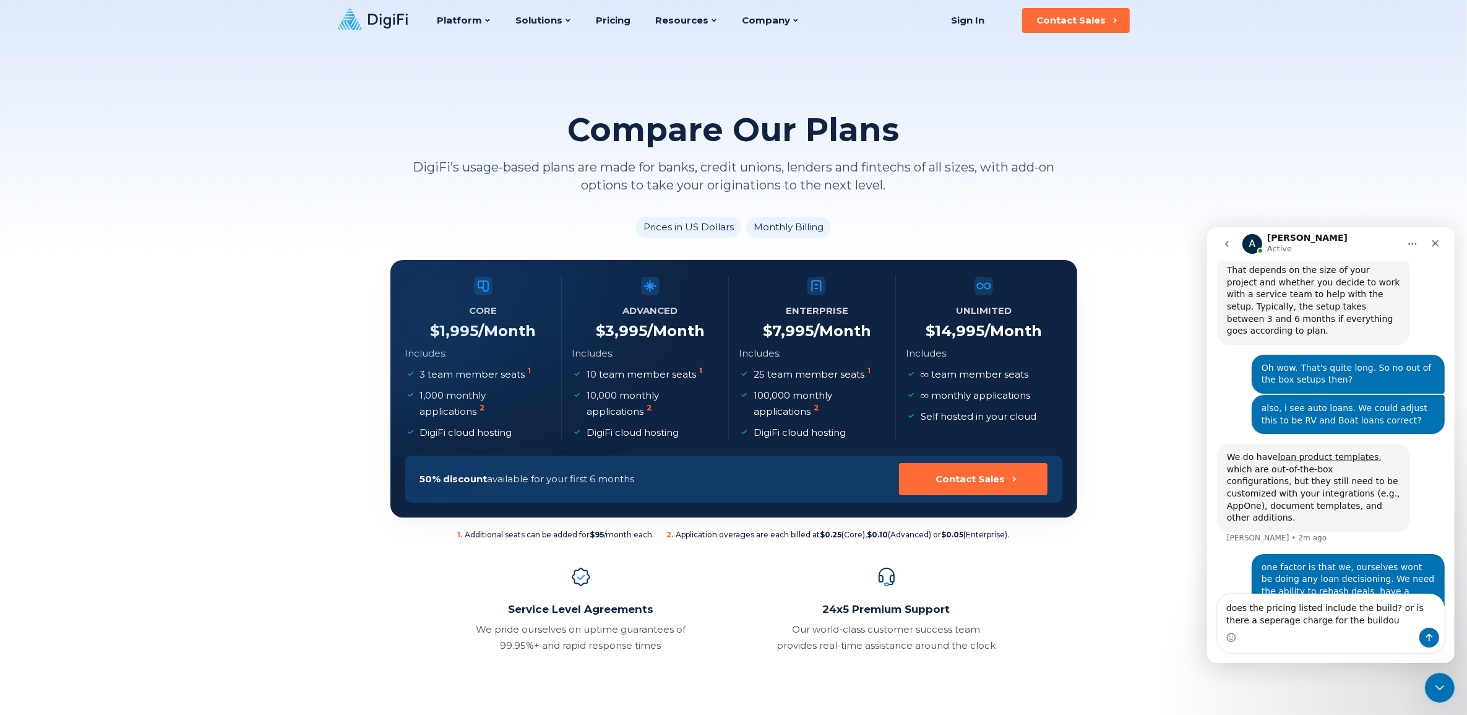
type textarea "does the pricing listed include the build? or is there a seperage charge for th…"
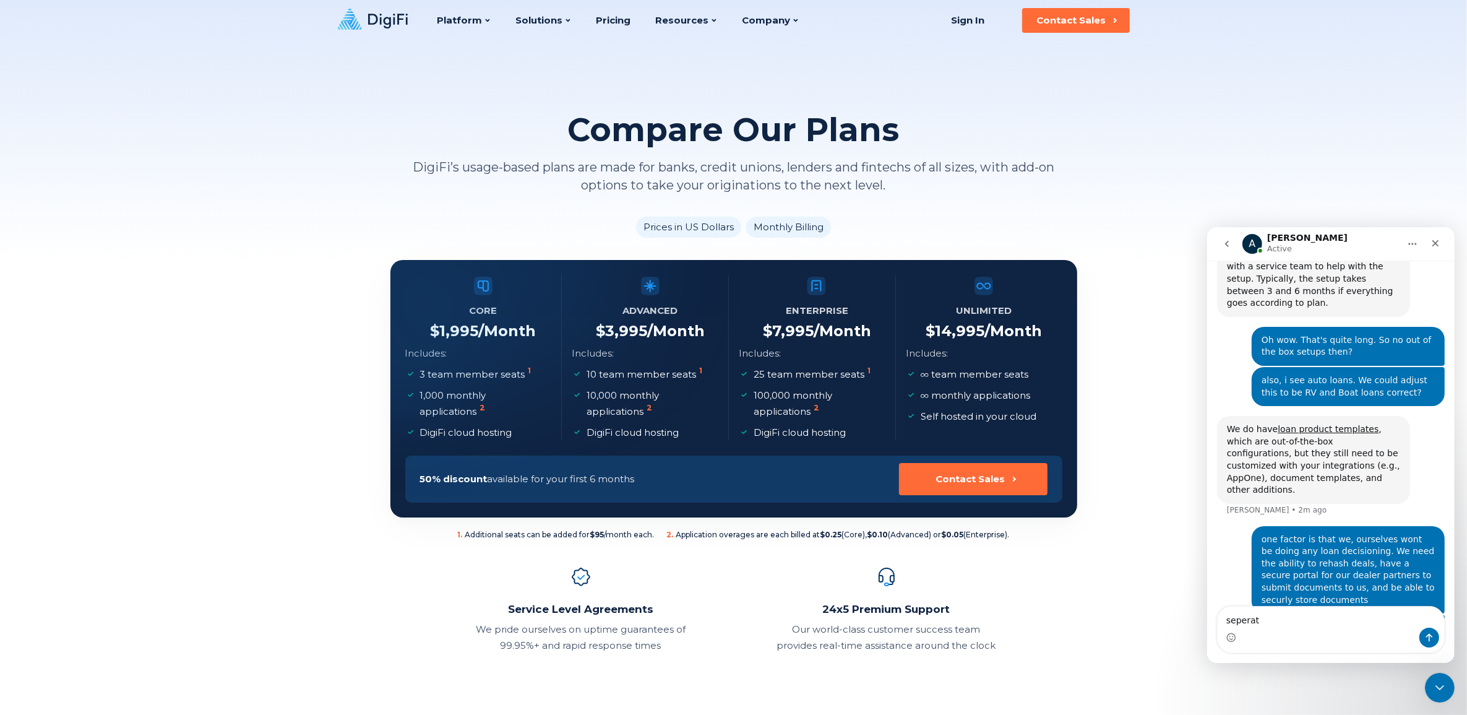
type textarea "seperate"
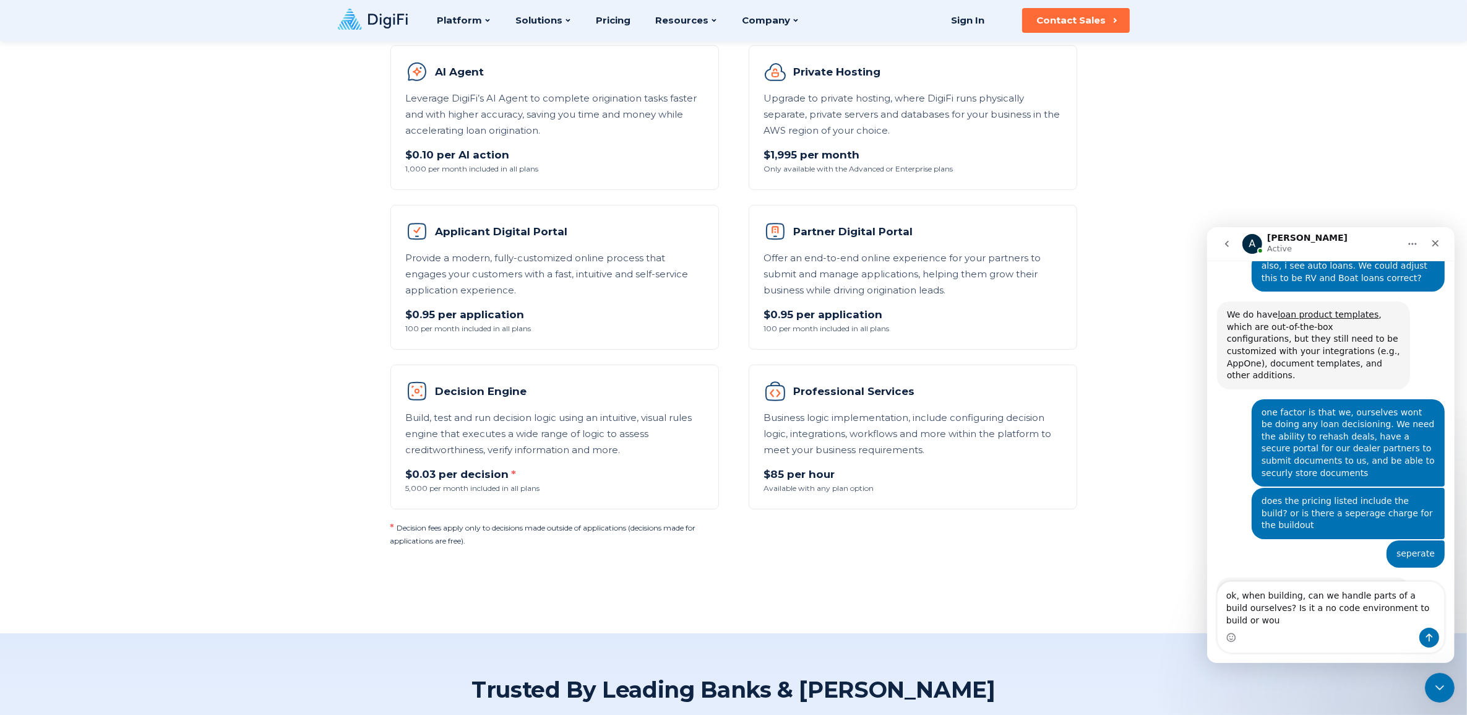
scroll to position [923, 0]
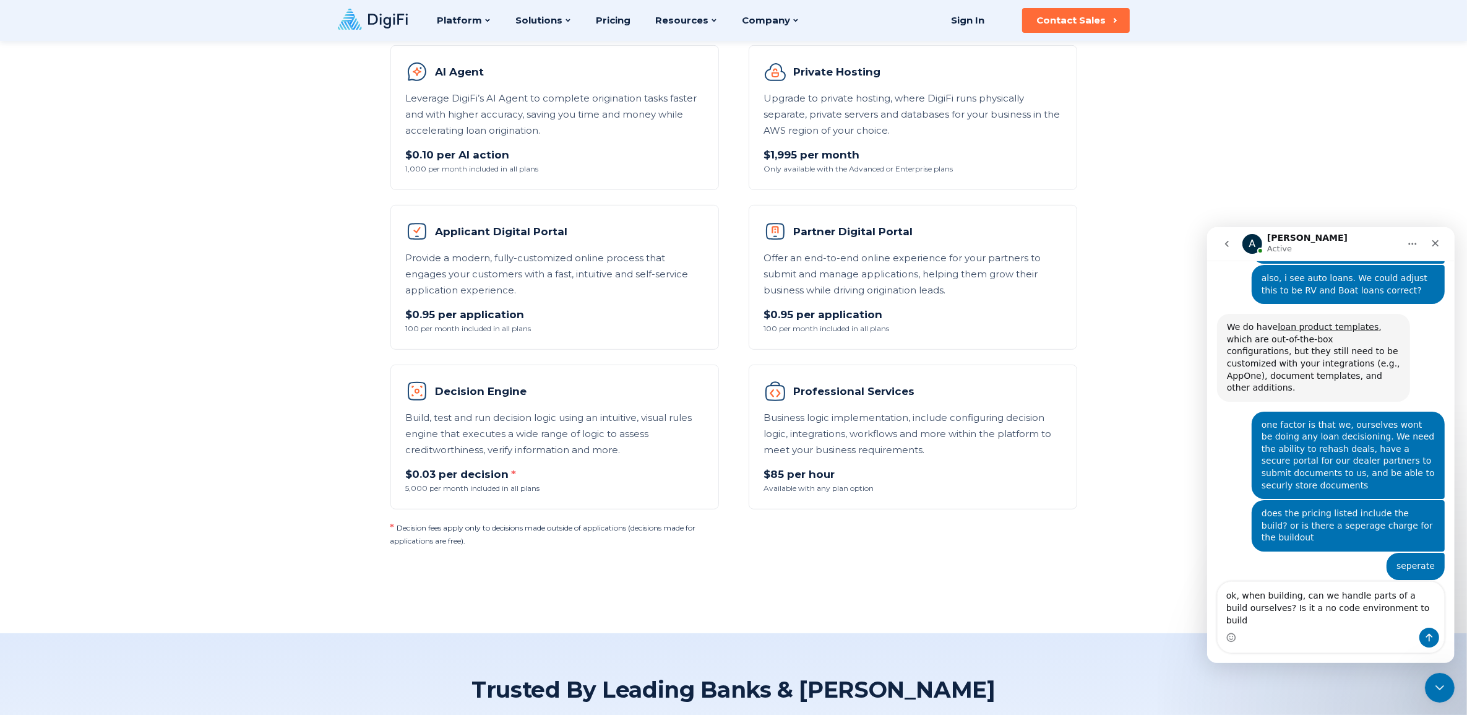
type textarea "ok, when building, can we handle parts of a build ourselves? Is it a no code en…"
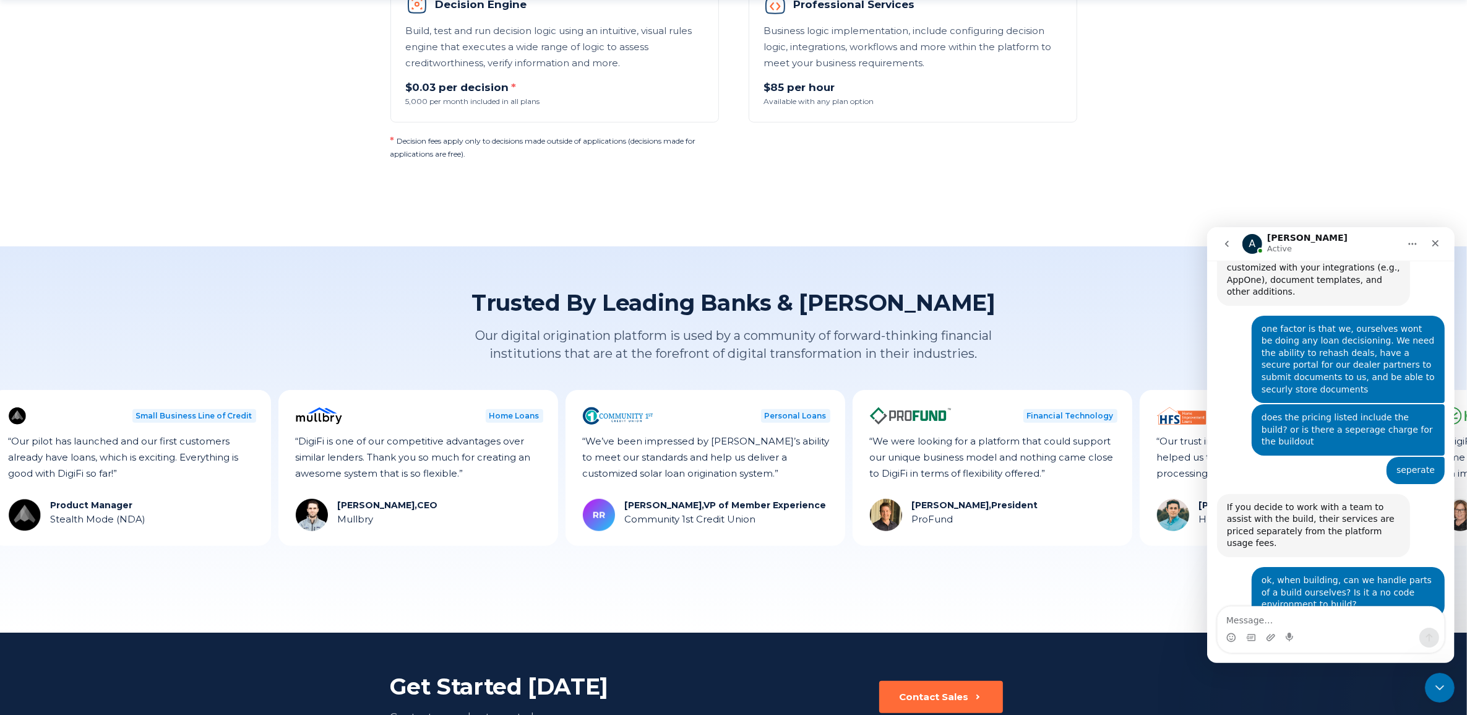
scroll to position [1020, 0]
click at [1264, 615] on textarea "Message…" at bounding box center [1330, 616] width 227 height 21
type textarea "p"
type textarea "t"
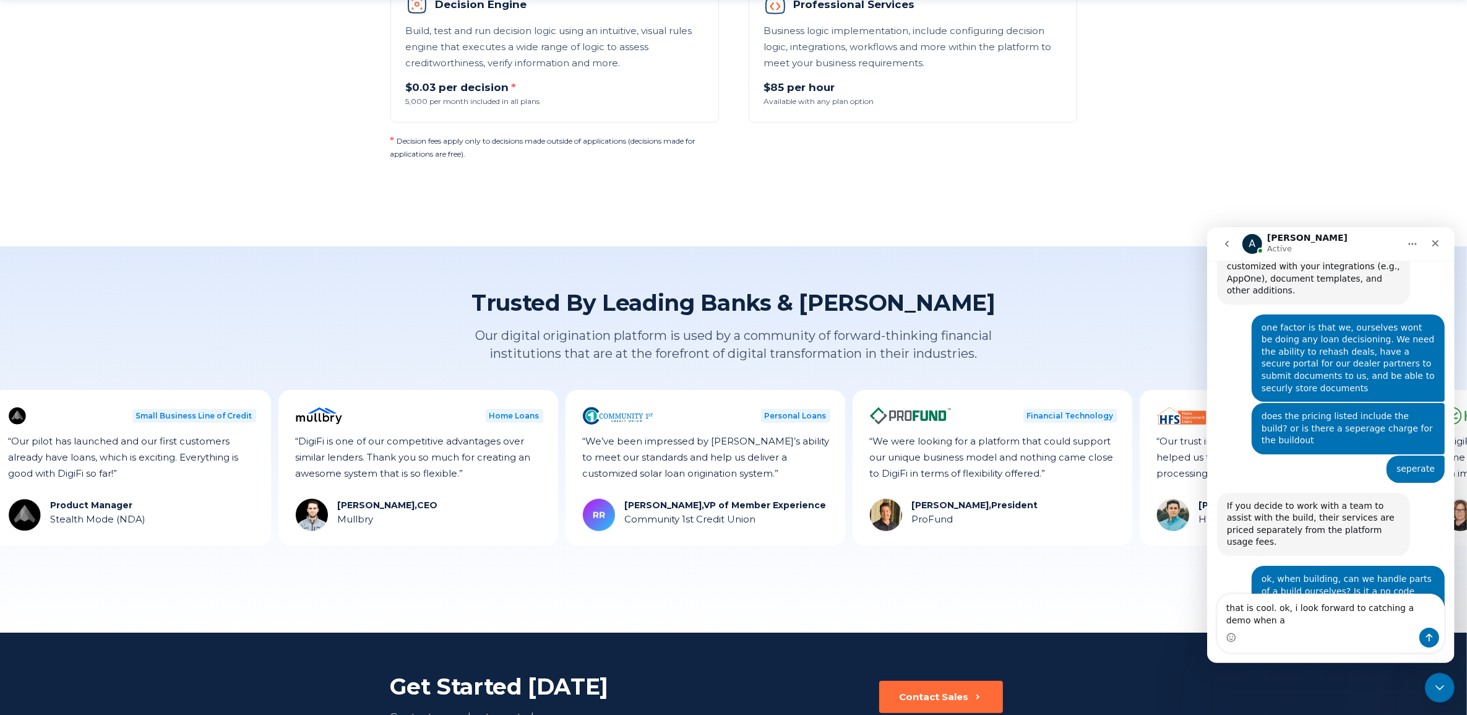
scroll to position [1032, 0]
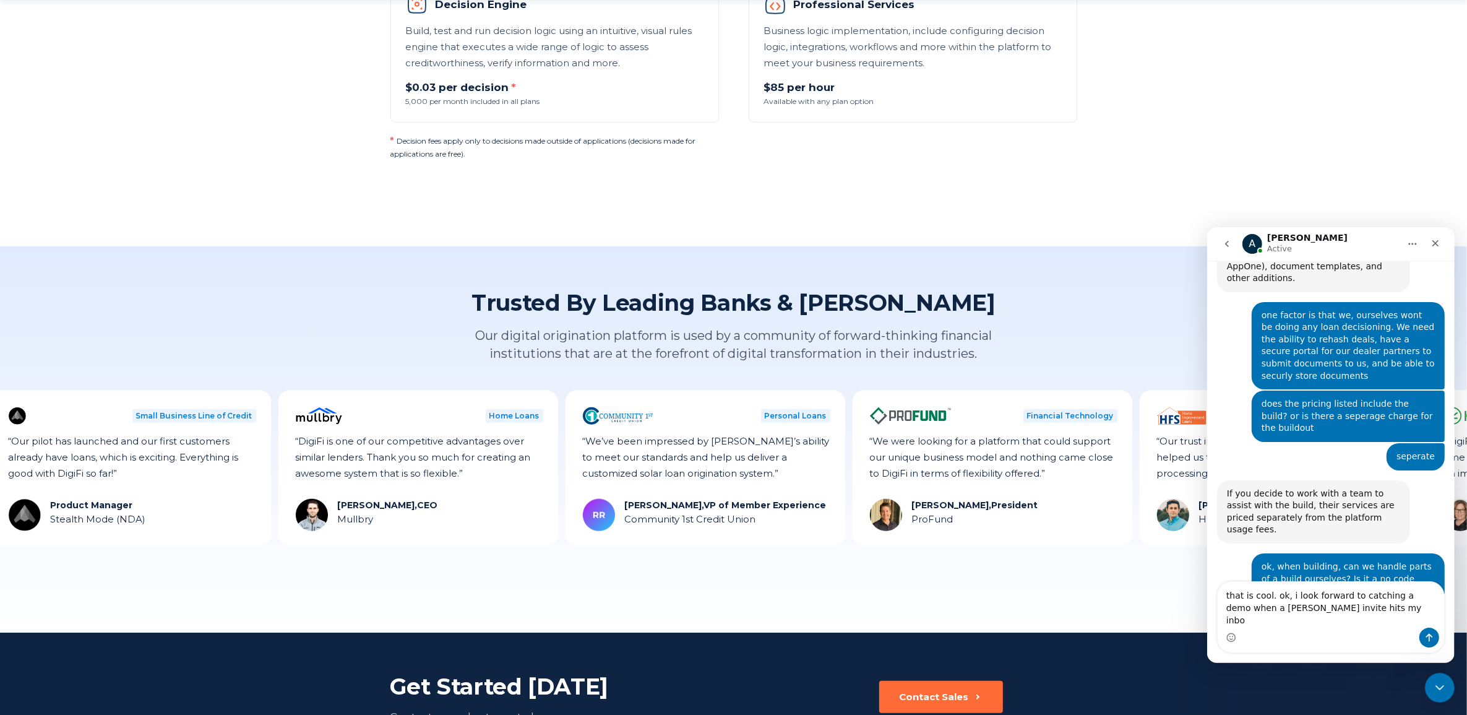
type textarea "that is cool. ok, i look forward to catching a demo when a calander invite hits…"
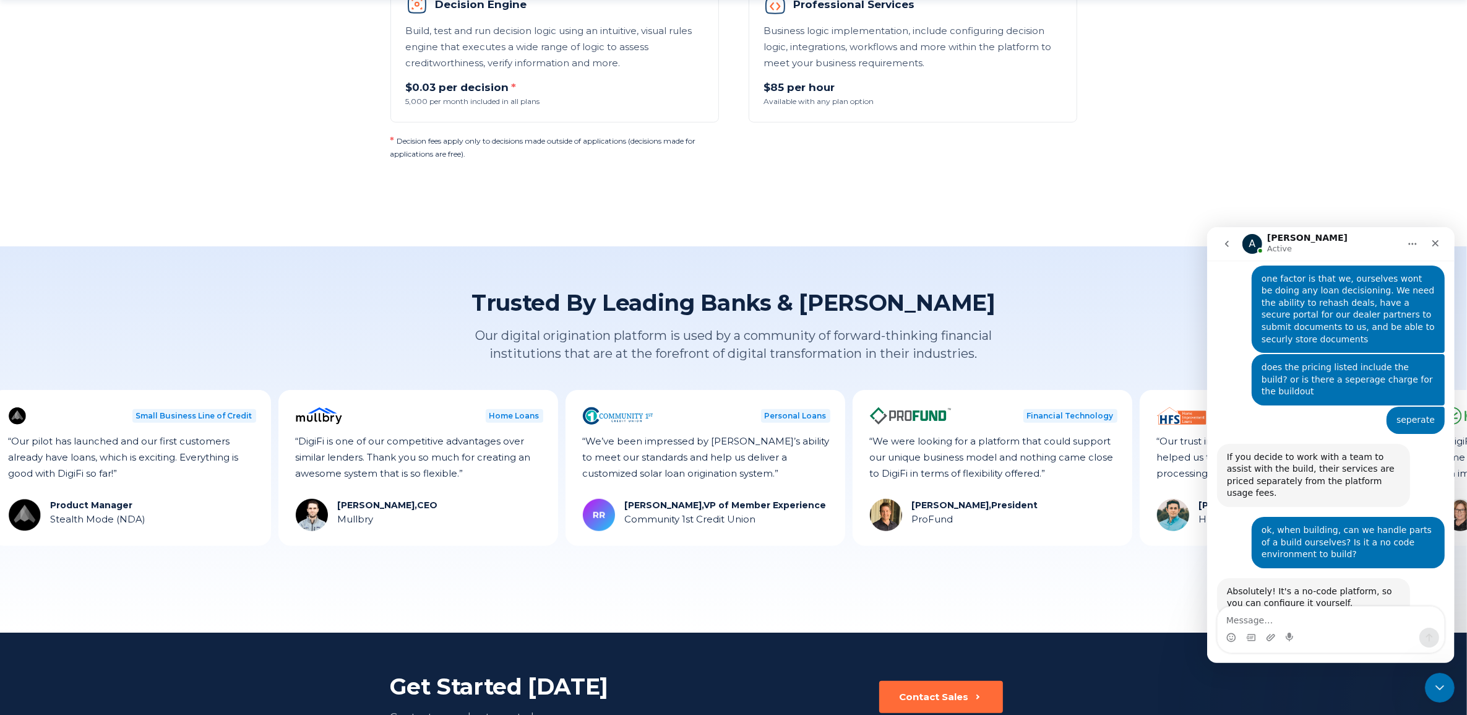
scroll to position [1117, 0]
